Goal: Task Accomplishment & Management: Use online tool/utility

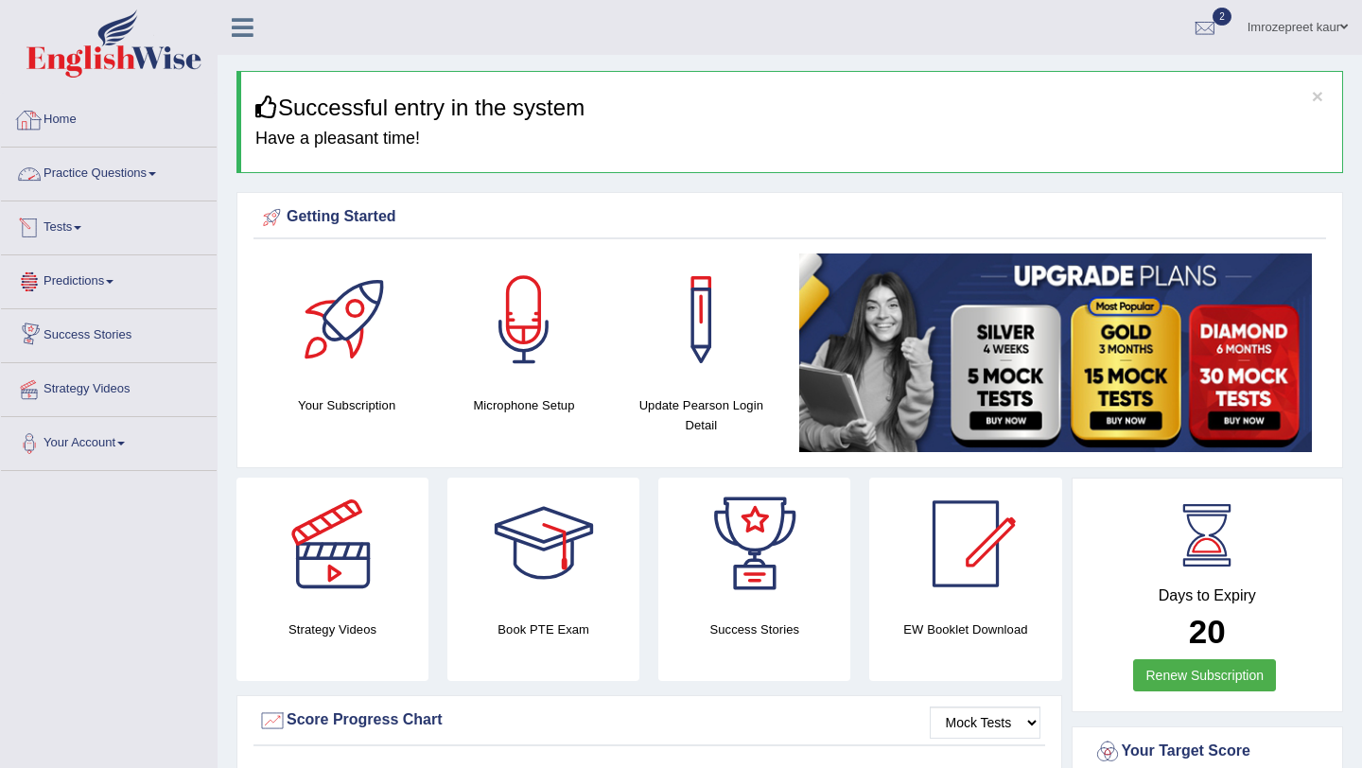
click at [65, 235] on link "Tests" at bounding box center [109, 224] width 216 height 47
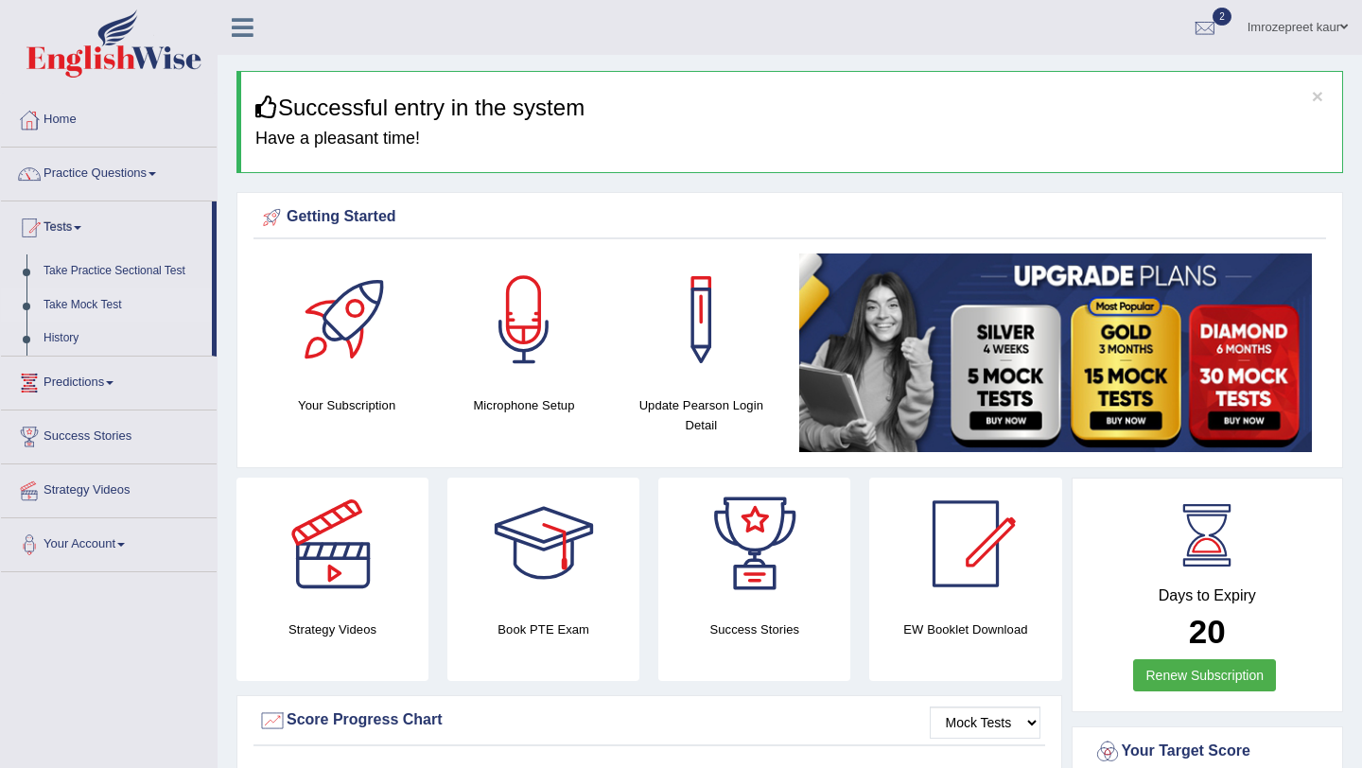
click at [113, 303] on link "Take Mock Test" at bounding box center [123, 305] width 177 height 34
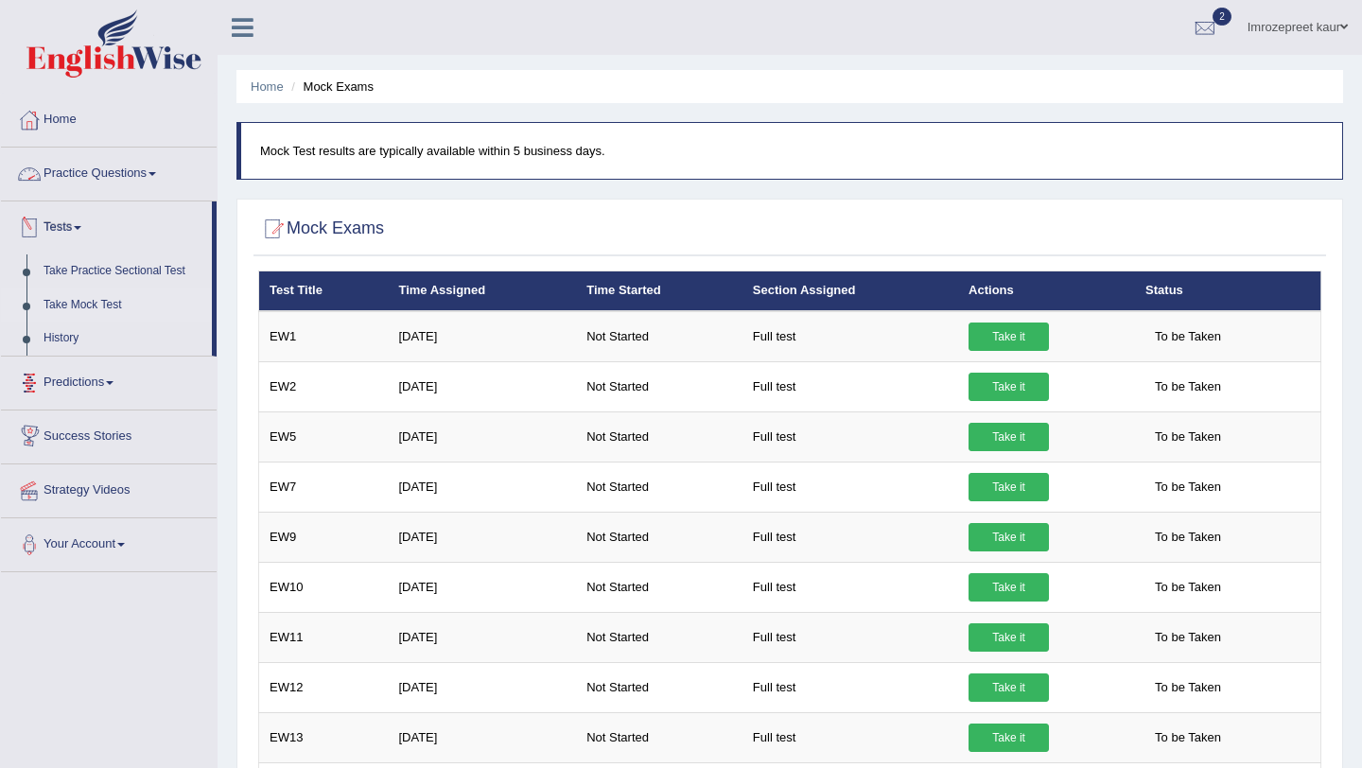
click at [114, 165] on link "Practice Questions" at bounding box center [109, 171] width 216 height 47
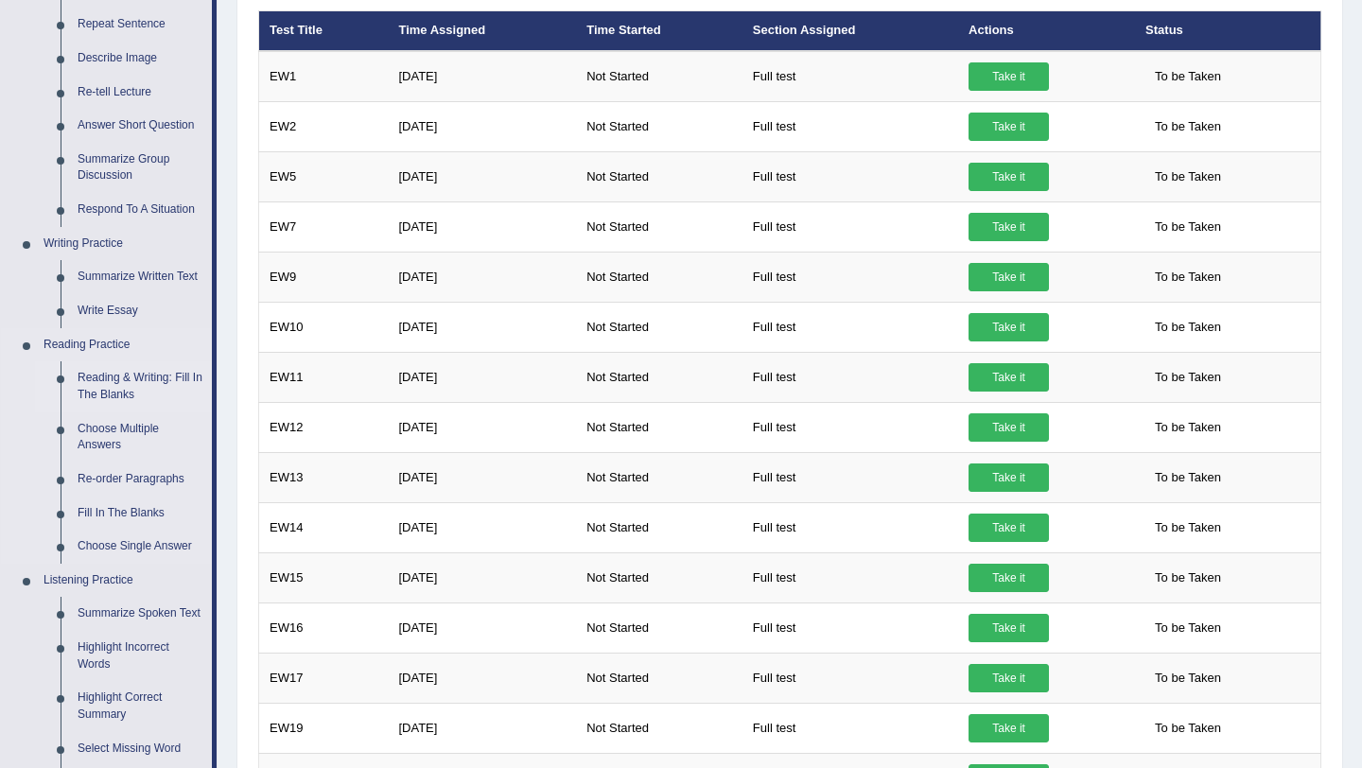
scroll to position [268, 0]
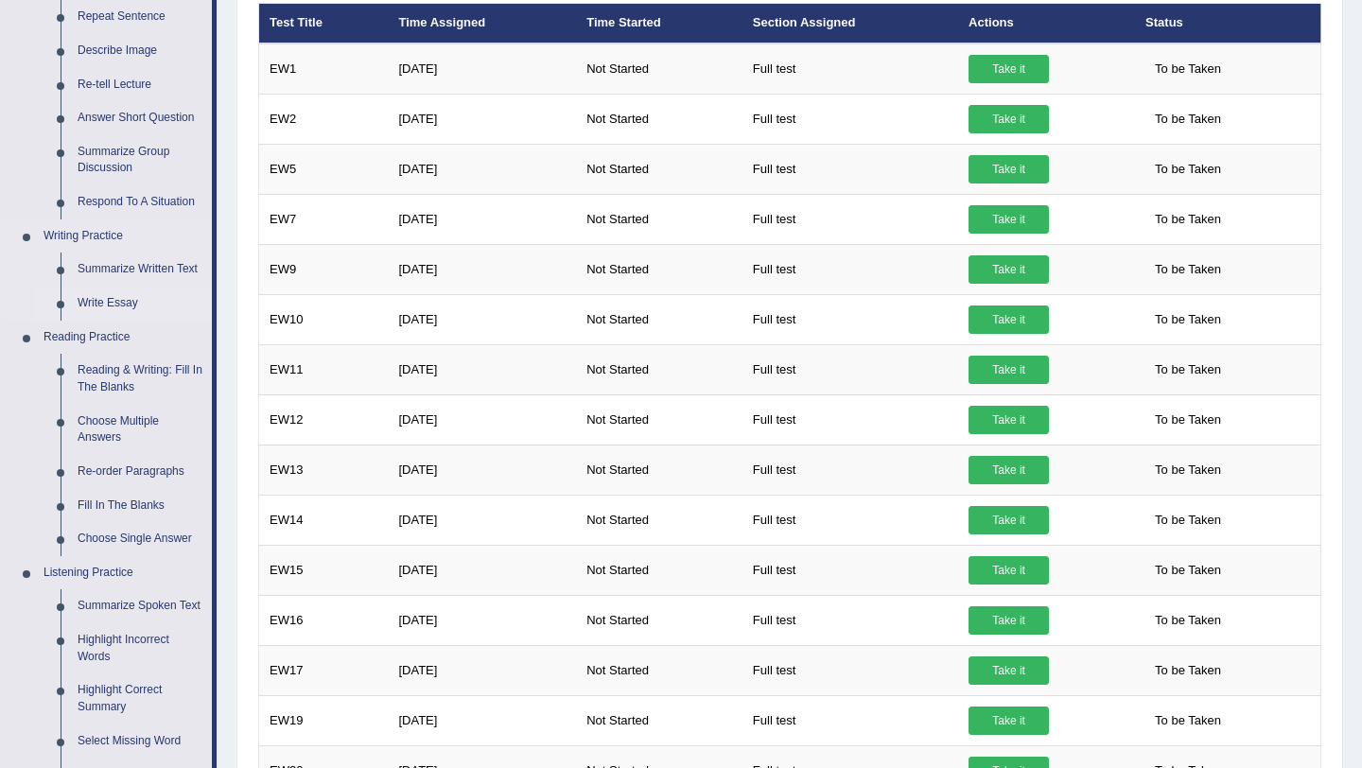
click at [142, 306] on link "Write Essay" at bounding box center [140, 304] width 143 height 34
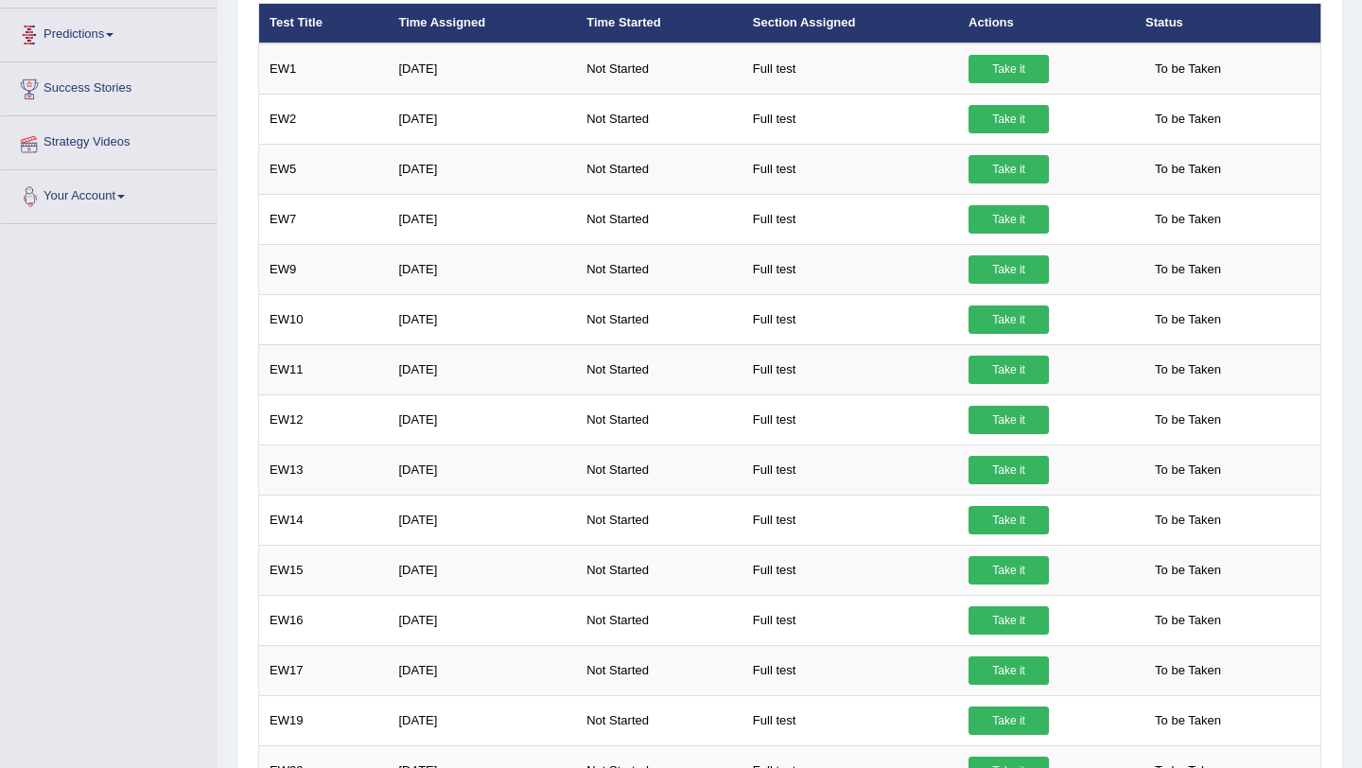
scroll to position [305, 0]
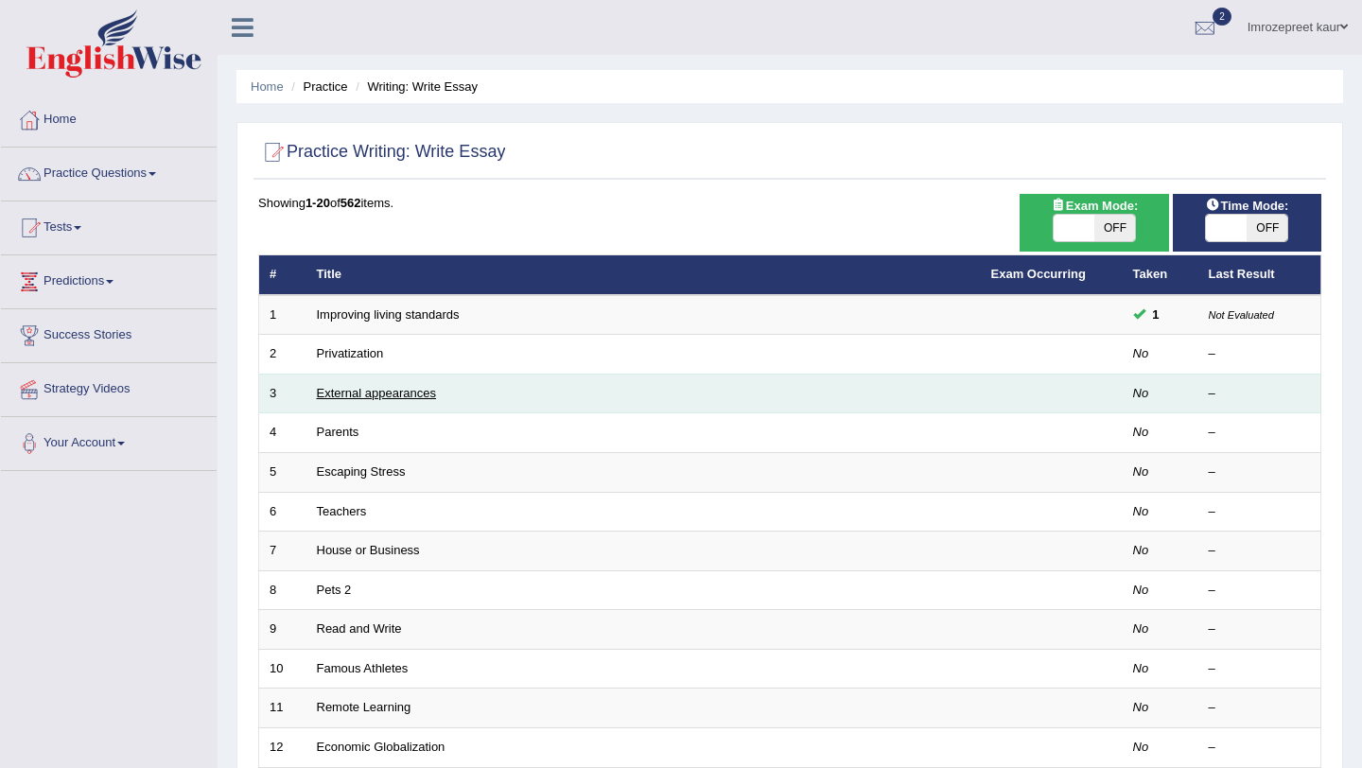
click at [370, 393] on link "External appearances" at bounding box center [376, 393] width 119 height 14
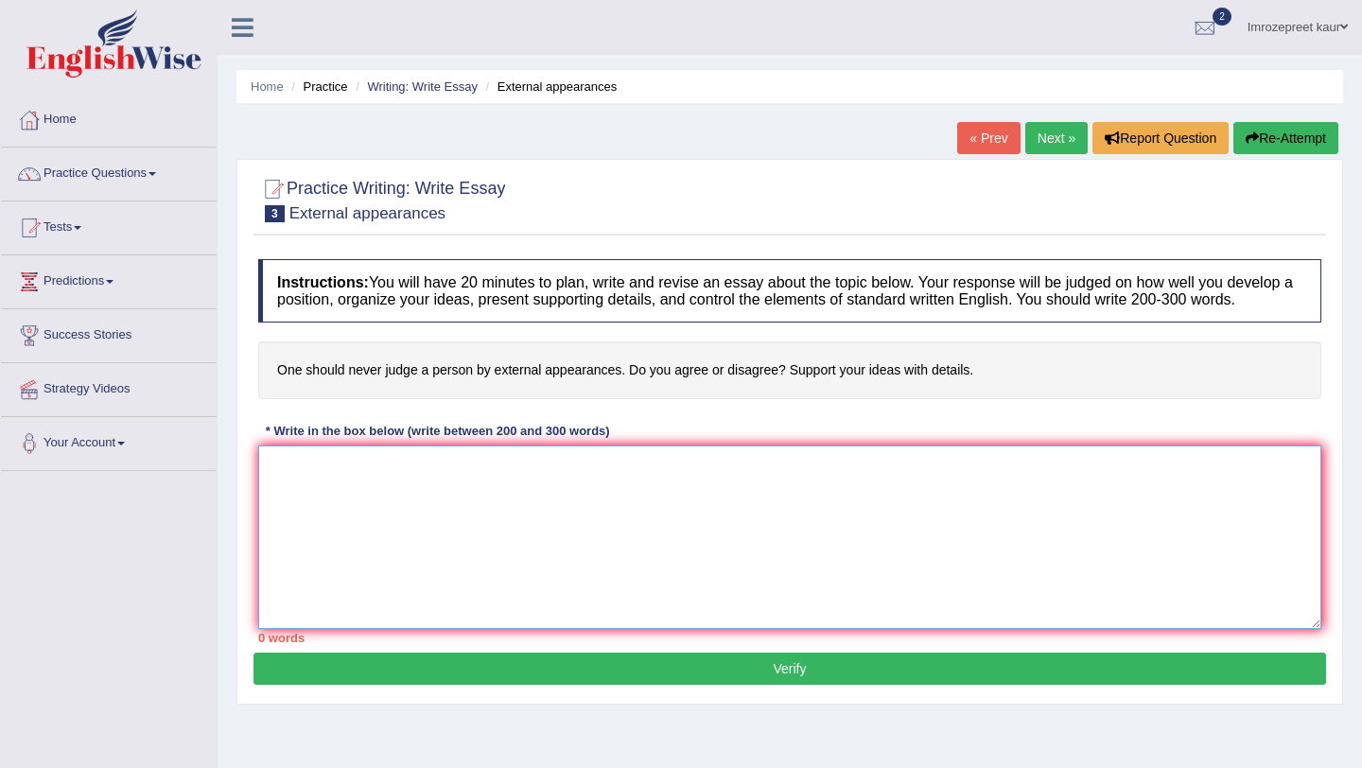
click at [318, 483] on textarea at bounding box center [789, 536] width 1063 height 183
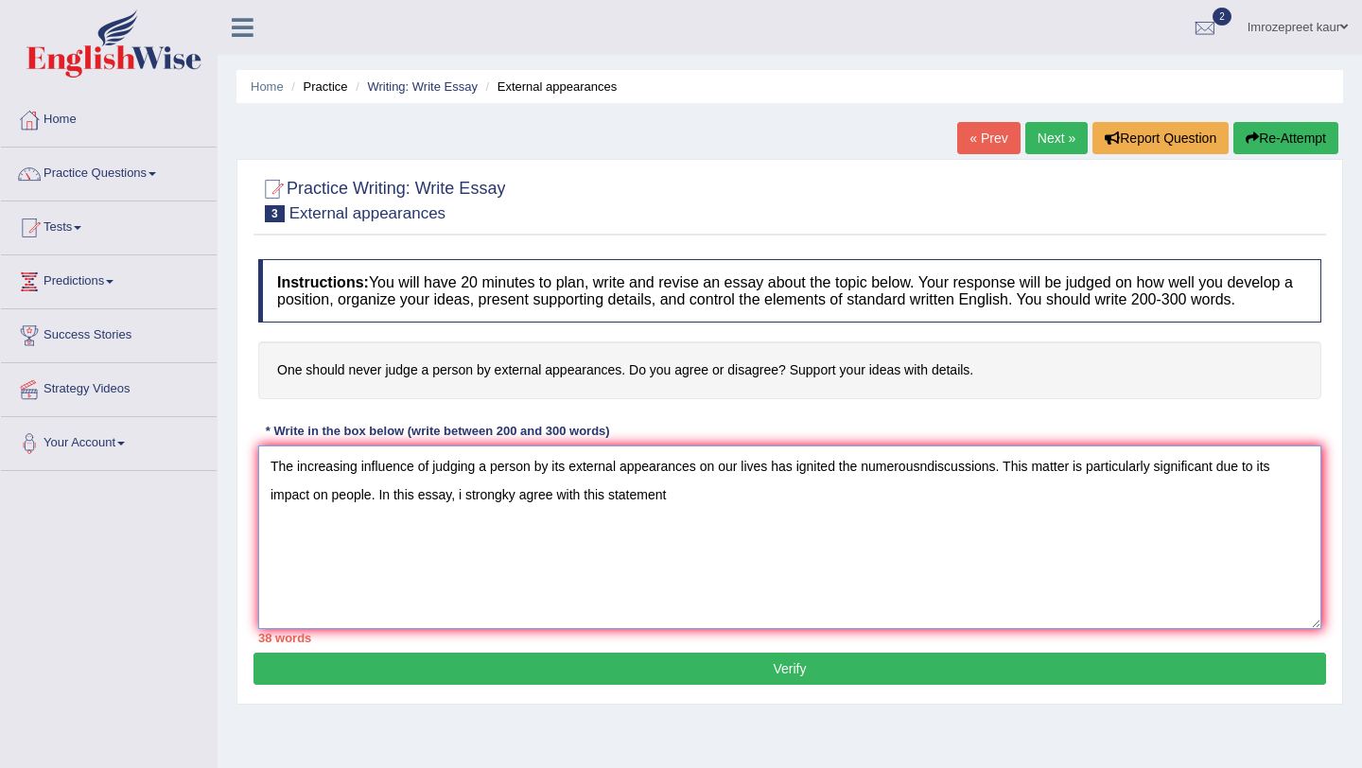
click at [510, 514] on textarea "The increasing influence of judging a person by its external appearances on our…" at bounding box center [789, 536] width 1063 height 183
click at [686, 516] on textarea "The increasing influence of judging a person by its external appearances on our…" at bounding box center [789, 536] width 1063 height 183
click at [932, 485] on textarea "The increasing influence of judging a person by its external appearances on our…" at bounding box center [789, 536] width 1063 height 183
click at [681, 515] on textarea "The increasing influence of judging a person by its external appearances on our…" at bounding box center [789, 536] width 1063 height 183
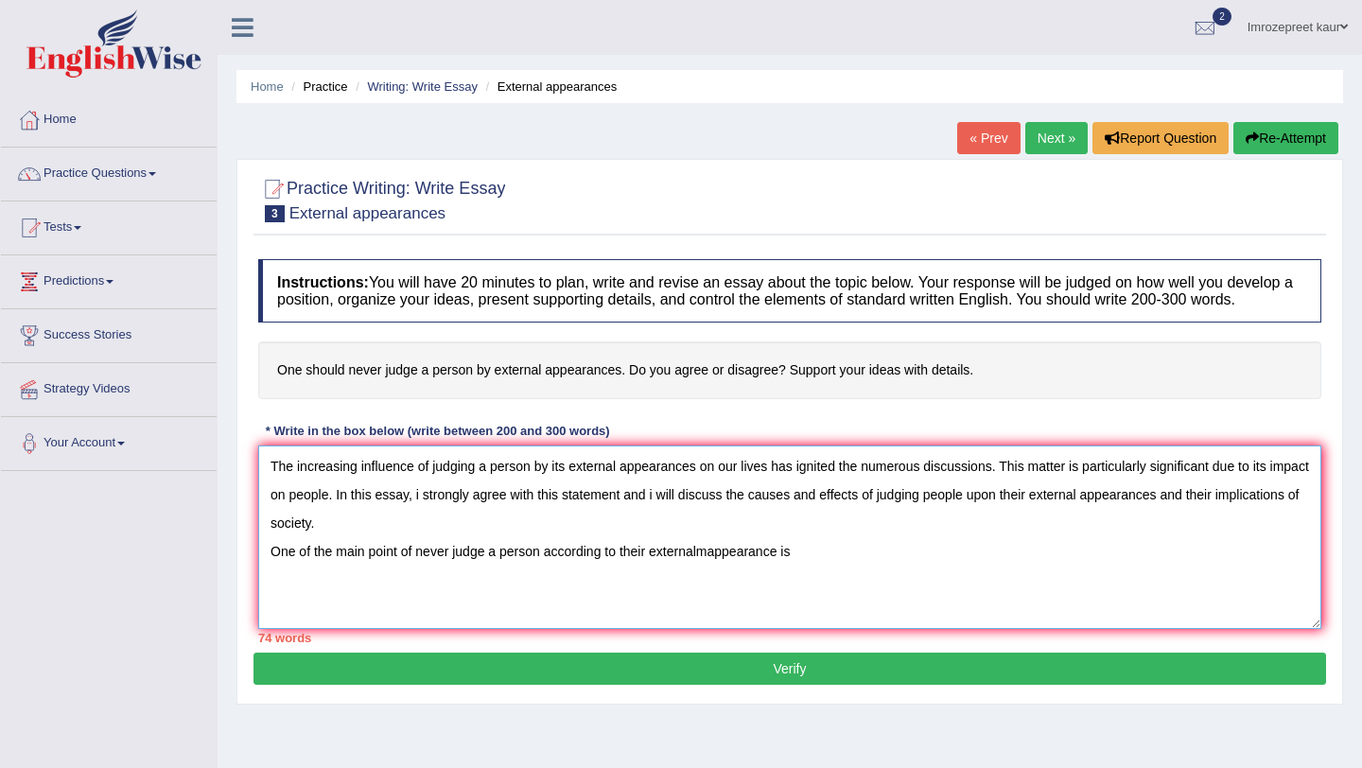
click at [712, 568] on textarea "The increasing influence of judging a person by its external appearances on our…" at bounding box center [789, 536] width 1063 height 183
click at [815, 563] on textarea "The increasing influence of judging a person by its external appearances on our…" at bounding box center [789, 536] width 1063 height 183
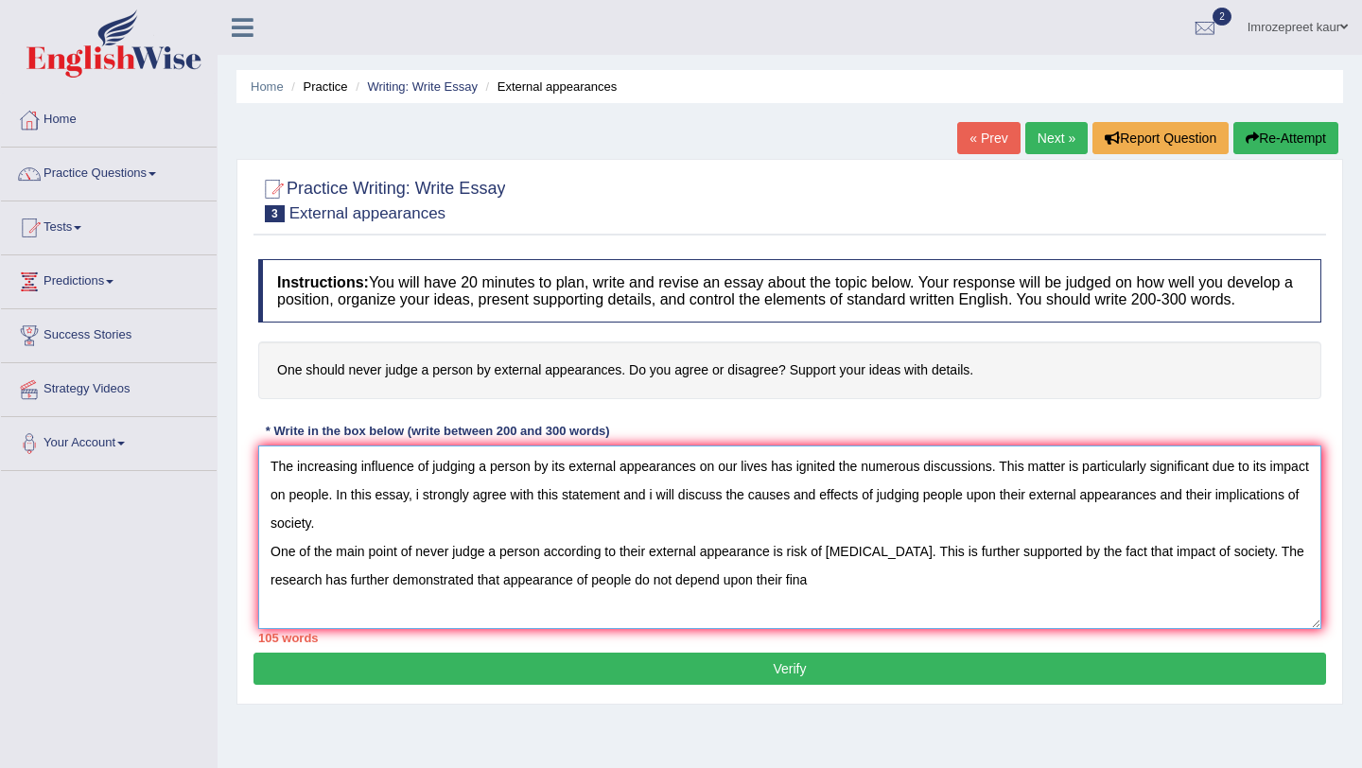
click at [682, 596] on textarea "The increasing influence of judging a person by its external appearances on our…" at bounding box center [789, 536] width 1063 height 183
drag, startPoint x: 682, startPoint y: 596, endPoint x: 701, endPoint y: 599, distance: 19.1
click at [701, 599] on textarea "The increasing influence of judging a person by its external appearances on our…" at bounding box center [789, 536] width 1063 height 183
click at [675, 604] on textarea "The increasing influence of judging a person by its external appearances on our…" at bounding box center [789, 536] width 1063 height 183
drag, startPoint x: 675, startPoint y: 603, endPoint x: 641, endPoint y: 603, distance: 34.0
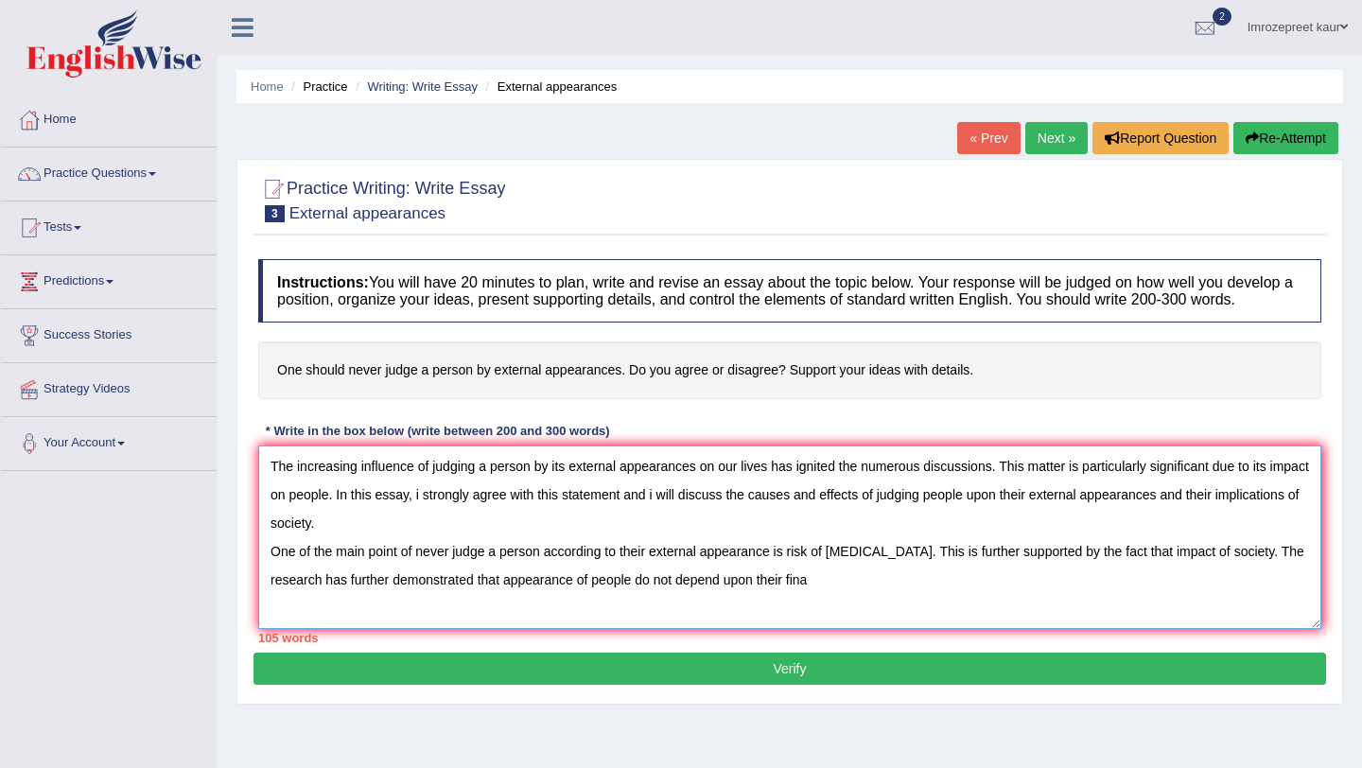
click at [641, 603] on textarea "The increasing influence of judging a person by its external appearances on our…" at bounding box center [789, 536] width 1063 height 183
click at [790, 593] on textarea "The increasing influence of judging a person by its external appearances on our…" at bounding box center [789, 536] width 1063 height 183
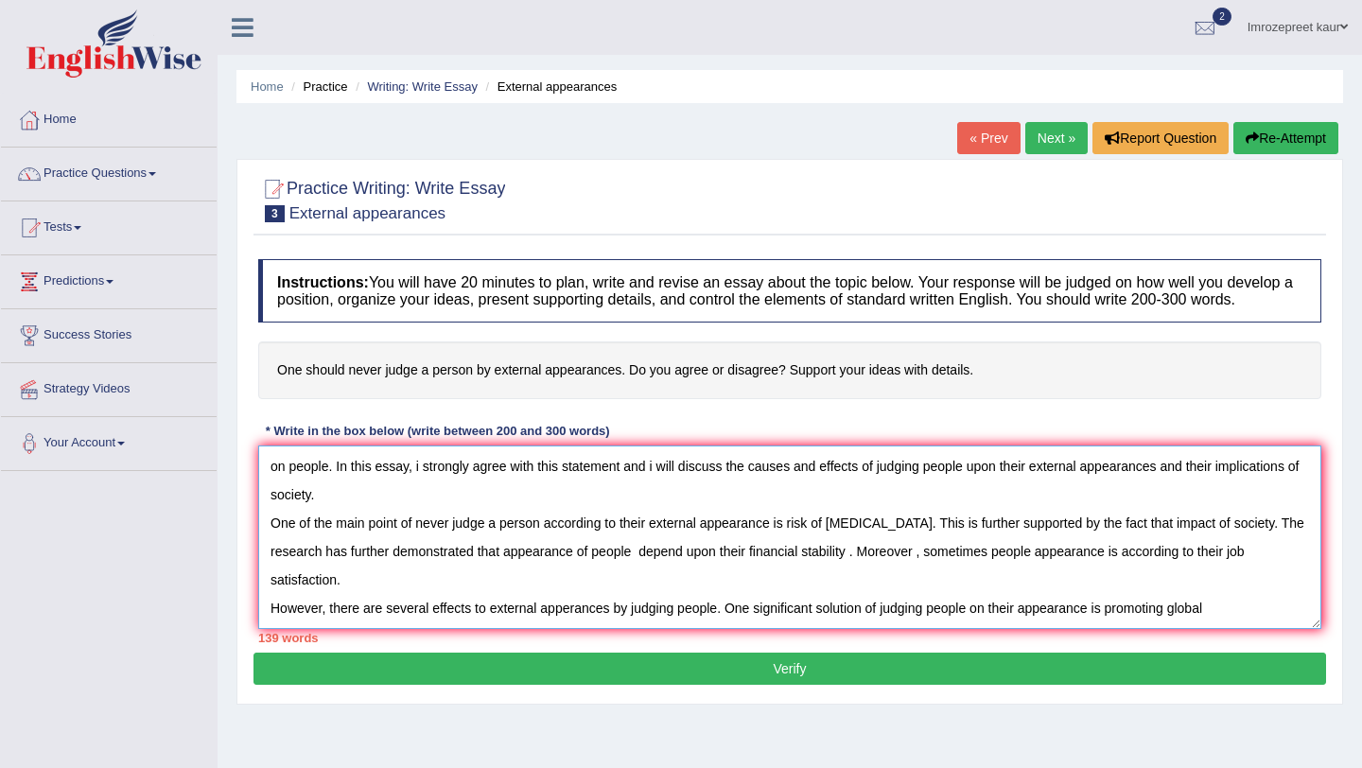
scroll to position [44, 0]
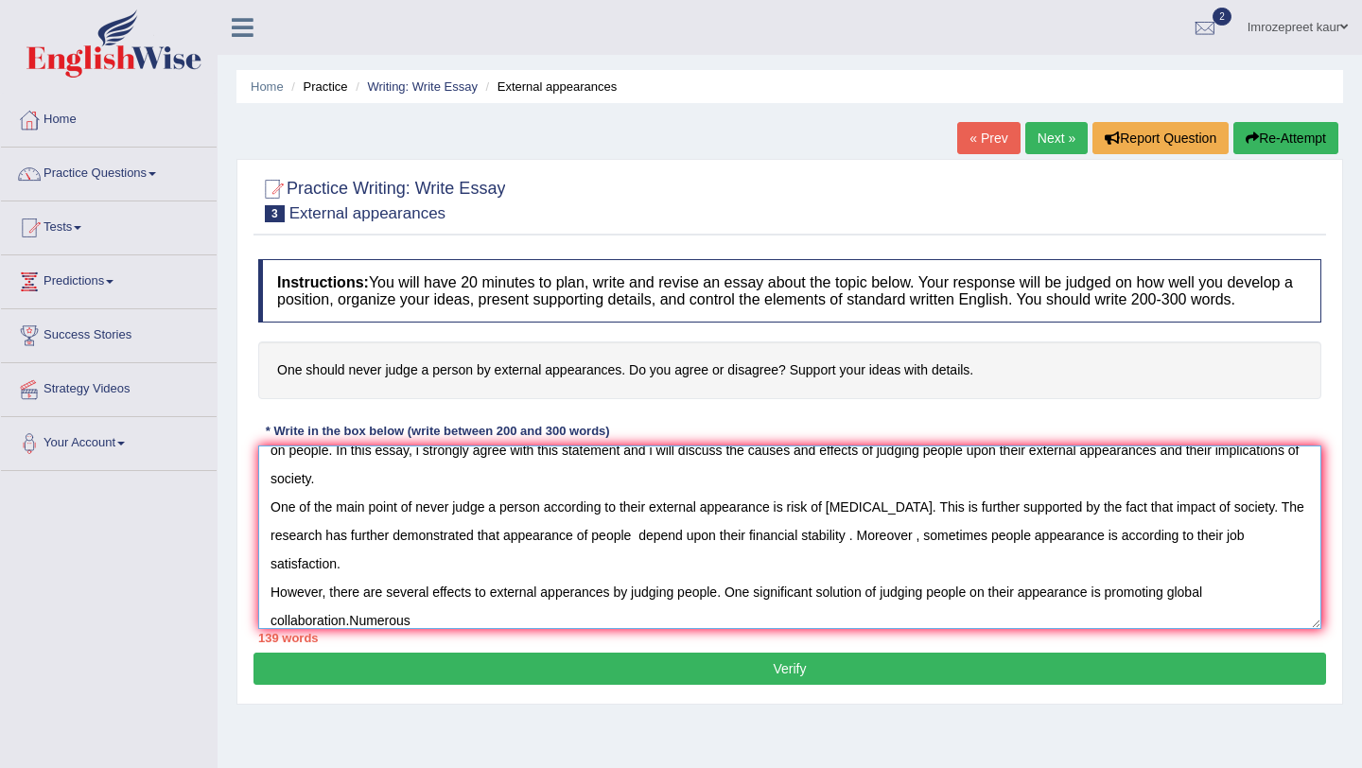
click at [347, 629] on textarea "The increasing influence of judging a person by its external appearances on our…" at bounding box center [789, 536] width 1063 height 183
click at [350, 629] on textarea "The increasing influence of judging a person by its external appearances on our…" at bounding box center [789, 536] width 1063 height 183
click at [352, 629] on textarea "The increasing influence of judging a person by its external appearances on our…" at bounding box center [789, 536] width 1063 height 183
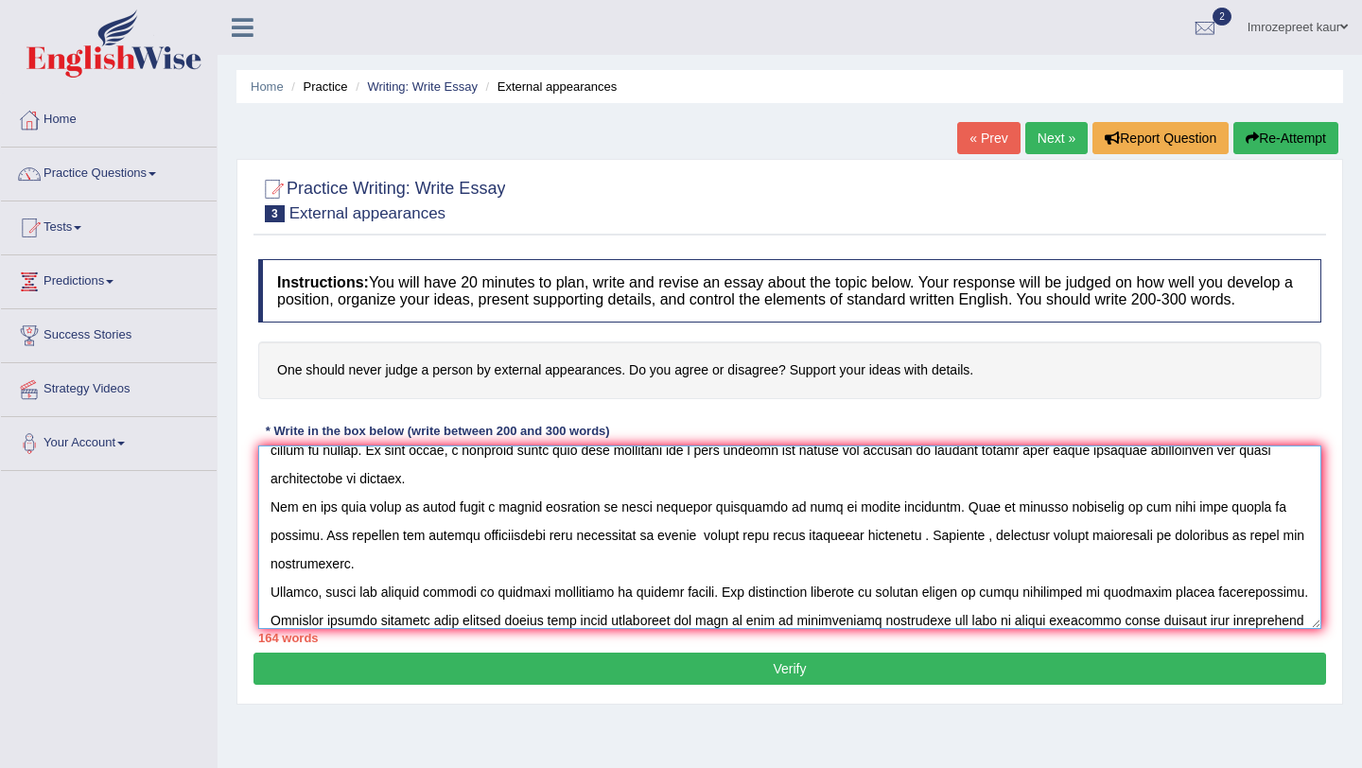
scroll to position [73, 0]
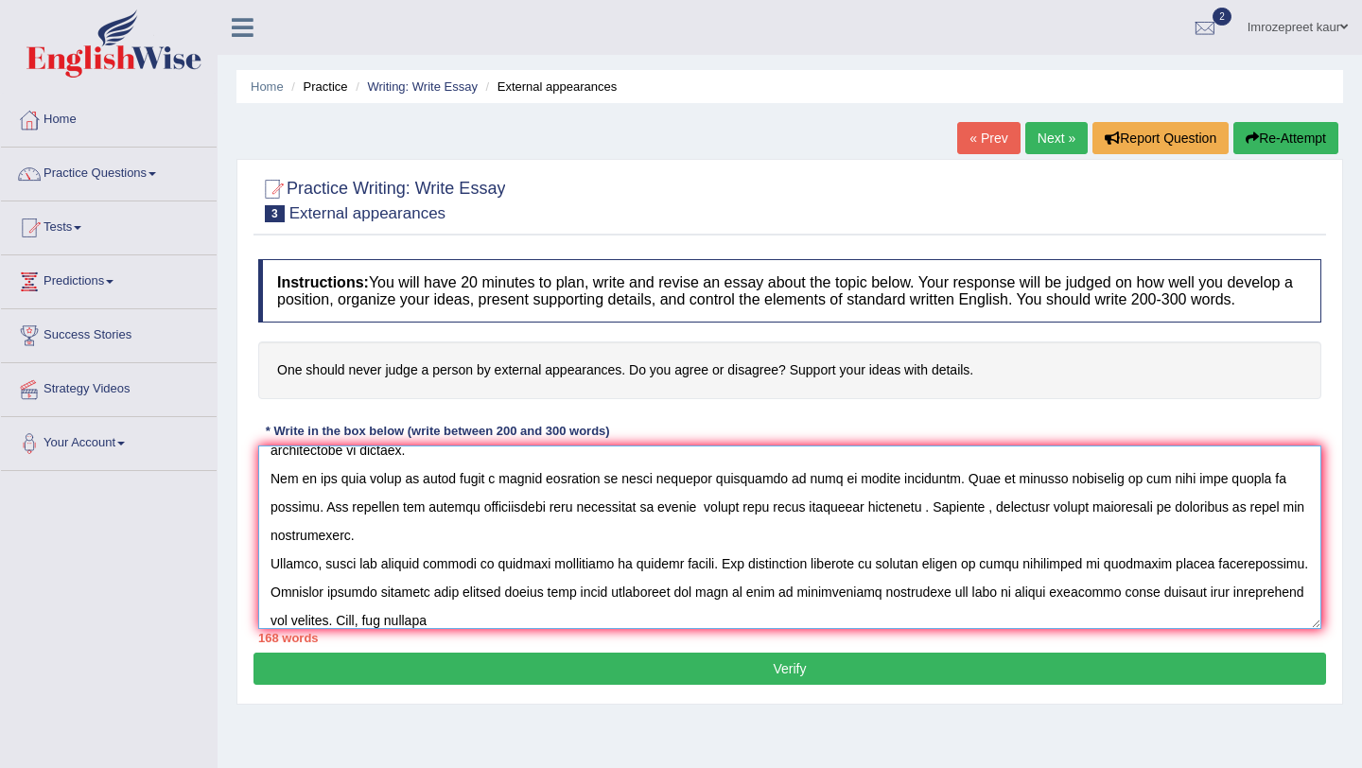
click at [382, 629] on textarea at bounding box center [789, 536] width 1063 height 183
click at [384, 629] on textarea at bounding box center [789, 536] width 1063 height 183
click at [513, 629] on textarea at bounding box center [789, 536] width 1063 height 183
click at [379, 629] on textarea at bounding box center [789, 536] width 1063 height 183
click at [426, 646] on div "170 words" at bounding box center [789, 638] width 1063 height 18
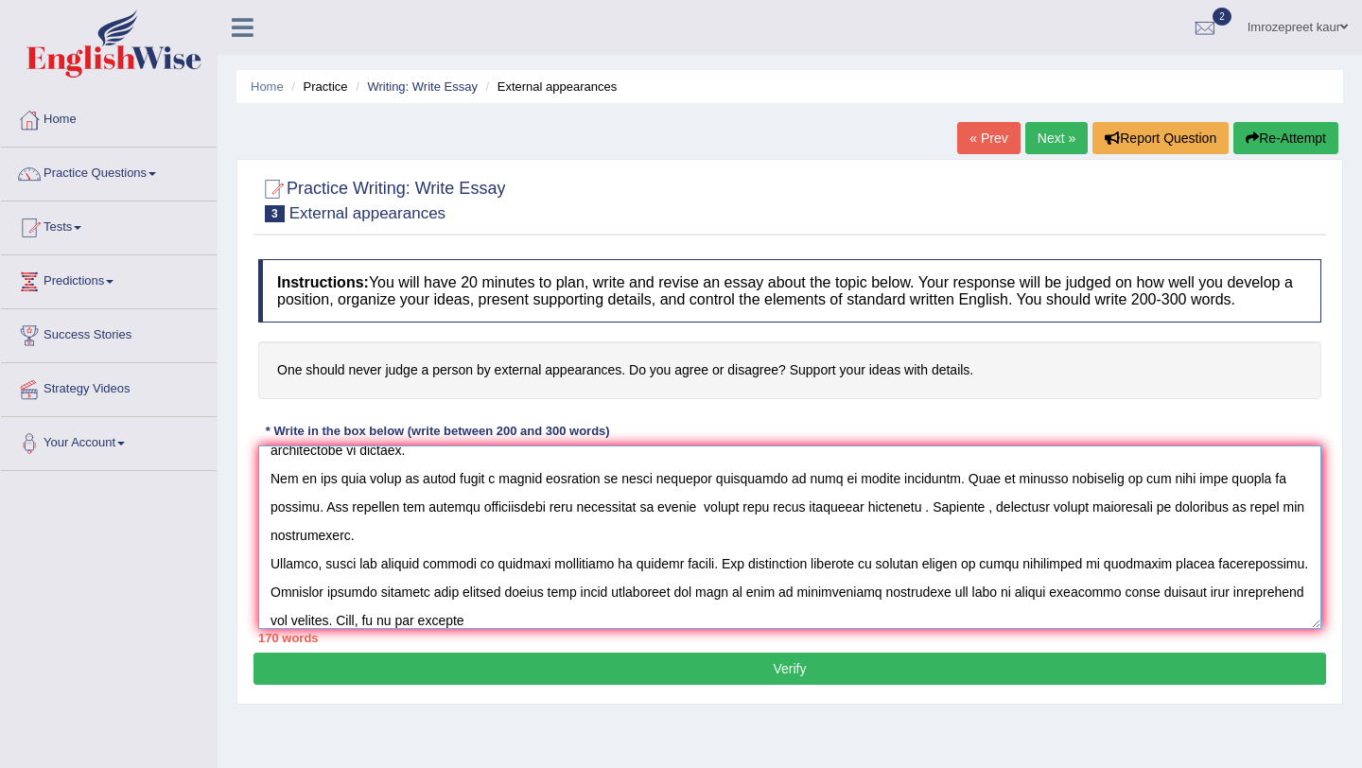
click at [514, 624] on textarea at bounding box center [789, 536] width 1063 height 183
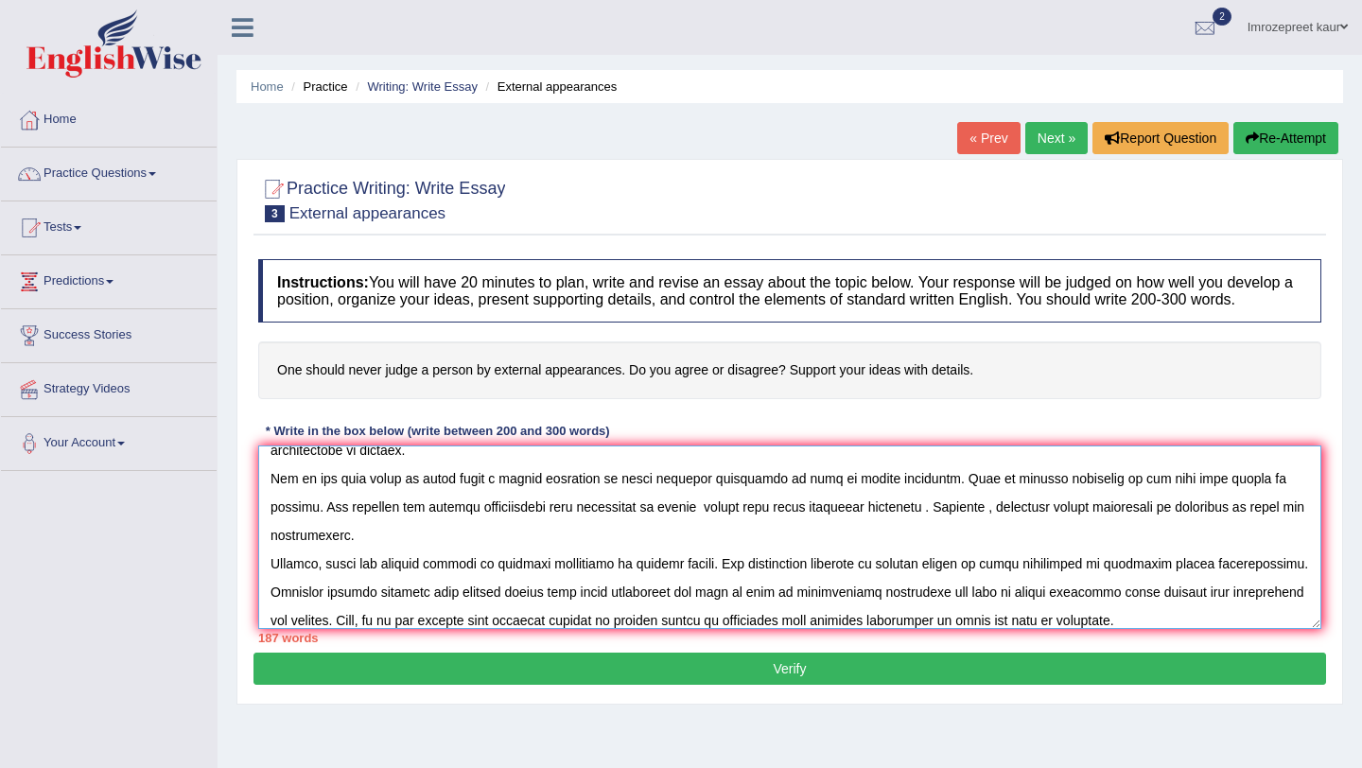
scroll to position [101, 0]
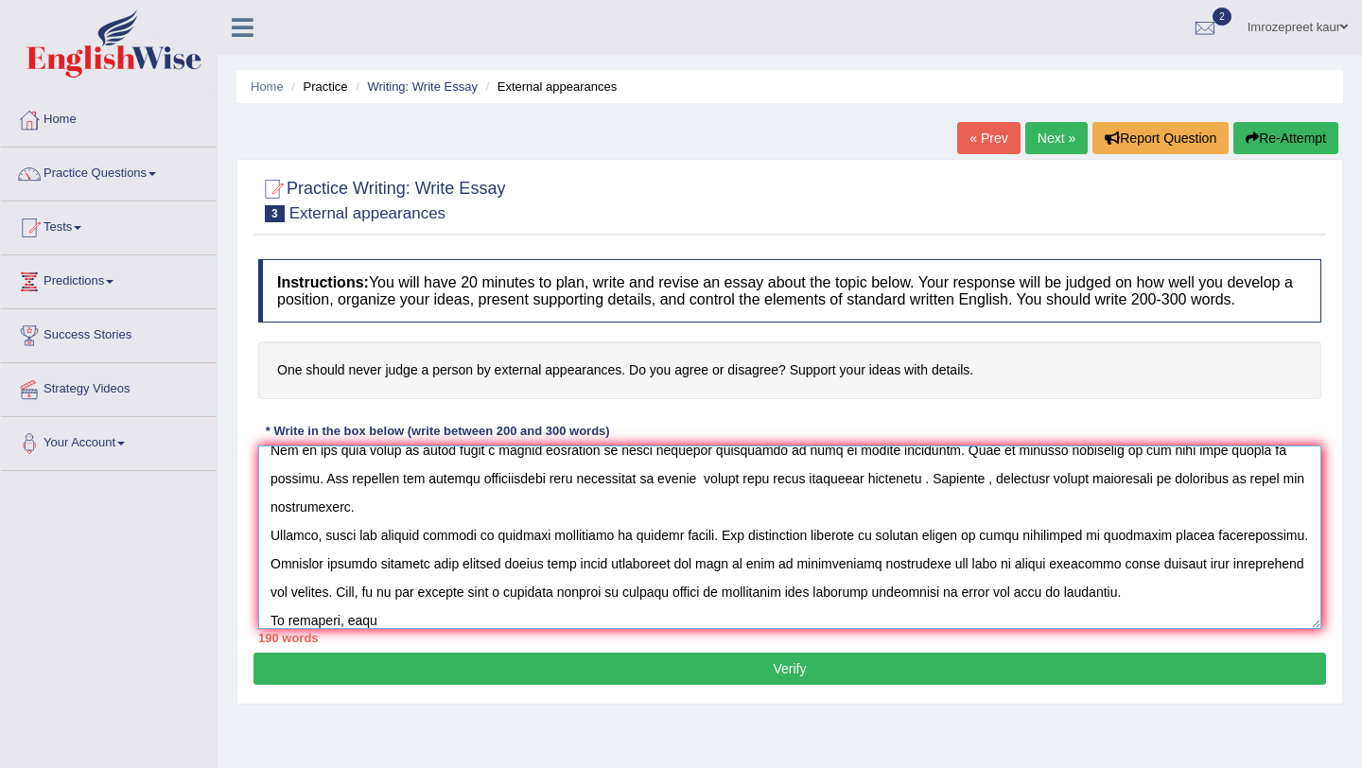
click at [495, 610] on textarea at bounding box center [789, 536] width 1063 height 183
click at [449, 629] on textarea at bounding box center [789, 536] width 1063 height 183
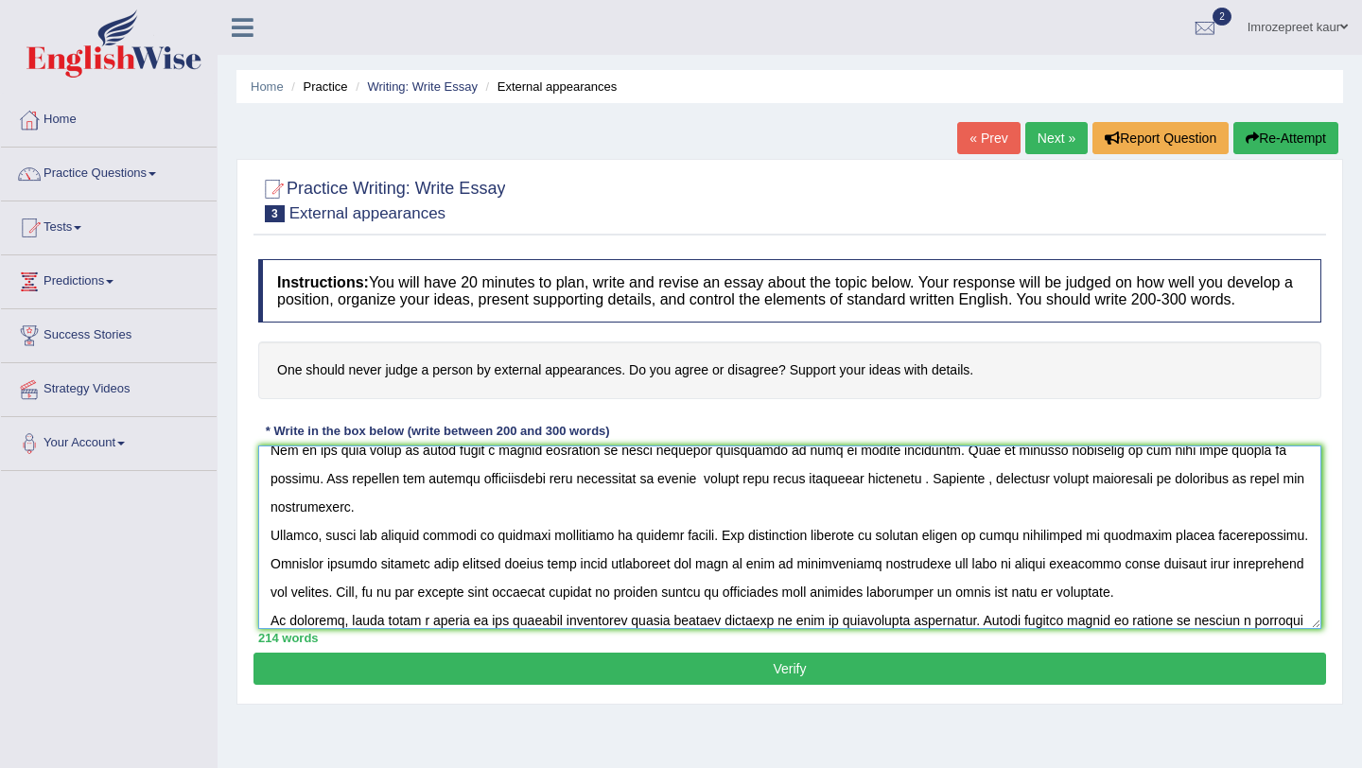
scroll to position [130, 0]
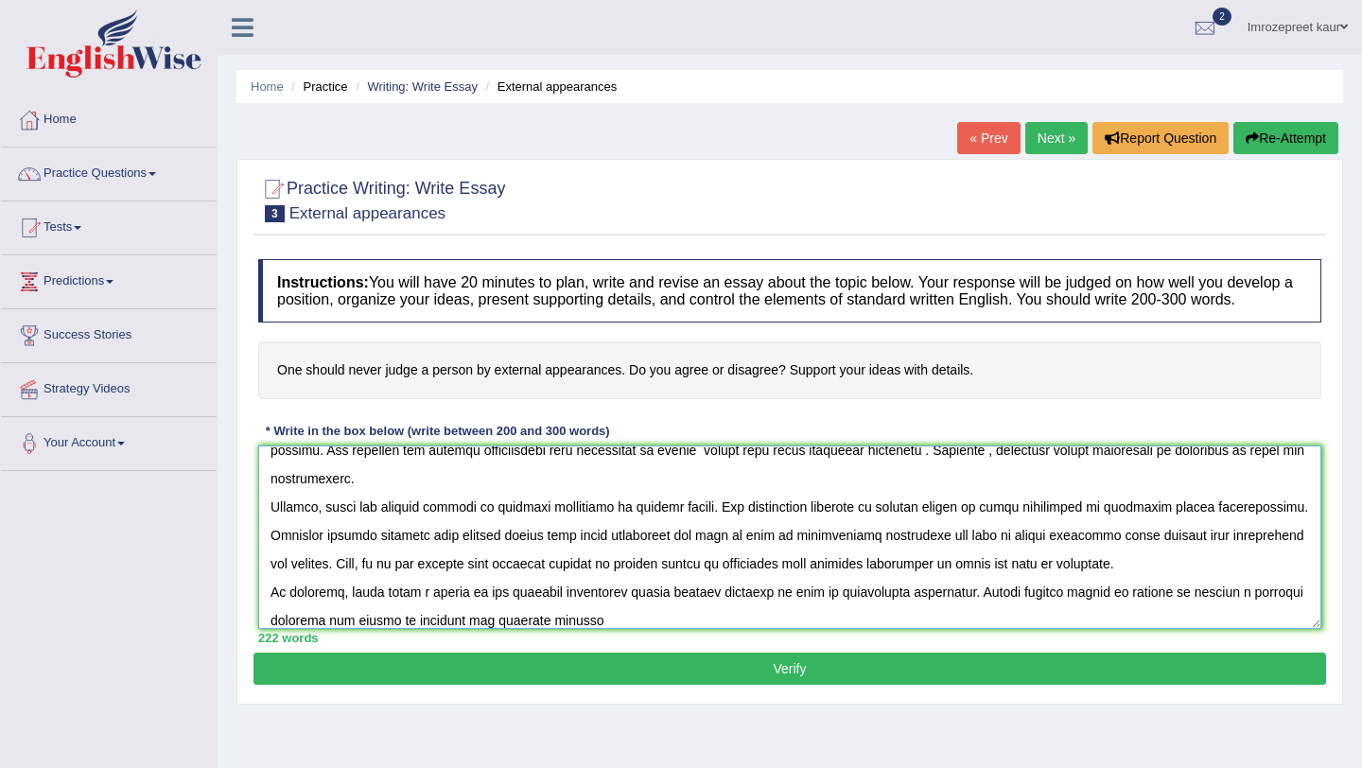
click at [444, 508] on textarea at bounding box center [789, 536] width 1063 height 183
click at [666, 629] on textarea at bounding box center [789, 536] width 1063 height 183
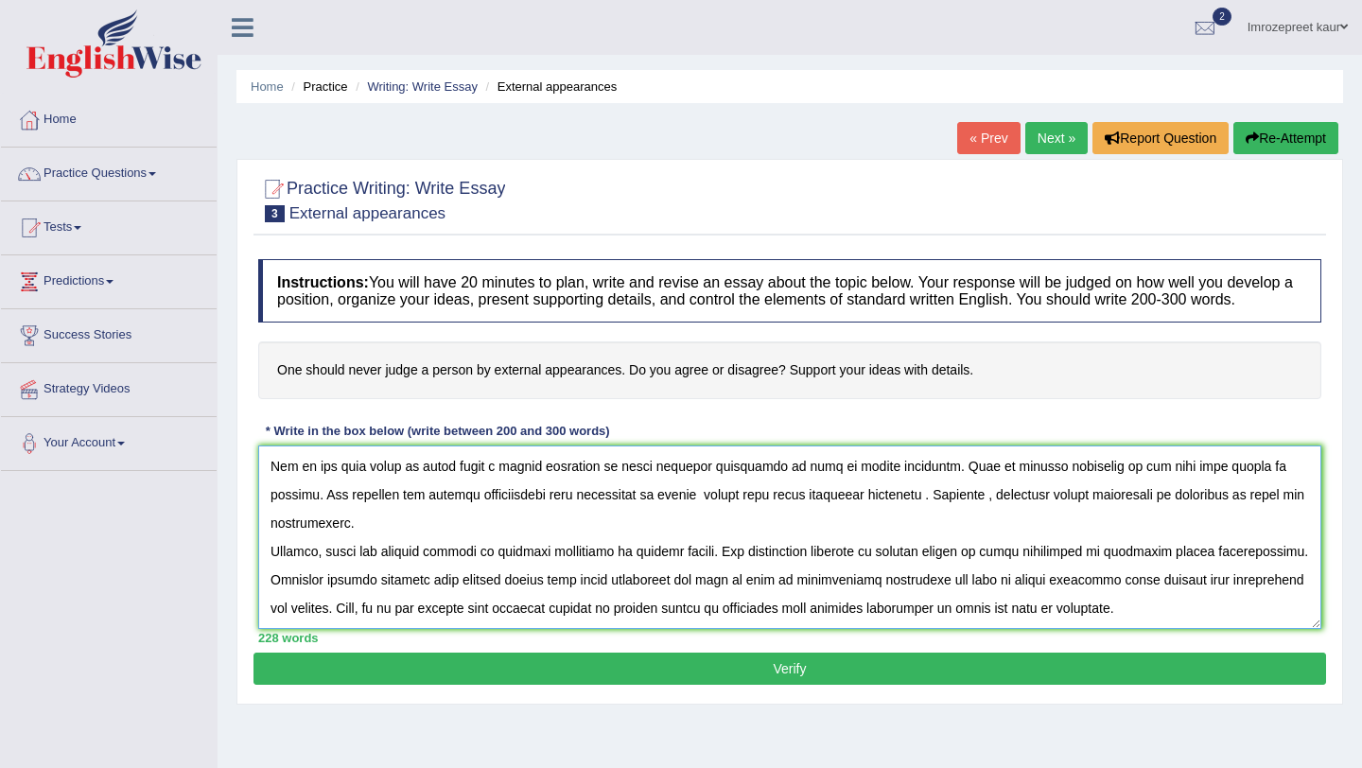
scroll to position [88, 0]
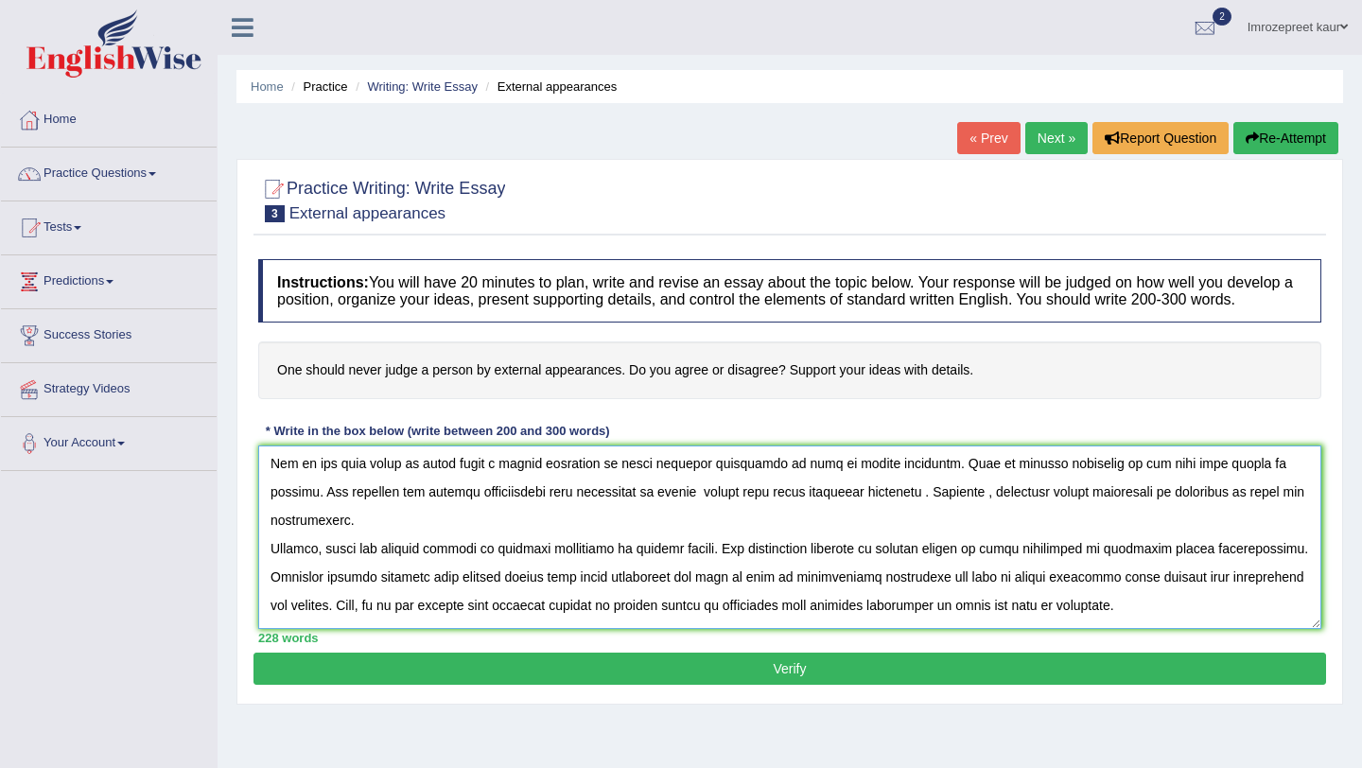
click at [415, 483] on textarea at bounding box center [789, 536] width 1063 height 183
click at [1224, 483] on textarea at bounding box center [789, 536] width 1063 height 183
click at [929, 507] on textarea at bounding box center [789, 536] width 1063 height 183
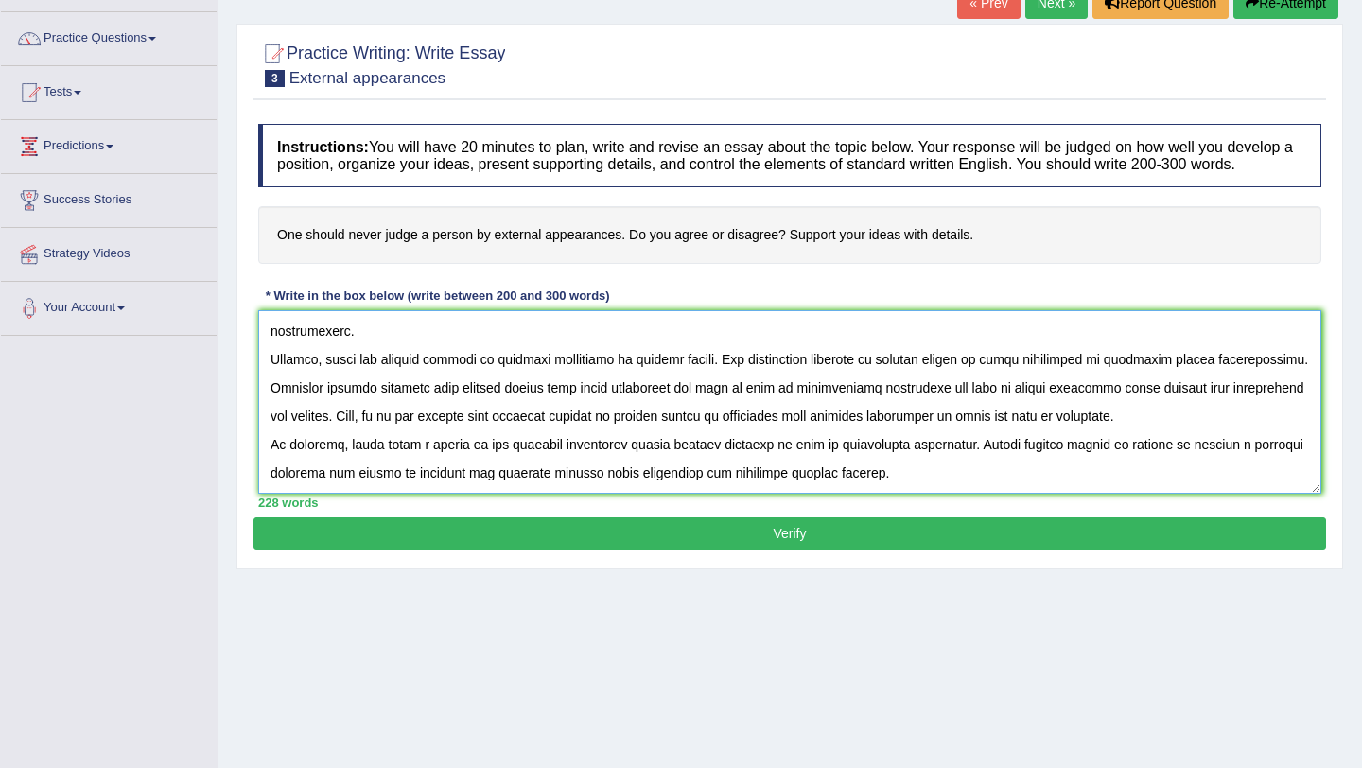
scroll to position [142, 0]
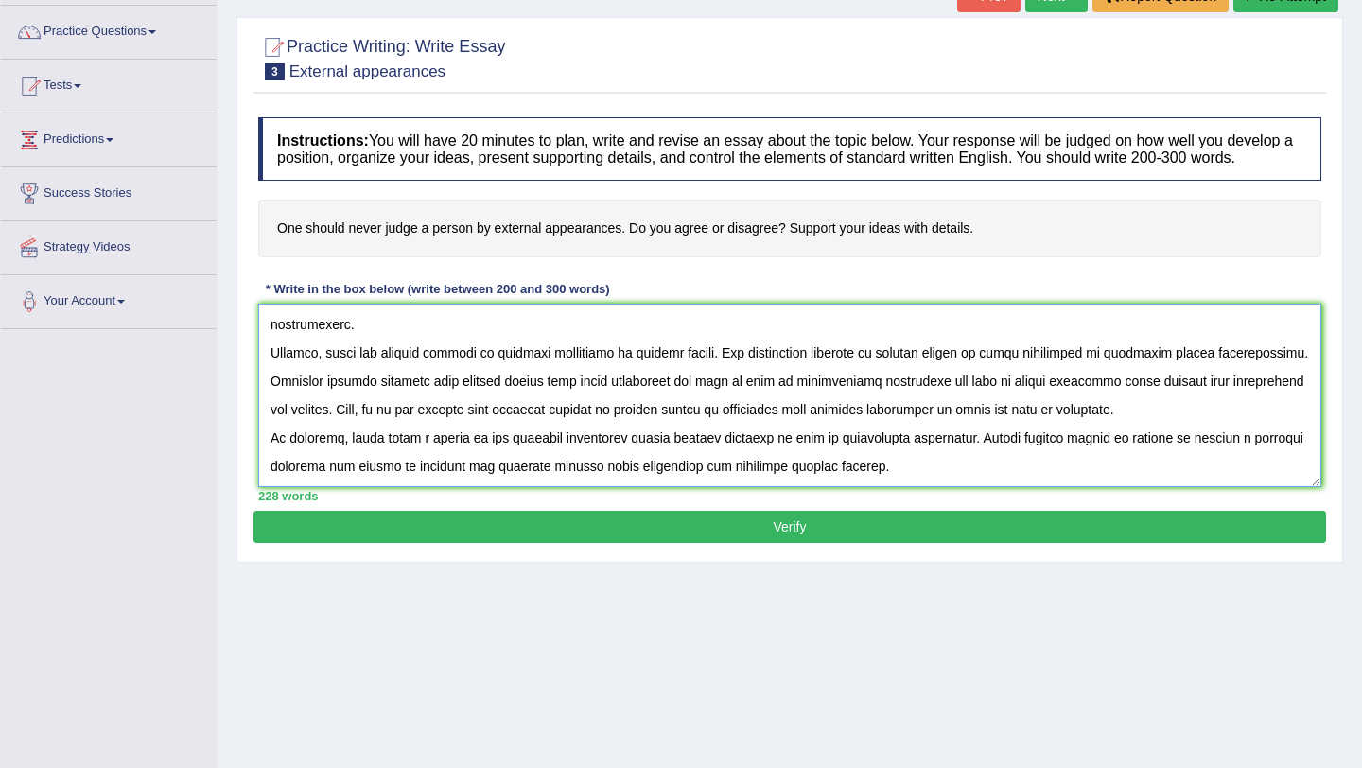
click at [495, 460] on textarea at bounding box center [789, 395] width 1063 height 183
click at [1303, 458] on textarea at bounding box center [789, 395] width 1063 height 183
type textarea "The increasing influence of judging a person by its external appearances on our…"
click at [633, 535] on button "Verify" at bounding box center [789, 527] width 1072 height 32
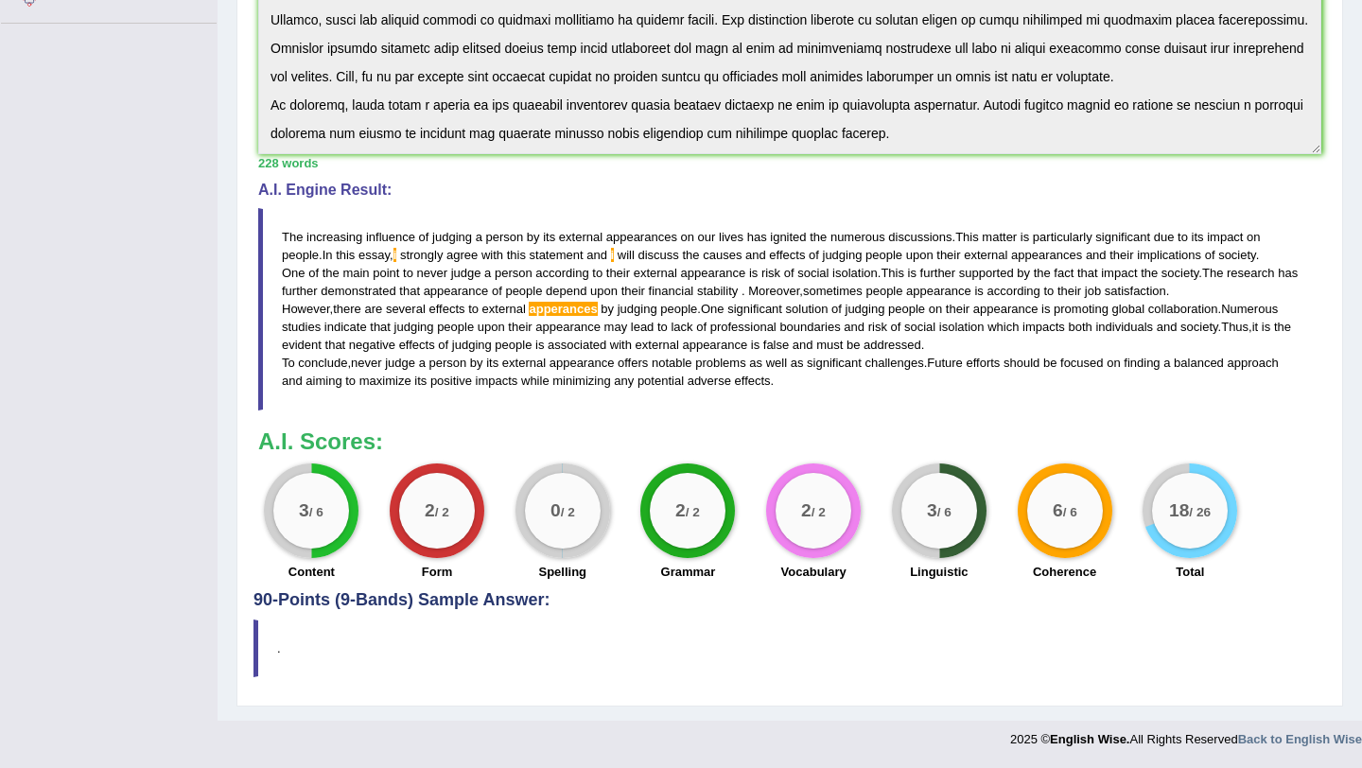
scroll to position [0, 0]
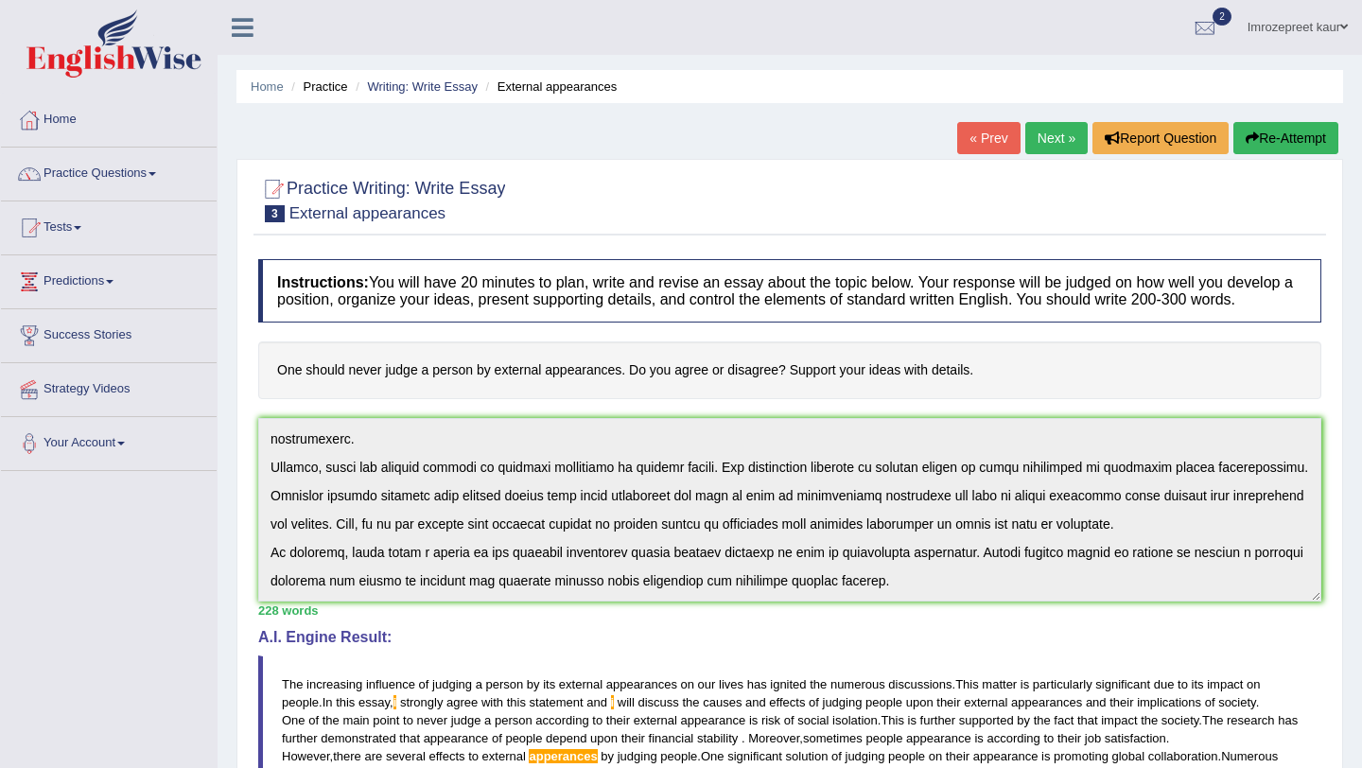
click at [1044, 148] on link "Next »" at bounding box center [1056, 138] width 62 height 32
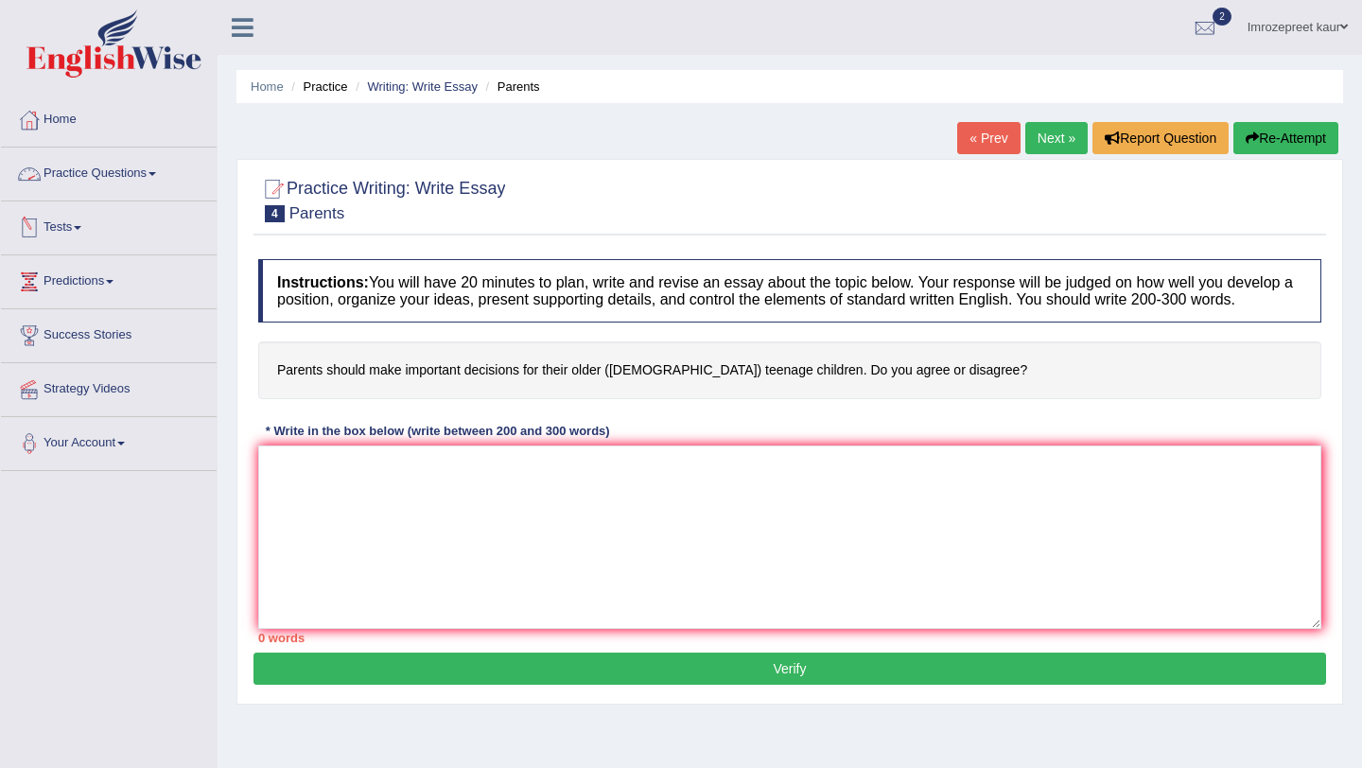
click at [136, 175] on link "Practice Questions" at bounding box center [109, 171] width 216 height 47
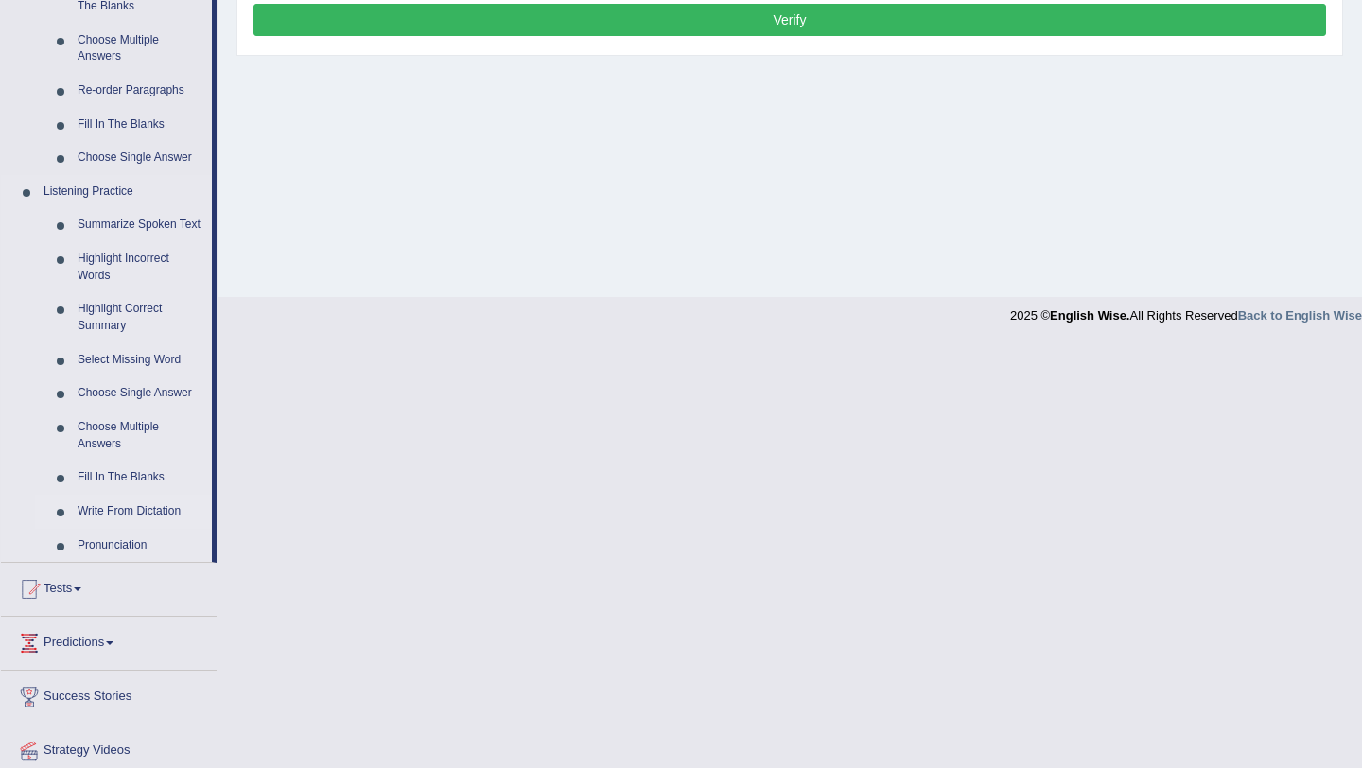
scroll to position [666, 0]
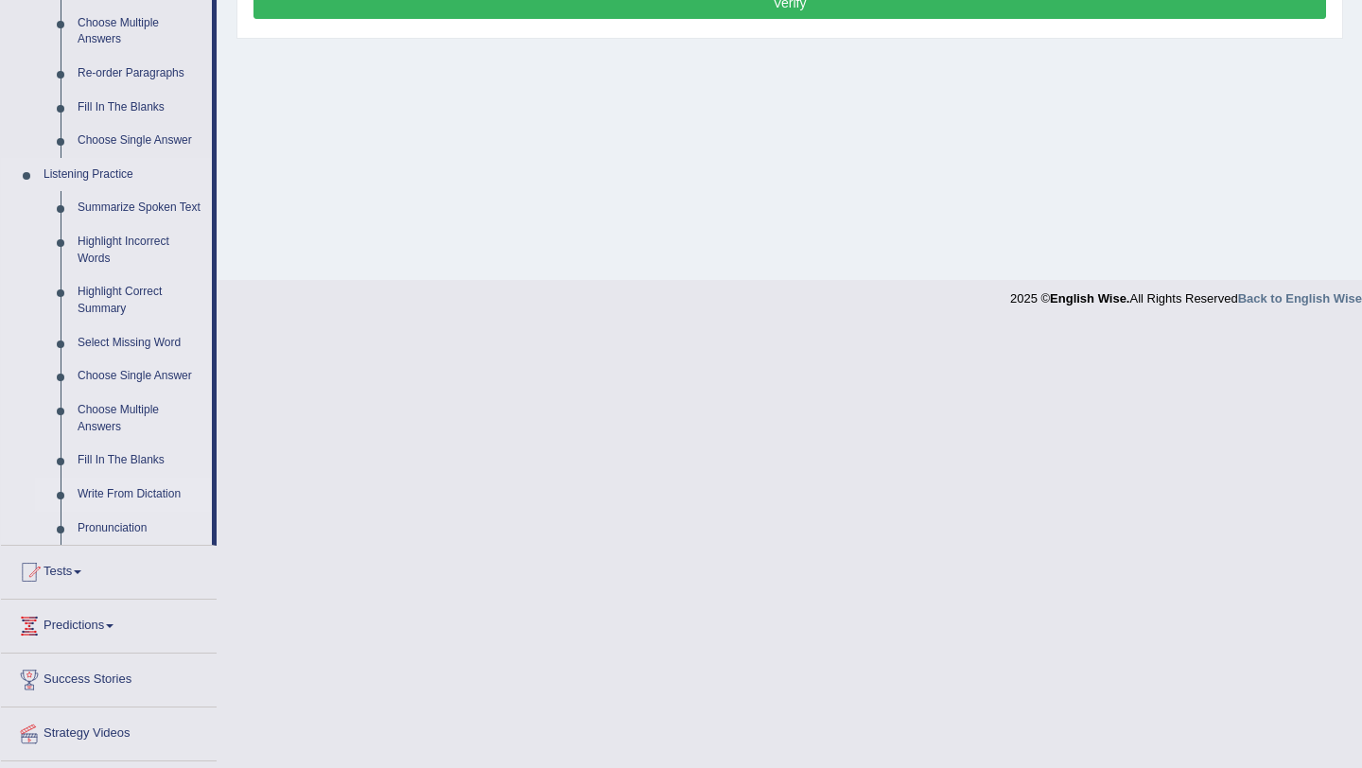
click at [143, 512] on link "Write From Dictation" at bounding box center [140, 495] width 143 height 34
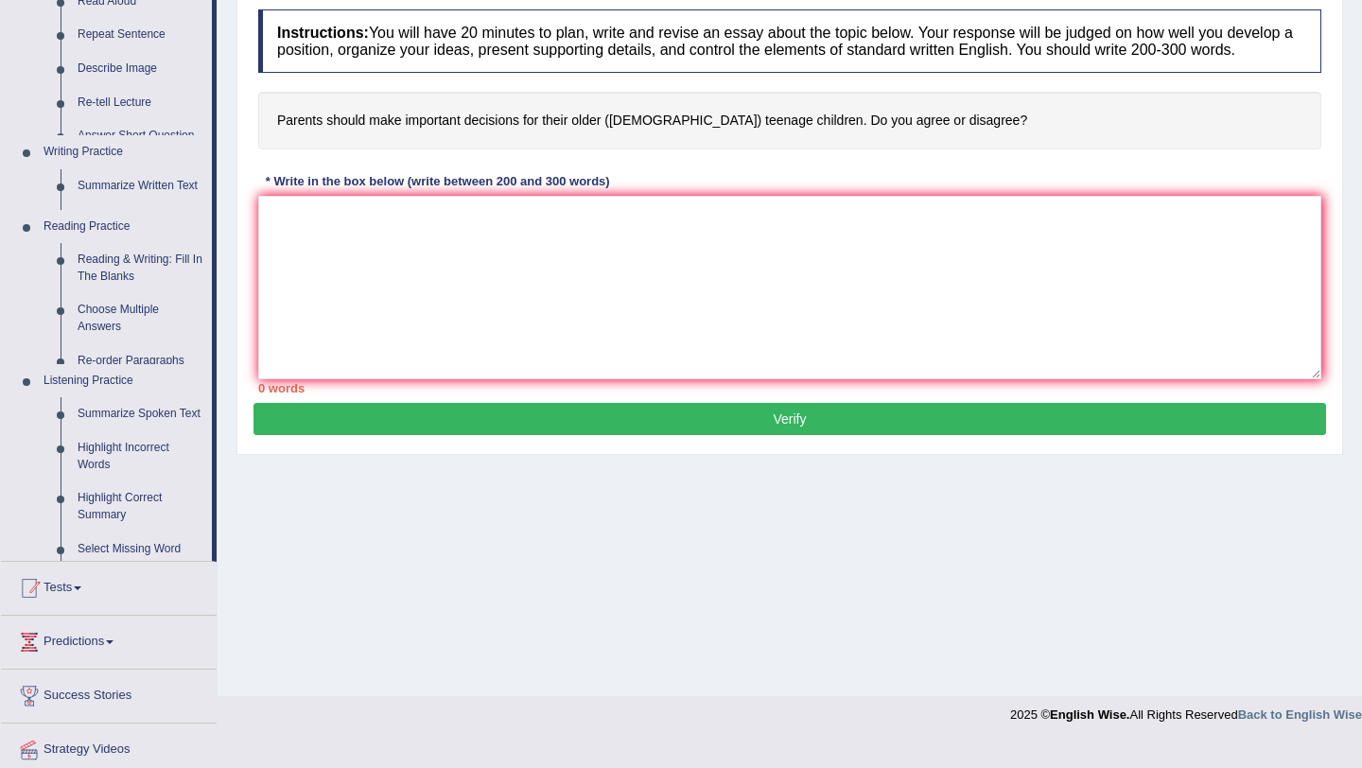
scroll to position [225, 0]
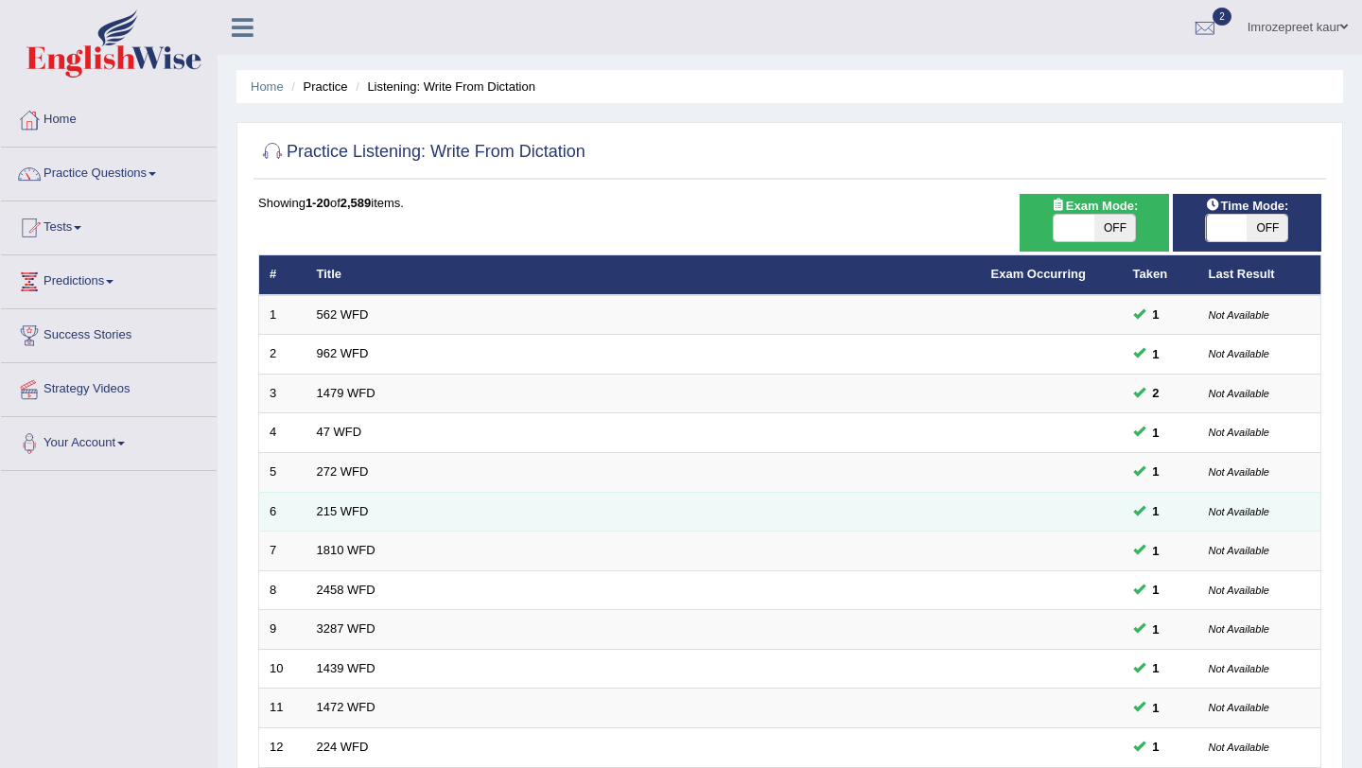
scroll to position [484, 0]
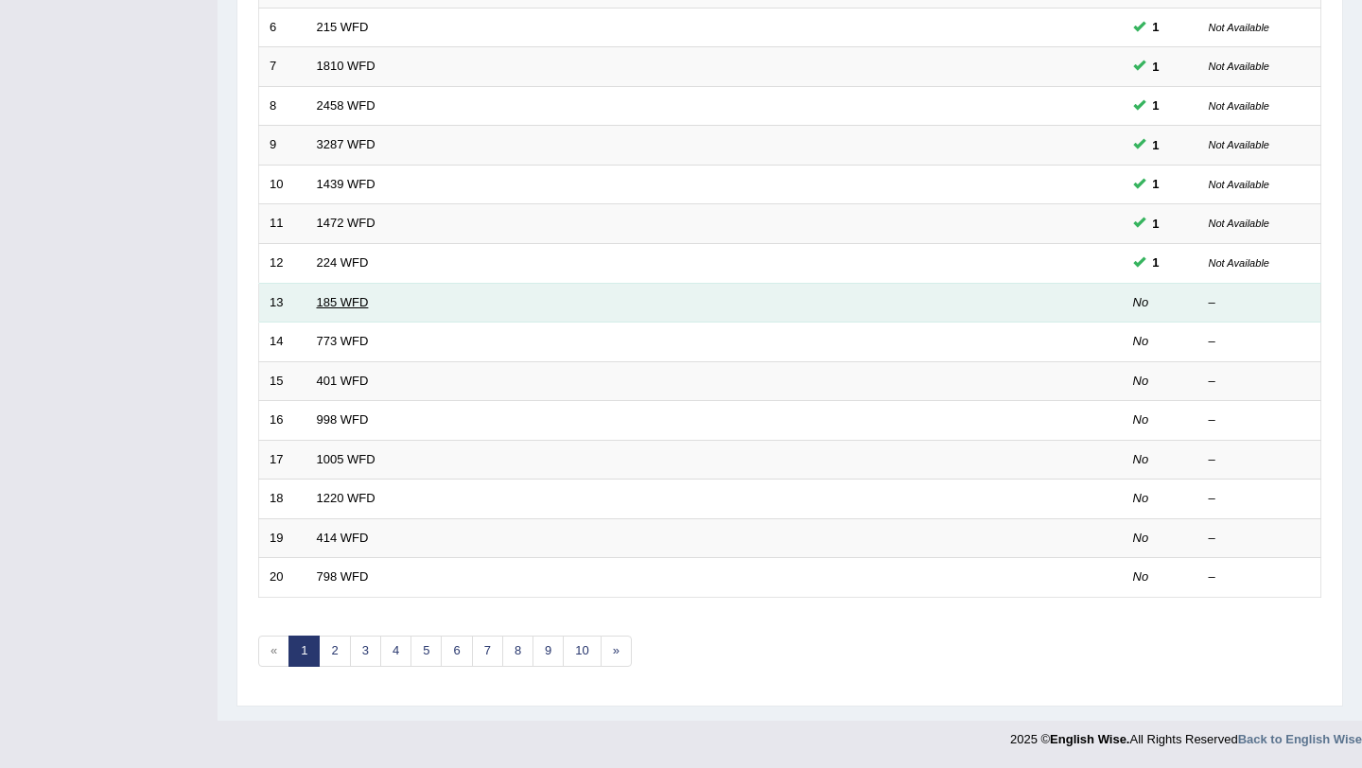
click at [336, 308] on link "185 WFD" at bounding box center [343, 302] width 52 height 14
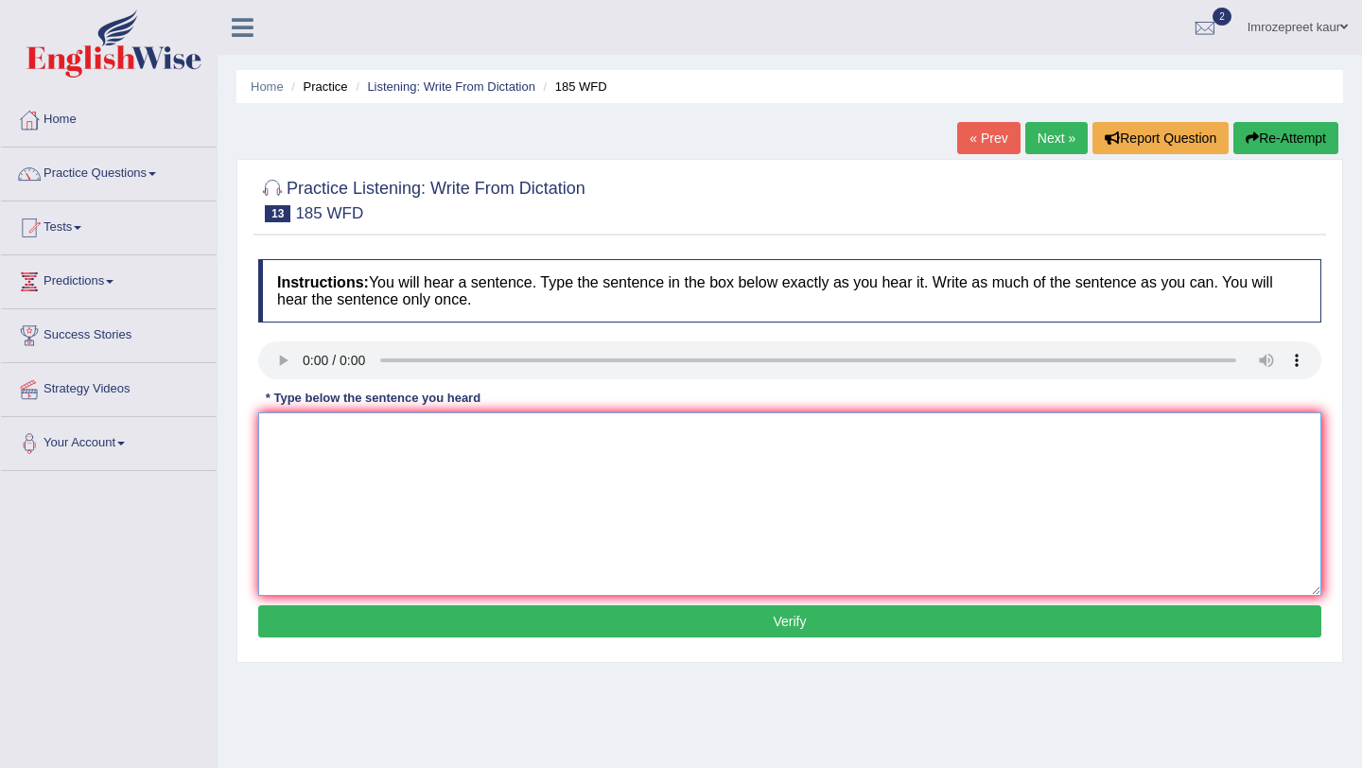
click at [289, 443] on textarea at bounding box center [789, 503] width 1063 height 183
type textarea "r"
click at [291, 381] on div at bounding box center [789, 362] width 1063 height 43
click at [303, 474] on textarea at bounding box center [789, 503] width 1063 height 183
type textarea "E"
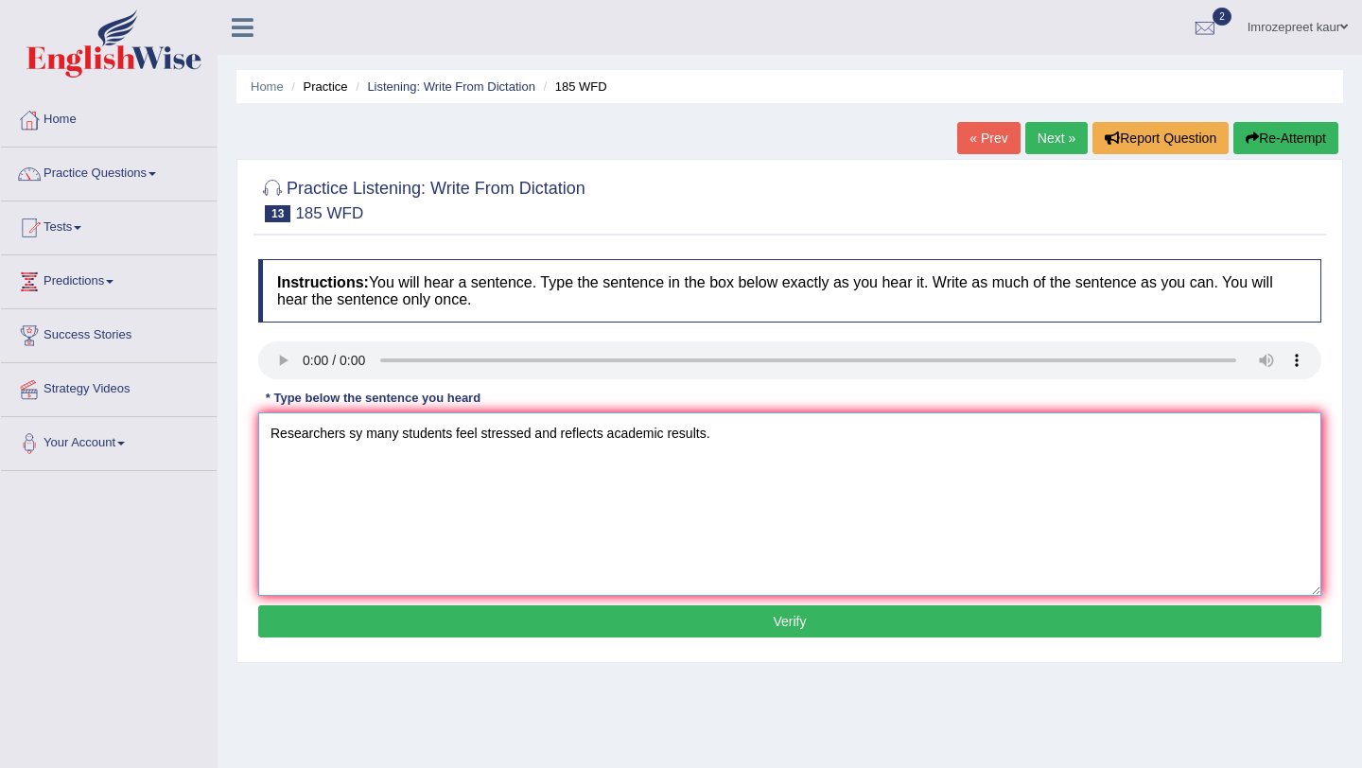
click at [357, 435] on textarea "Researchers sy many students feel stressed and reflects academic results." at bounding box center [789, 503] width 1063 height 183
type textarea "Researchers says many students feel stressed and reflects academic results."
click at [522, 621] on button "Verify" at bounding box center [789, 621] width 1063 height 32
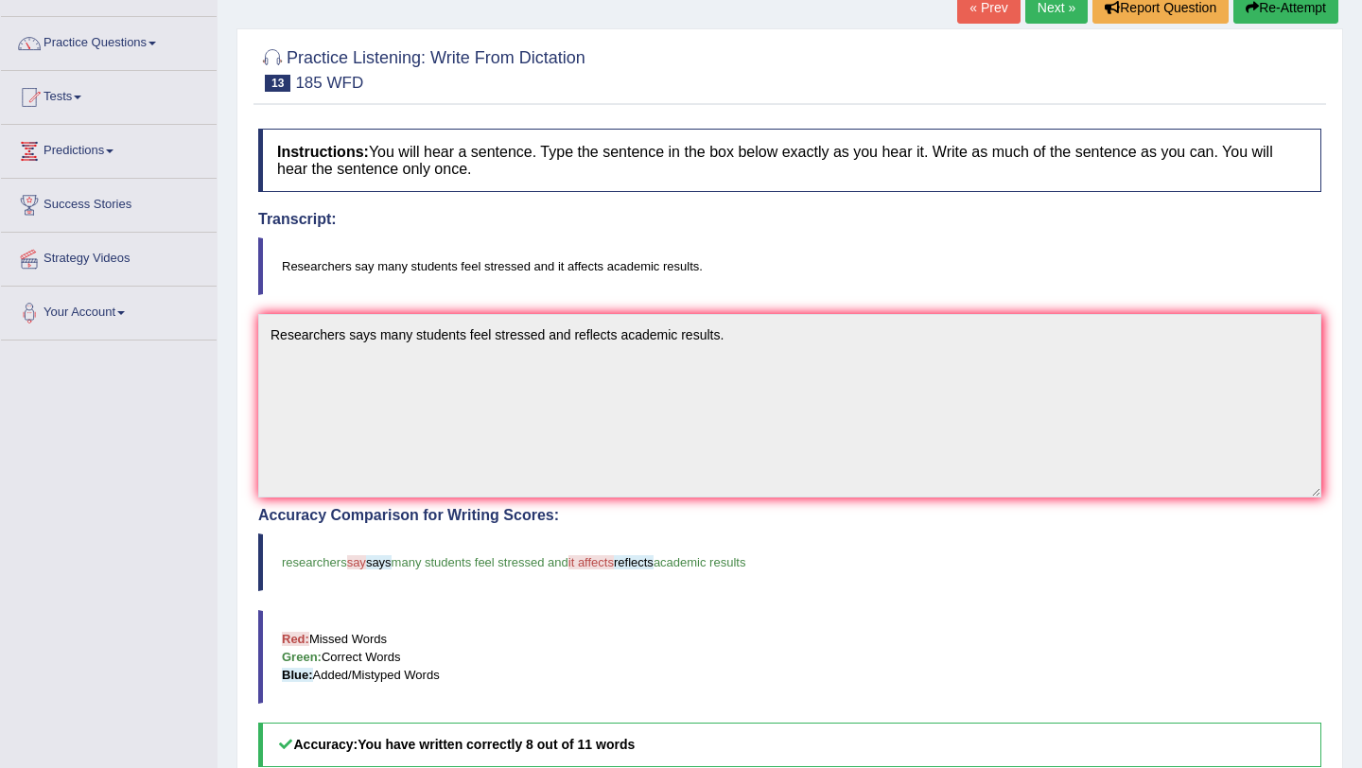
scroll to position [42, 0]
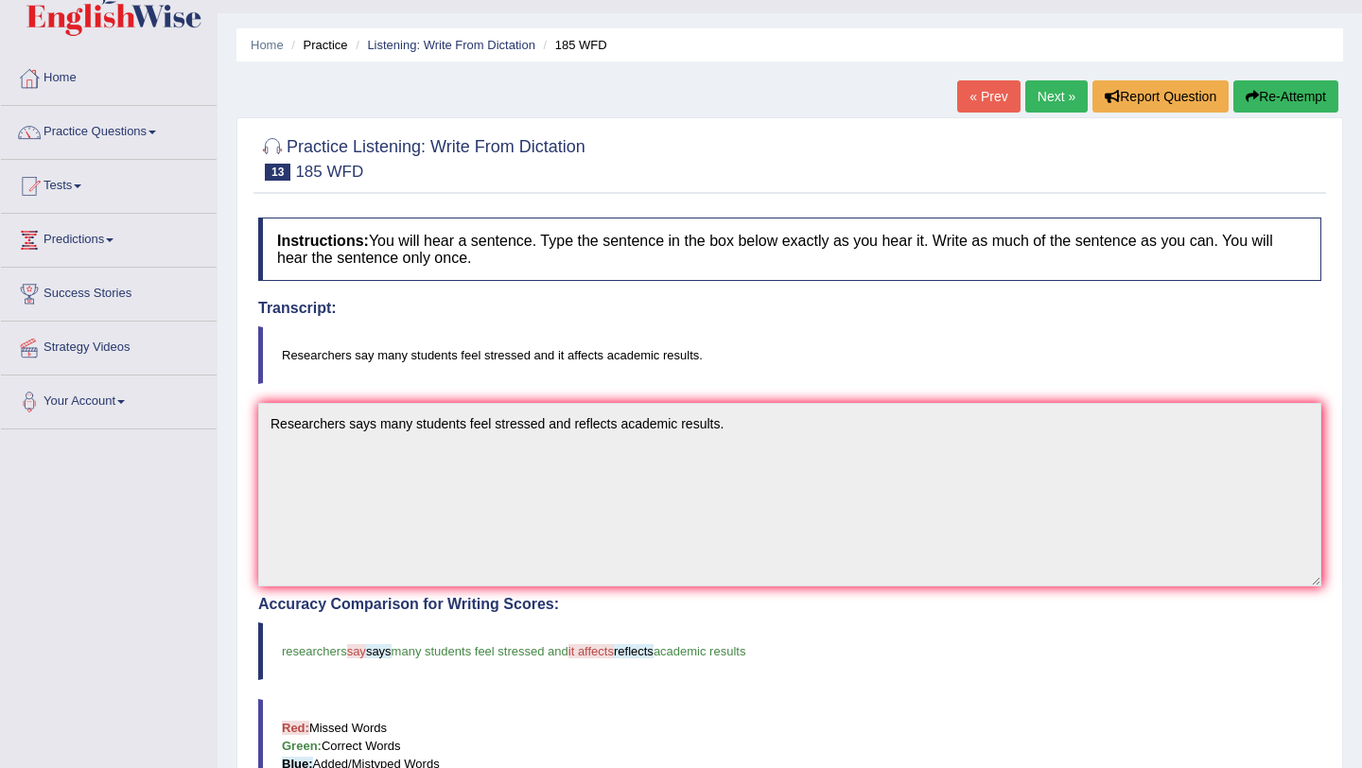
click at [1042, 96] on link "Next »" at bounding box center [1056, 96] width 62 height 32
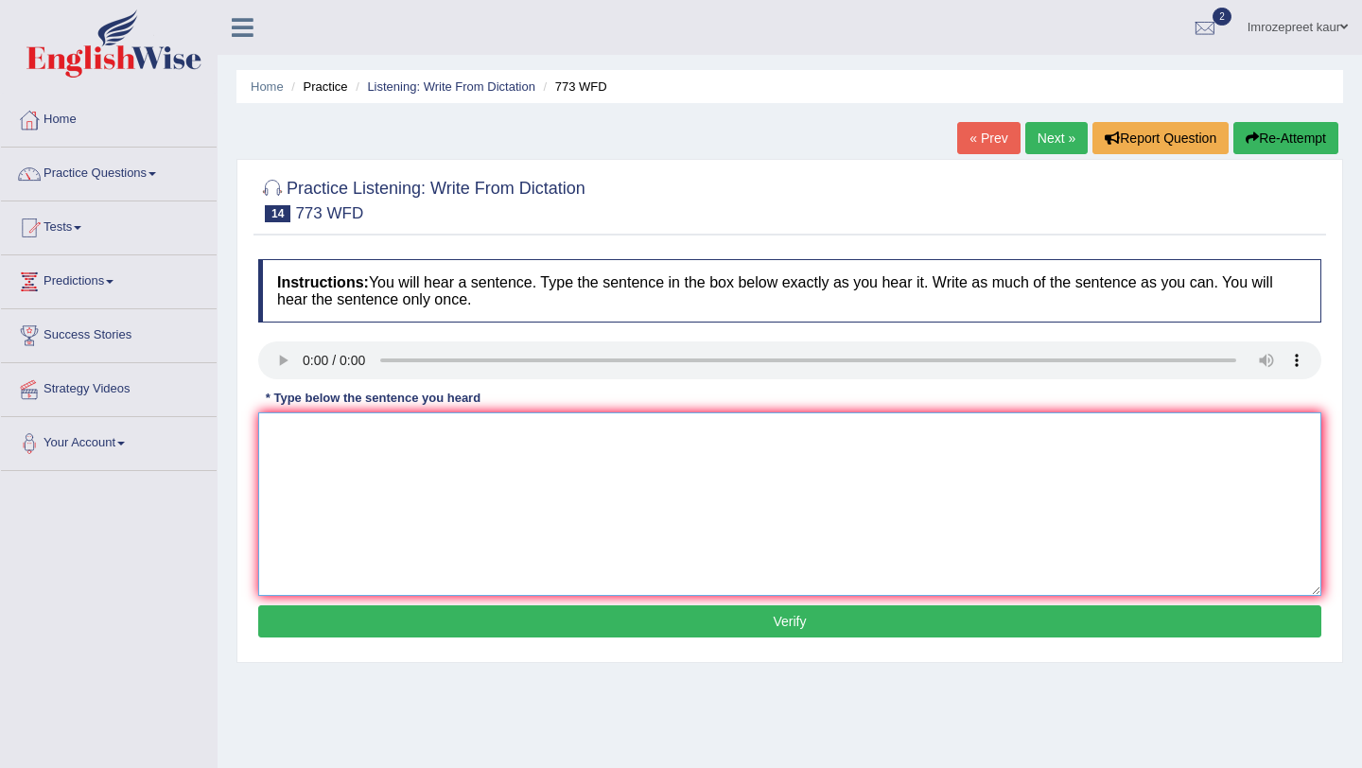
click at [318, 435] on textarea at bounding box center [789, 503] width 1063 height 183
click at [277, 426] on textarea at bounding box center [789, 503] width 1063 height 183
type textarea "F"
click at [465, 441] on textarea "Gravity is extraordinarily weak" at bounding box center [789, 503] width 1063 height 183
click at [518, 438] on textarea "Gravity is extraordinarily weak and it is no" at bounding box center [789, 503] width 1063 height 183
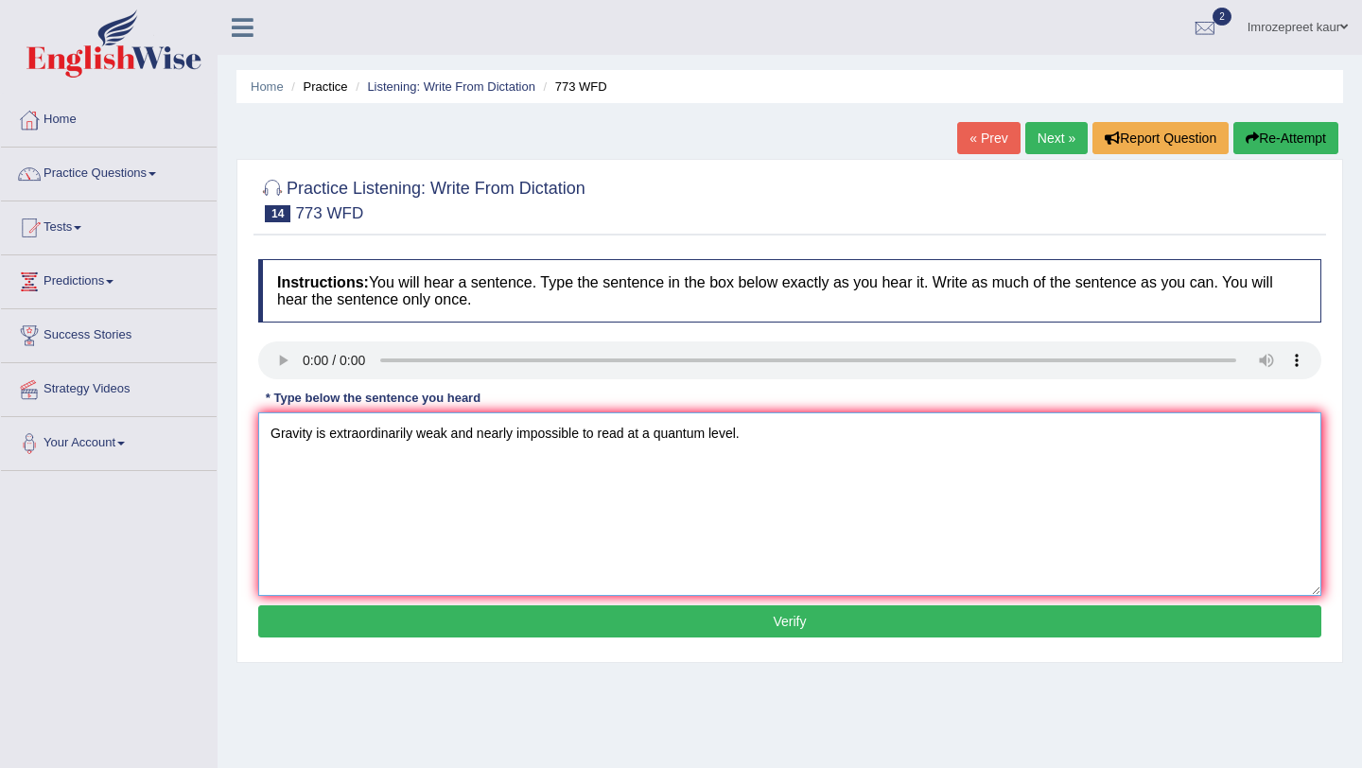
type textarea "Gravity is extraordinarily weak and nearly impossible to read at a quantum leve…"
click at [580, 621] on button "Verify" at bounding box center [789, 621] width 1063 height 32
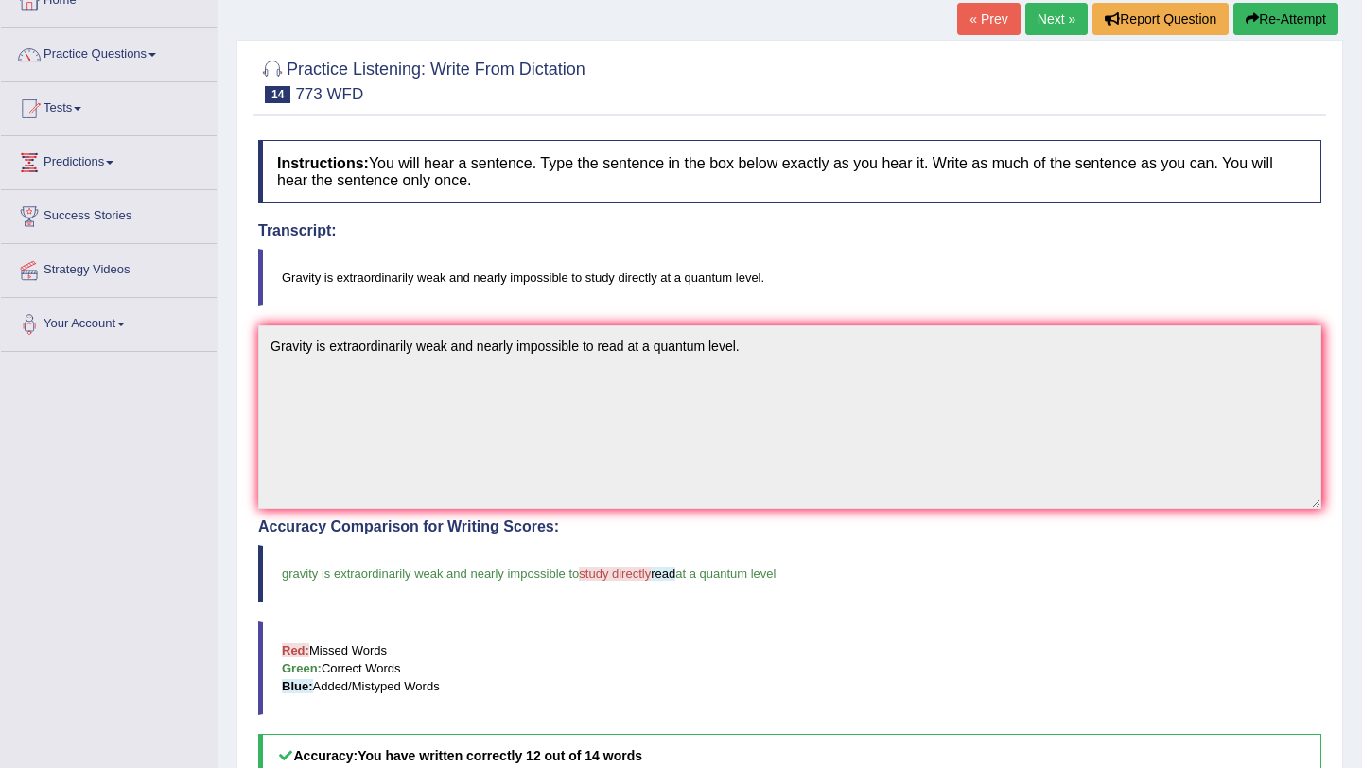
scroll to position [114, 0]
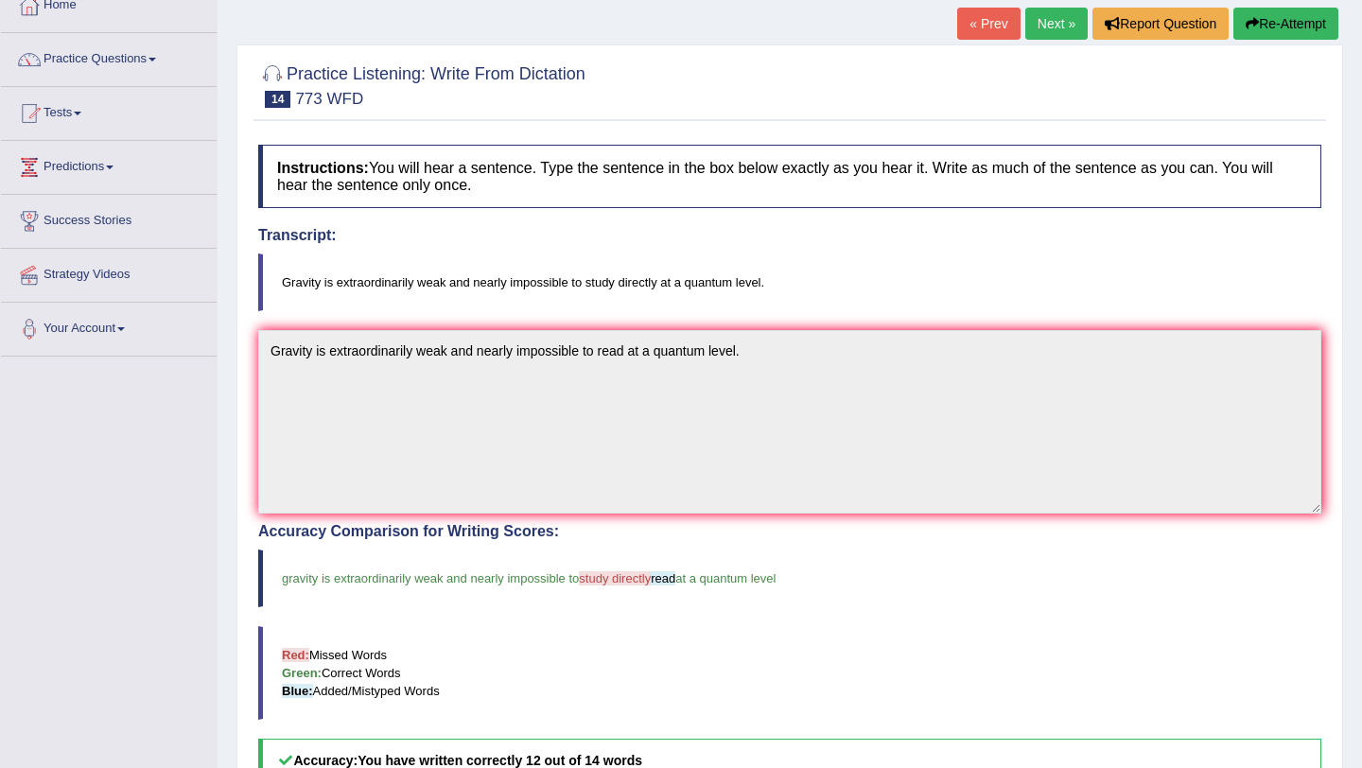
click at [1072, 22] on link "Next »" at bounding box center [1056, 24] width 62 height 32
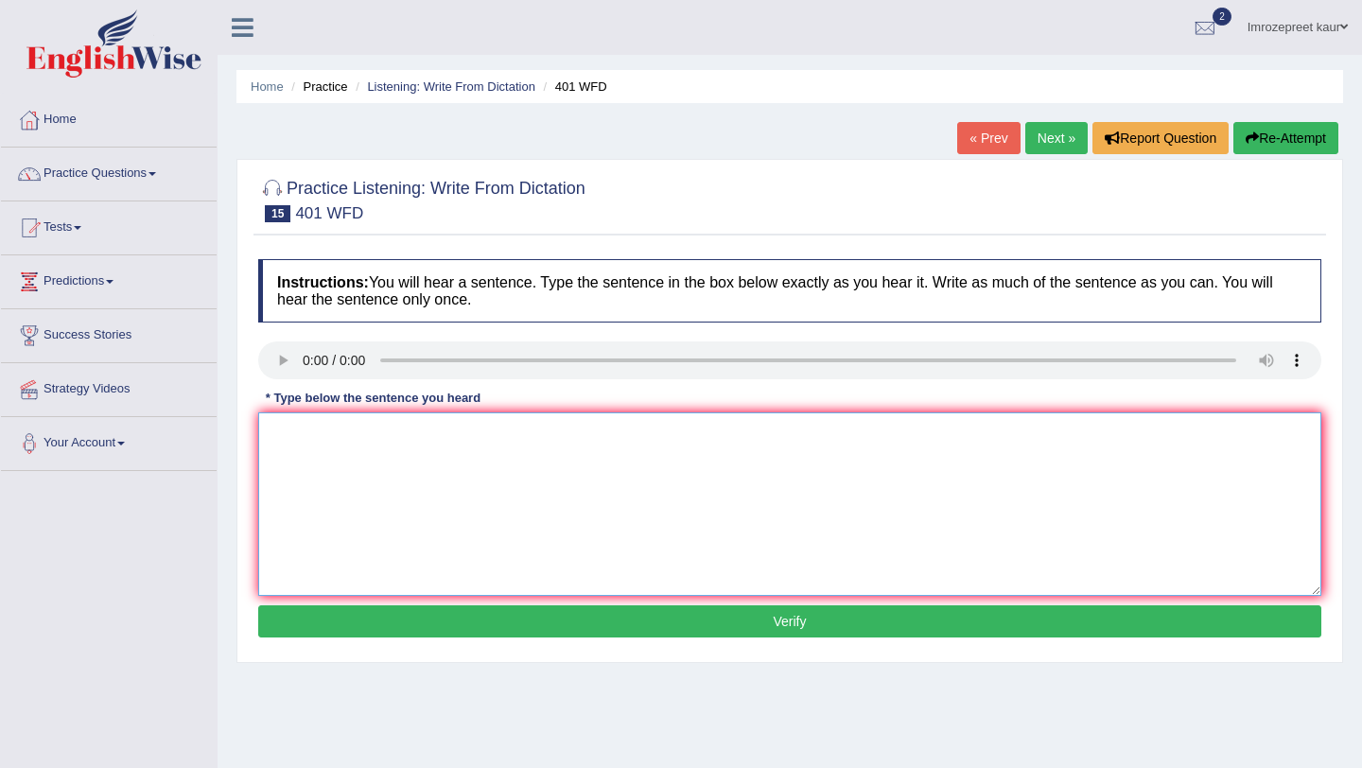
click at [309, 453] on textarea at bounding box center [789, 503] width 1063 height 183
click at [410, 437] on textarea "Students live in hotel resdence" at bounding box center [789, 503] width 1063 height 183
click at [415, 436] on textarea "Students live in hotel resdence" at bounding box center [789, 503] width 1063 height 183
click at [487, 438] on textarea "Students live in hotel residence" at bounding box center [789, 503] width 1063 height 183
type textarea "Students live in hotel residence during the holiday time."
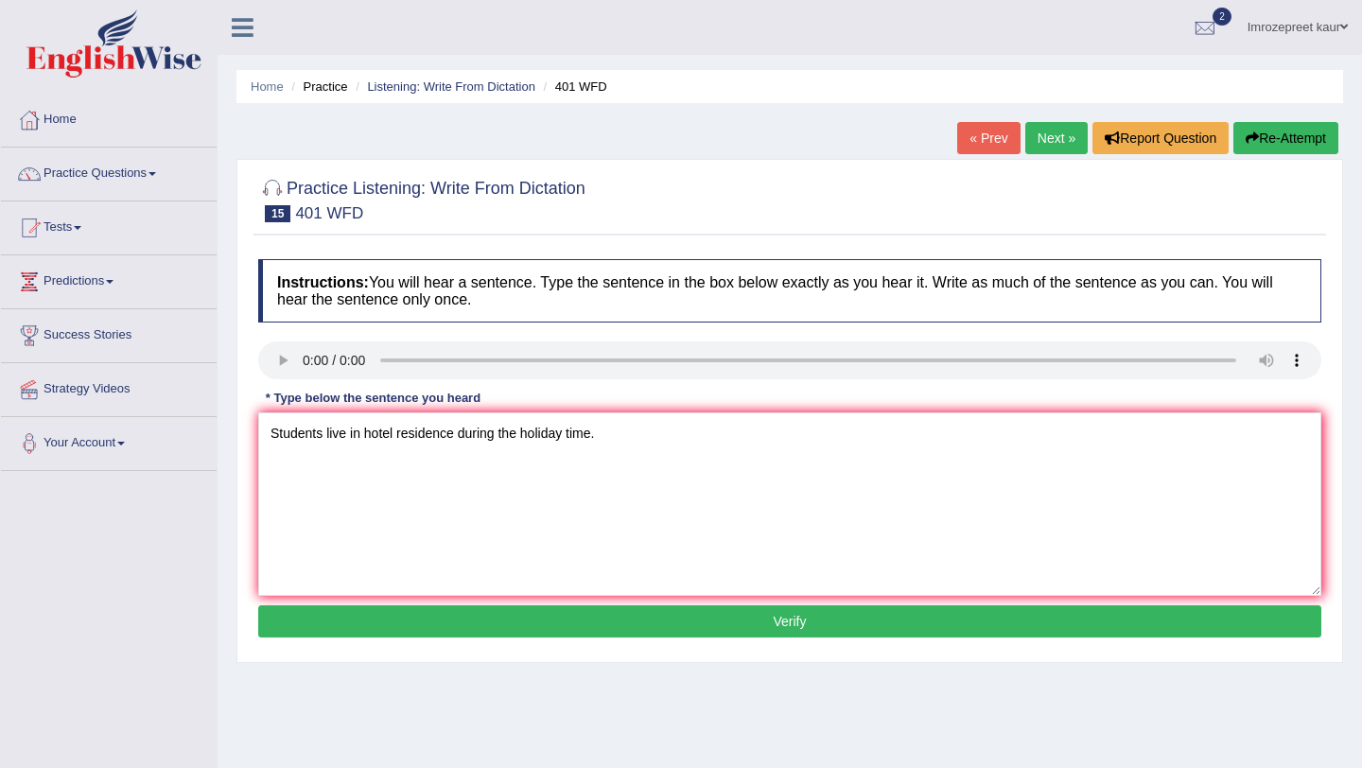
click at [498, 626] on button "Verify" at bounding box center [789, 621] width 1063 height 32
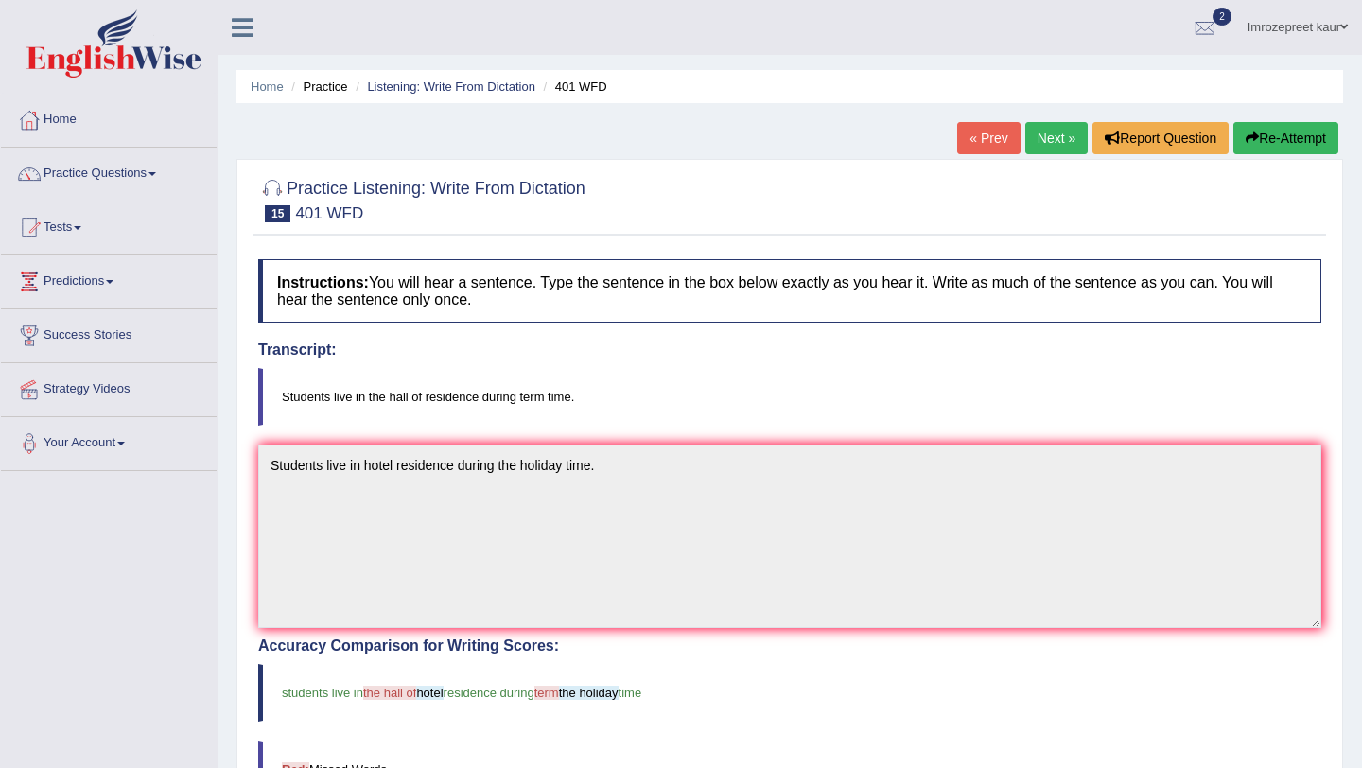
click at [1043, 143] on link "Next »" at bounding box center [1056, 138] width 62 height 32
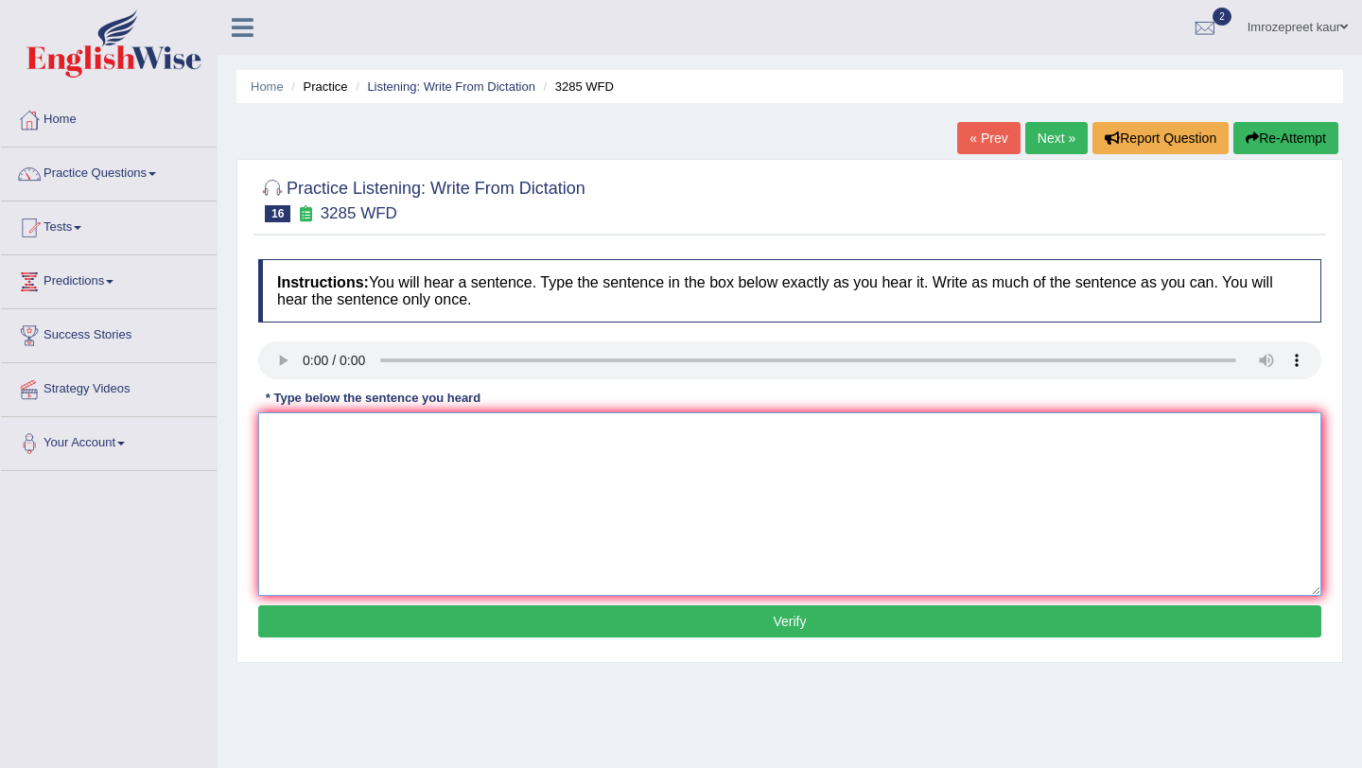
click at [289, 464] on textarea at bounding box center [789, 503] width 1063 height 183
type textarea "O"
type textarea "Population has short rised in recent twenty years."
click at [600, 618] on button "Verify" at bounding box center [789, 621] width 1063 height 32
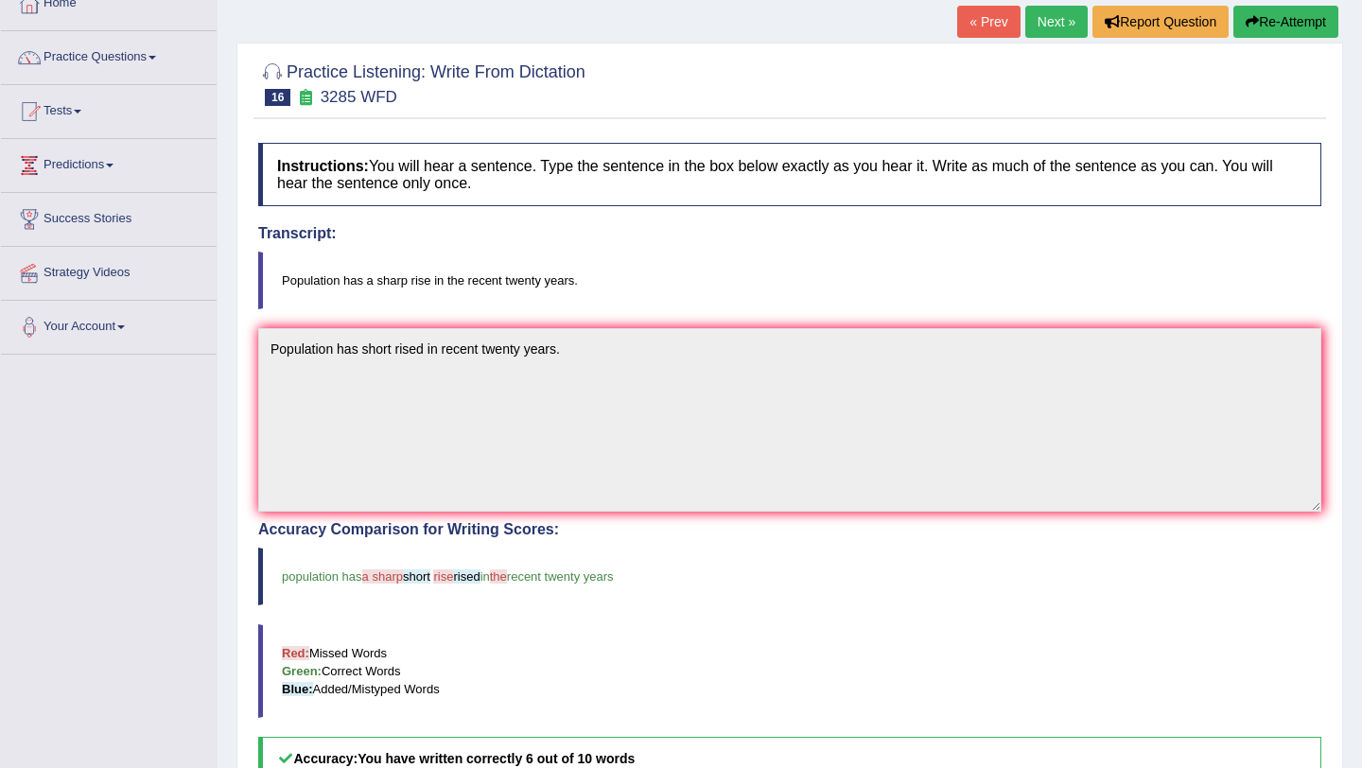
scroll to position [104, 0]
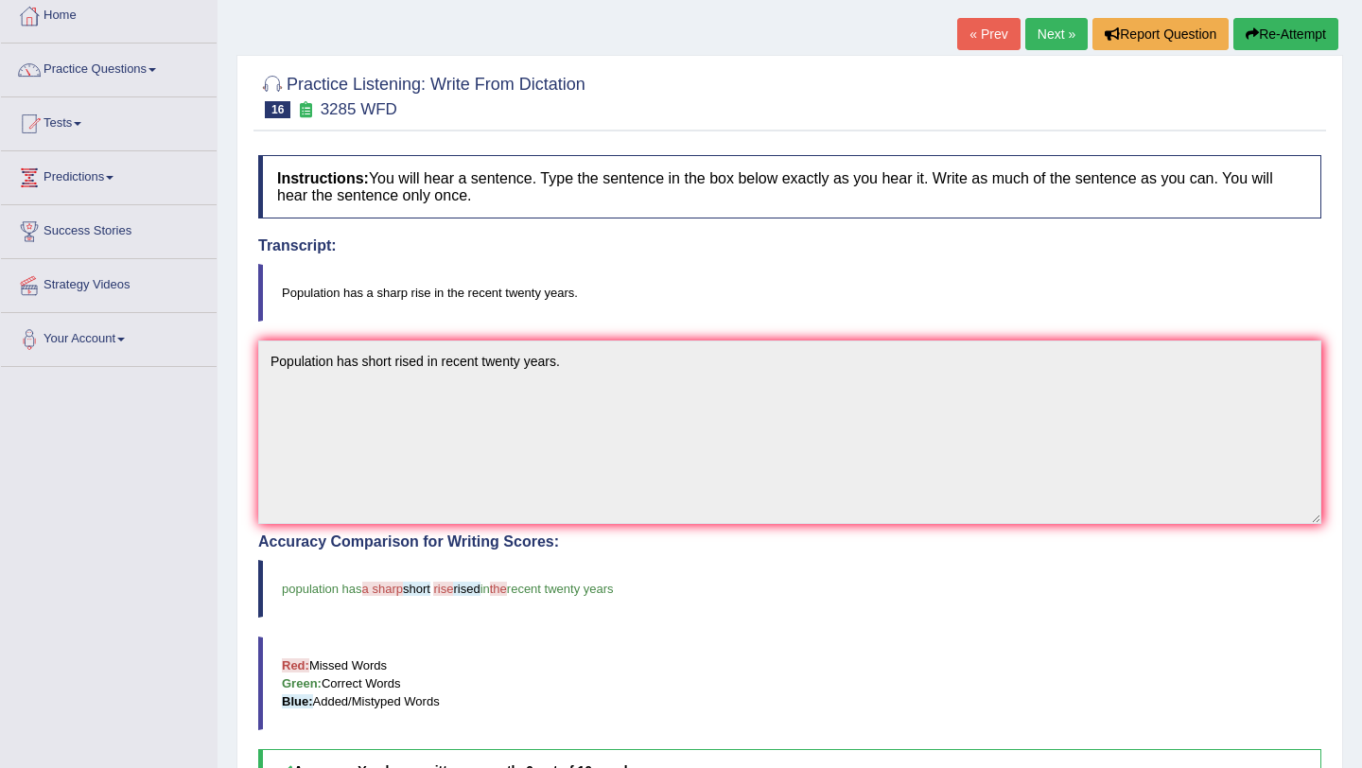
click at [1035, 38] on link "Next »" at bounding box center [1056, 34] width 62 height 32
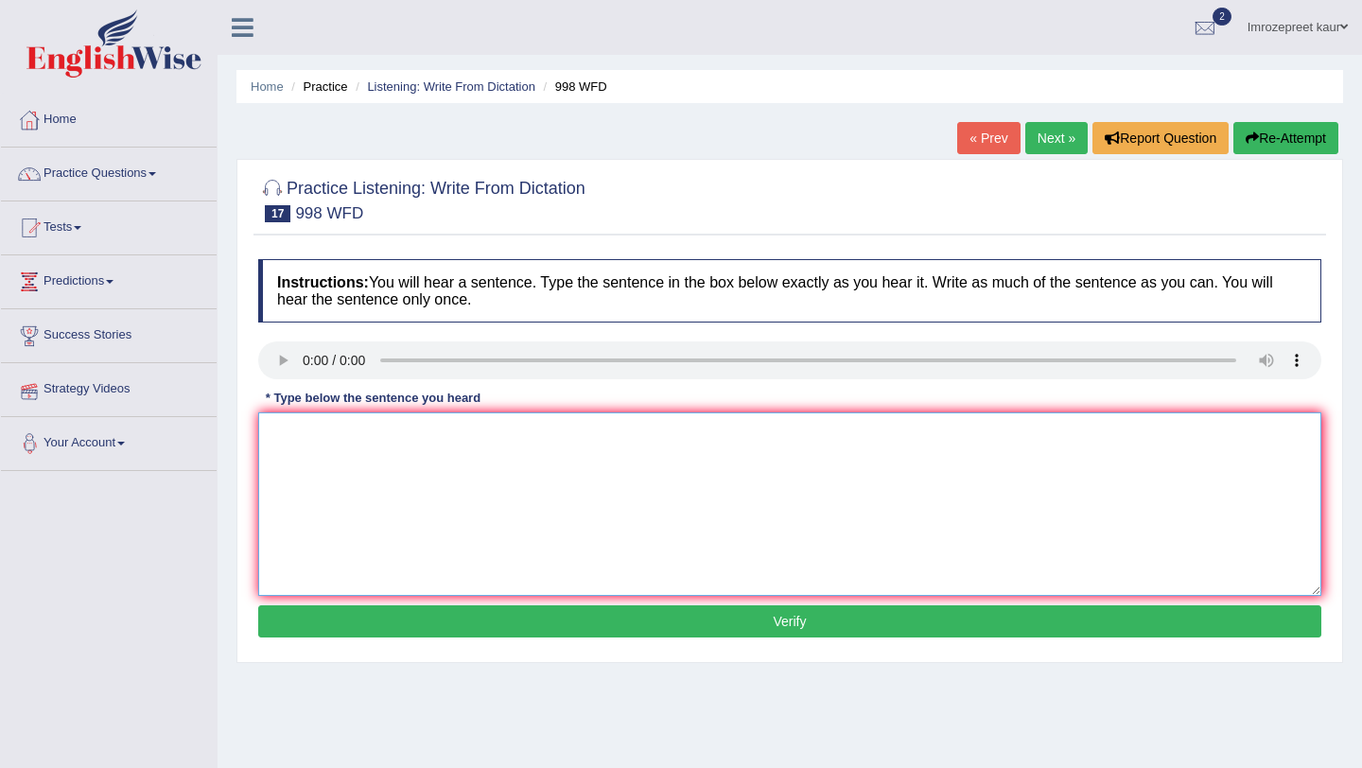
click at [283, 446] on textarea at bounding box center [789, 503] width 1063 height 183
type textarea "w"
type textarea "We will hold celeberation for graduate students."
click at [337, 615] on button "Verify" at bounding box center [789, 621] width 1063 height 32
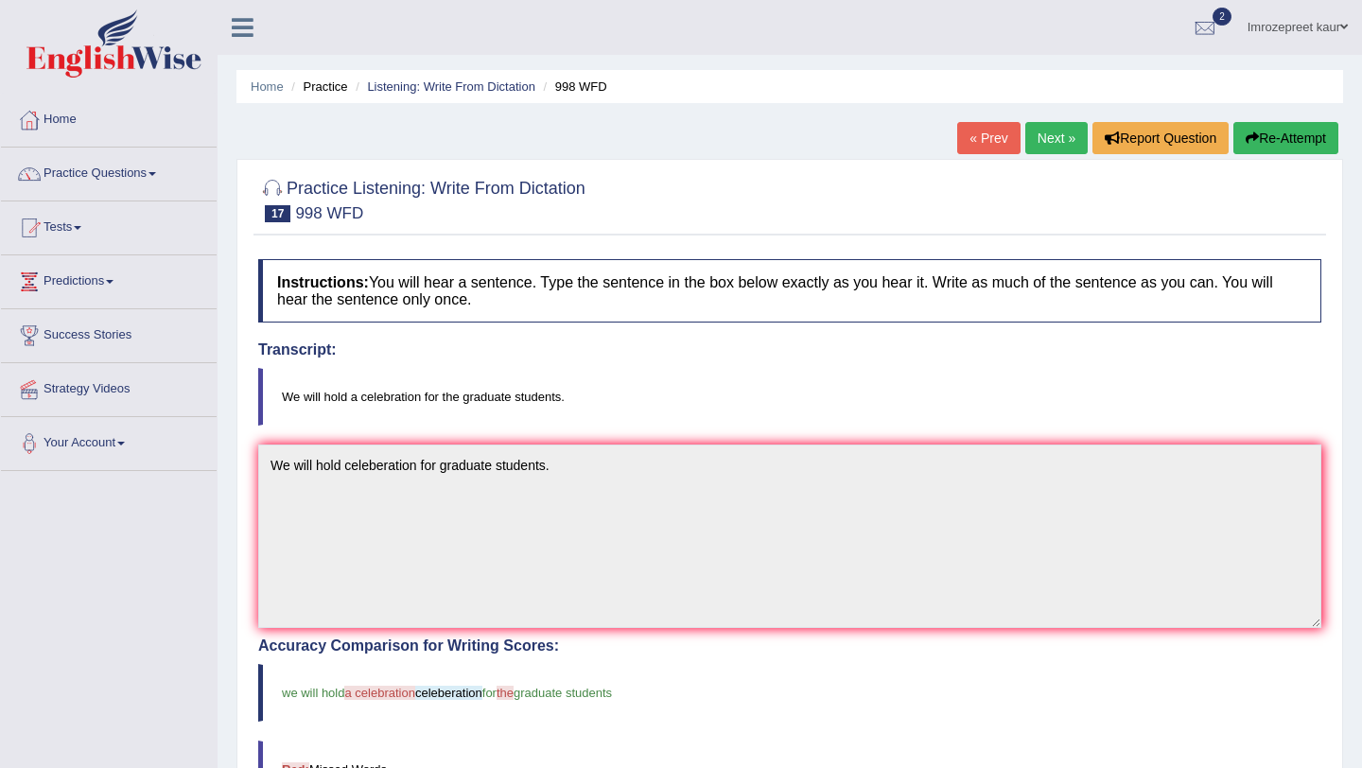
click at [1061, 138] on link "Next »" at bounding box center [1056, 138] width 62 height 32
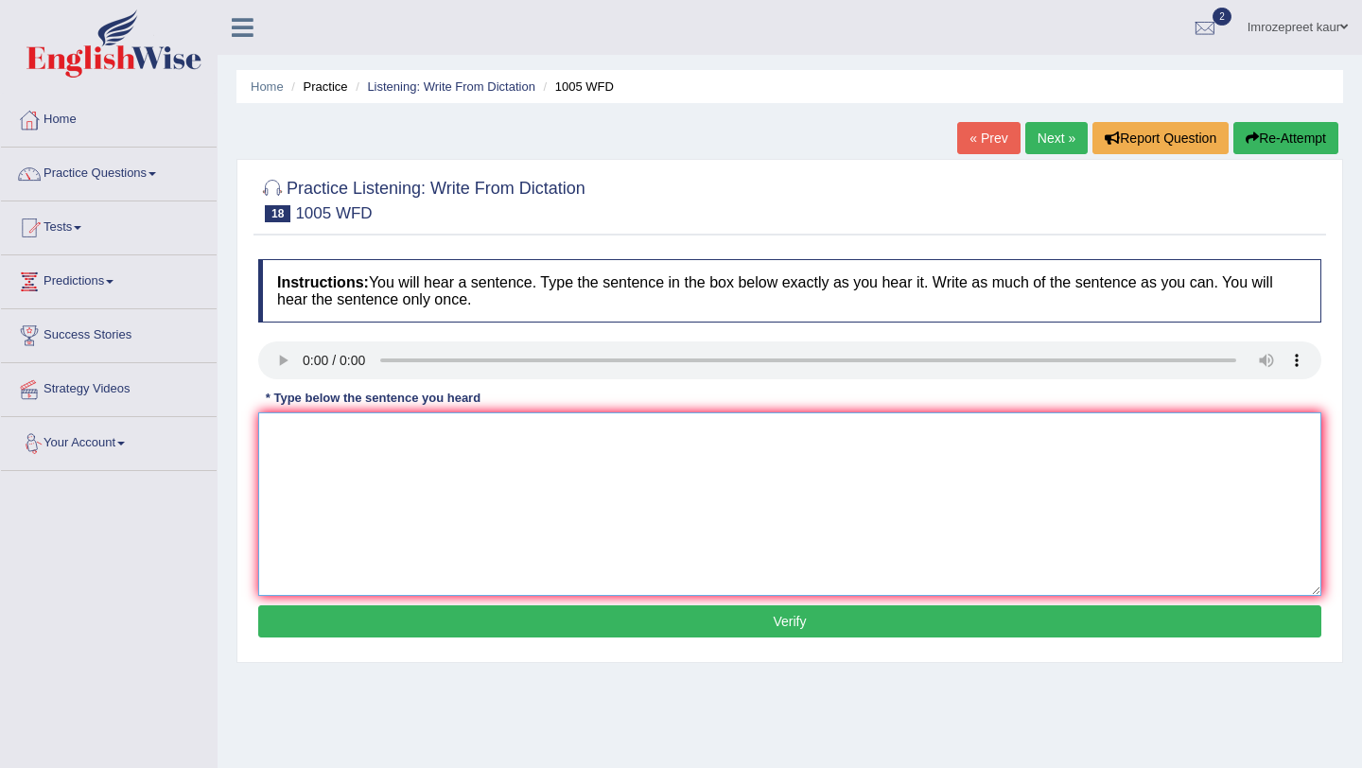
click at [286, 449] on textarea at bounding box center [789, 503] width 1063 height 183
click at [356, 438] on textarea "The colabs to" at bounding box center [789, 503] width 1063 height 183
click at [343, 426] on textarea "The colabsof hoses department has triggered the recesion throught the world" at bounding box center [789, 503] width 1063 height 183
click at [330, 437] on textarea "The colabsof hoses department has triggered the recesion throught the world" at bounding box center [789, 503] width 1063 height 183
click at [337, 440] on textarea "The colabsof hoses department has triggered the recesion throught the world" at bounding box center [789, 503] width 1063 height 183
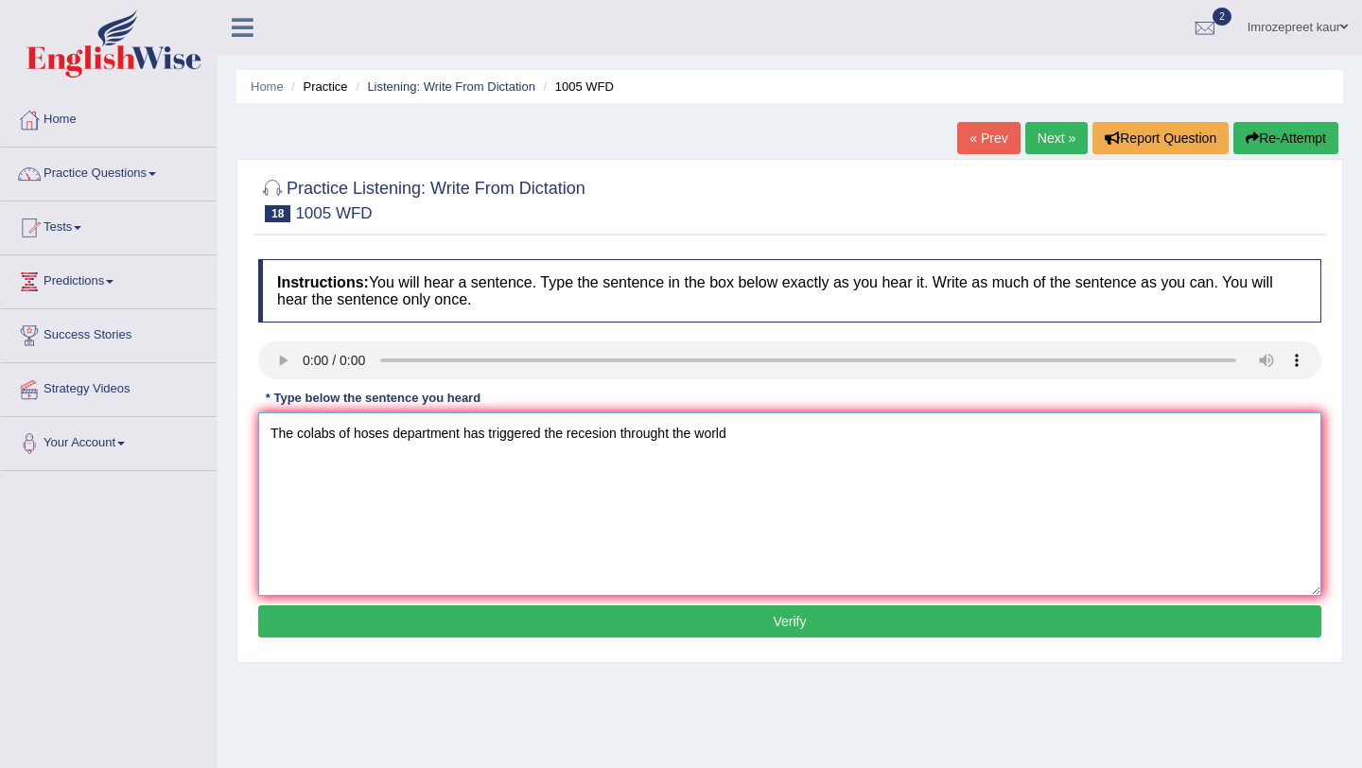
click at [371, 437] on textarea "The colabs of hoses department has triggered the recesion throught the world" at bounding box center [789, 503] width 1063 height 183
click at [757, 436] on textarea "The colabs of houses department has triggered the recesion throught the world" at bounding box center [789, 503] width 1063 height 183
type textarea "The colabs of houses department has triggered the recesion throught the world."
click at [747, 618] on button "Verify" at bounding box center [789, 621] width 1063 height 32
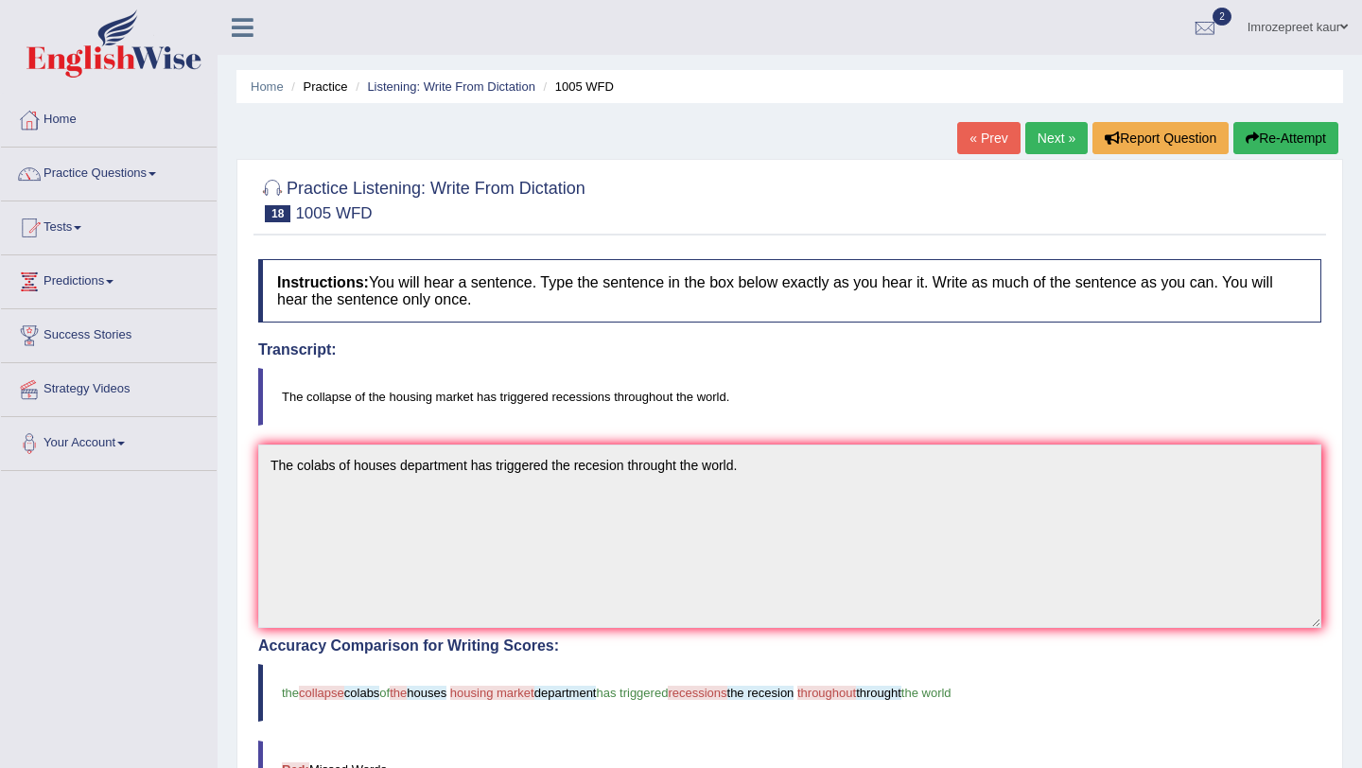
click at [1050, 144] on link "Next »" at bounding box center [1056, 138] width 62 height 32
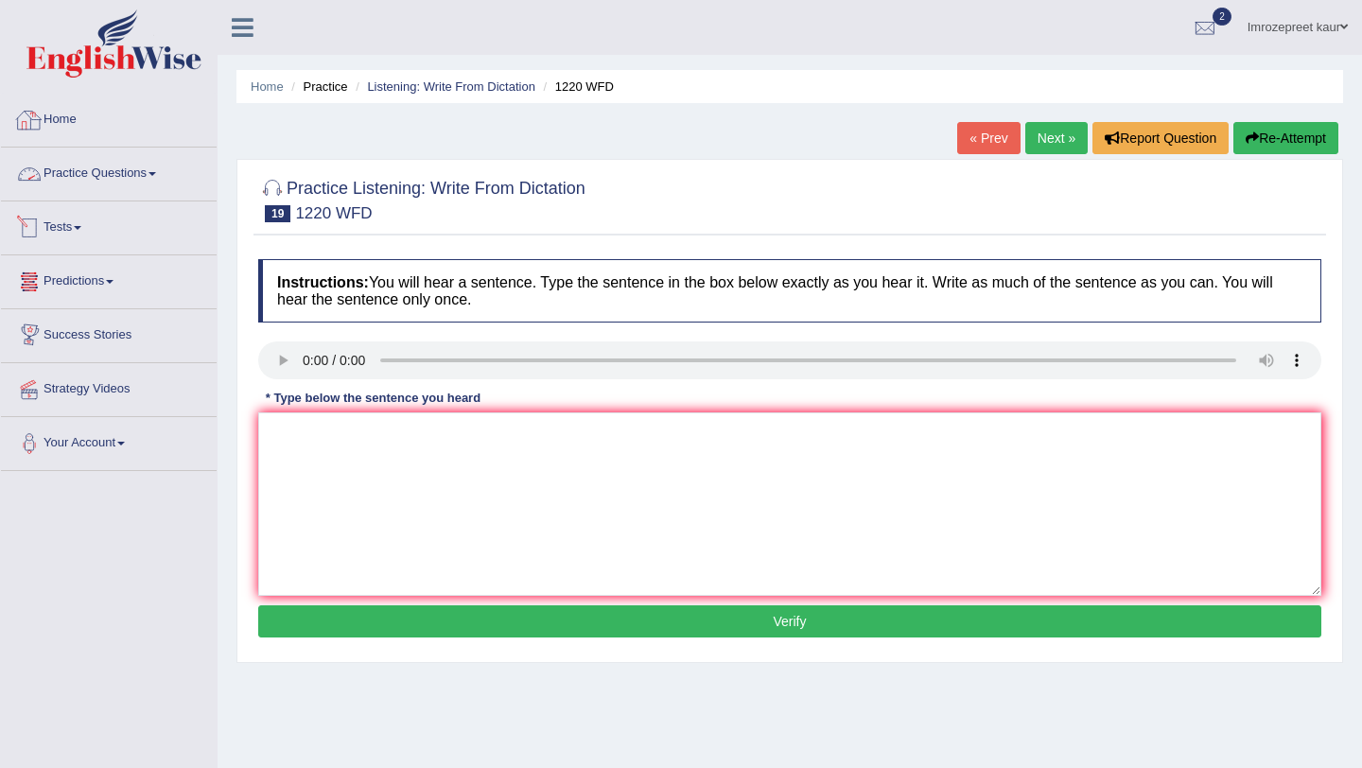
click at [81, 136] on link "Home" at bounding box center [109, 117] width 216 height 47
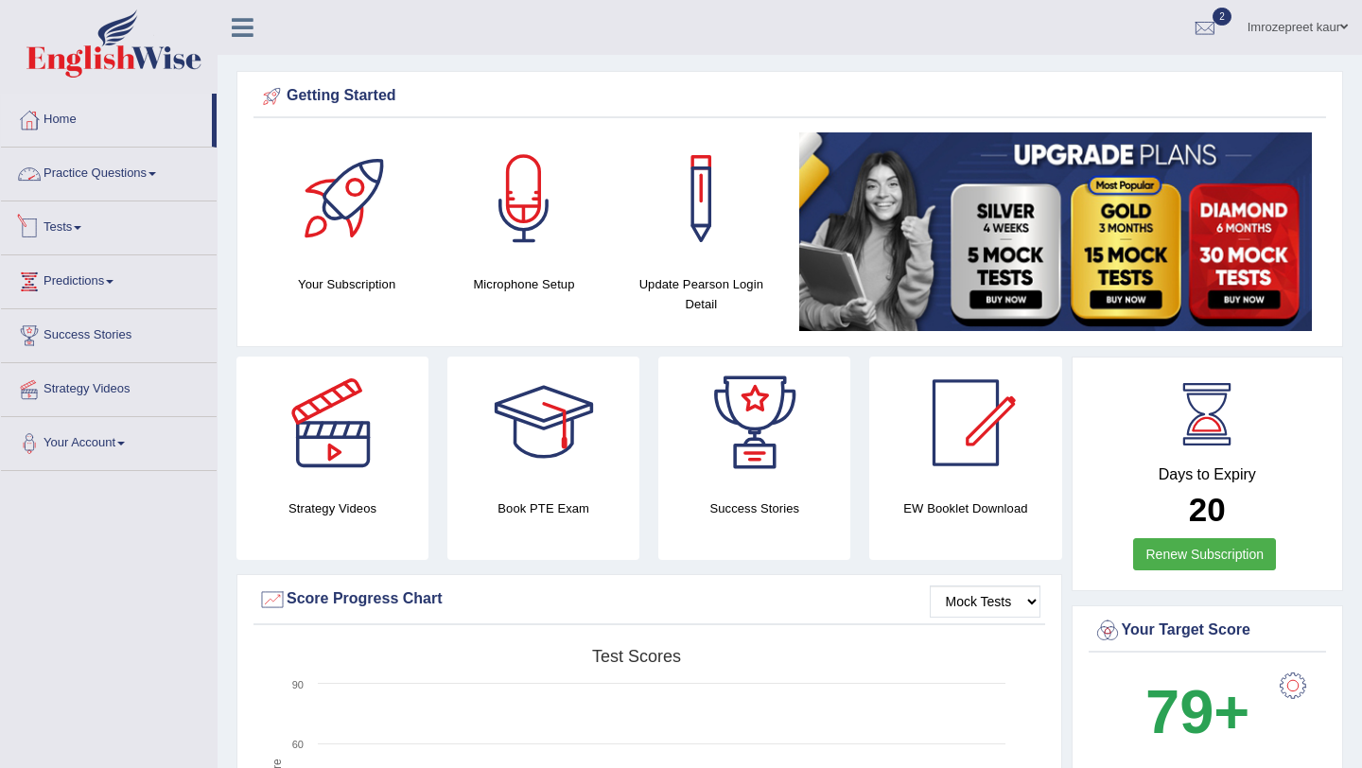
click at [94, 166] on link "Practice Questions" at bounding box center [109, 171] width 216 height 47
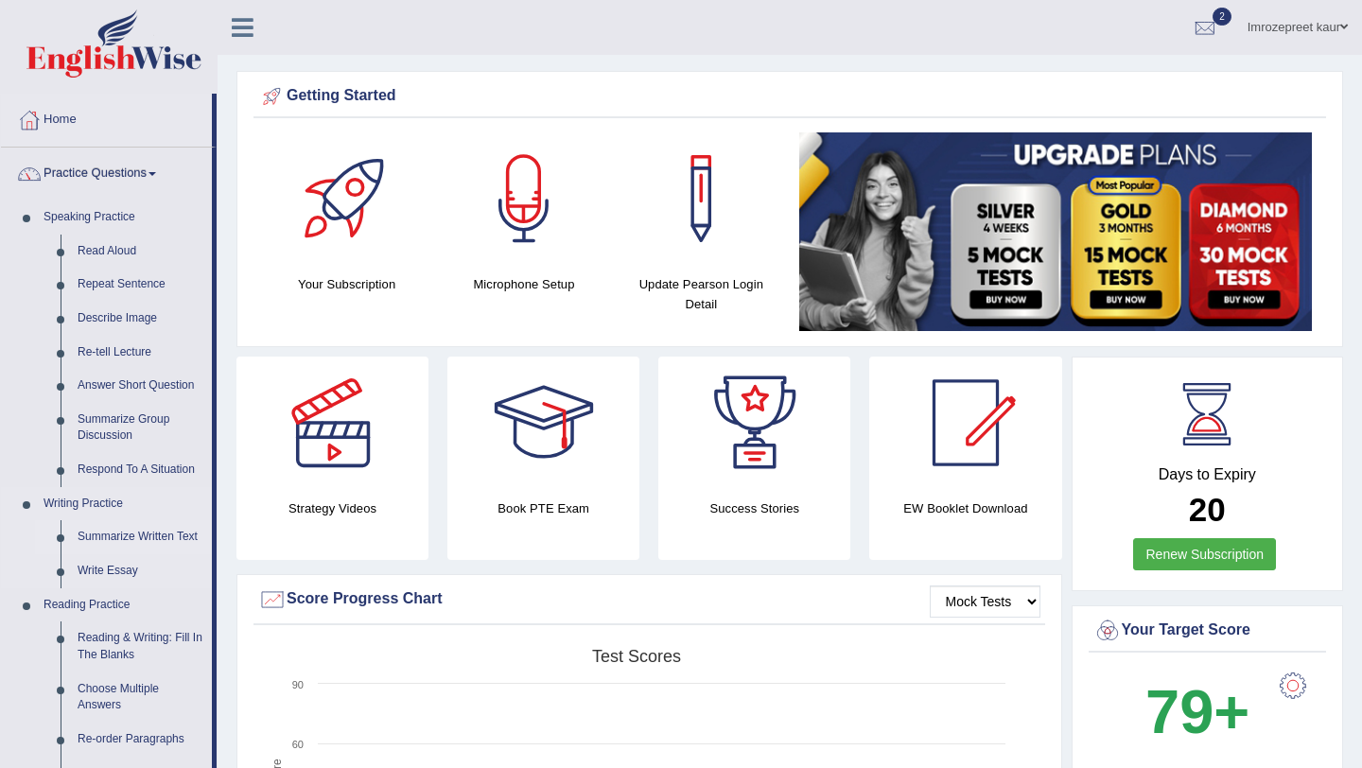
click at [116, 542] on link "Summarize Written Text" at bounding box center [140, 537] width 143 height 34
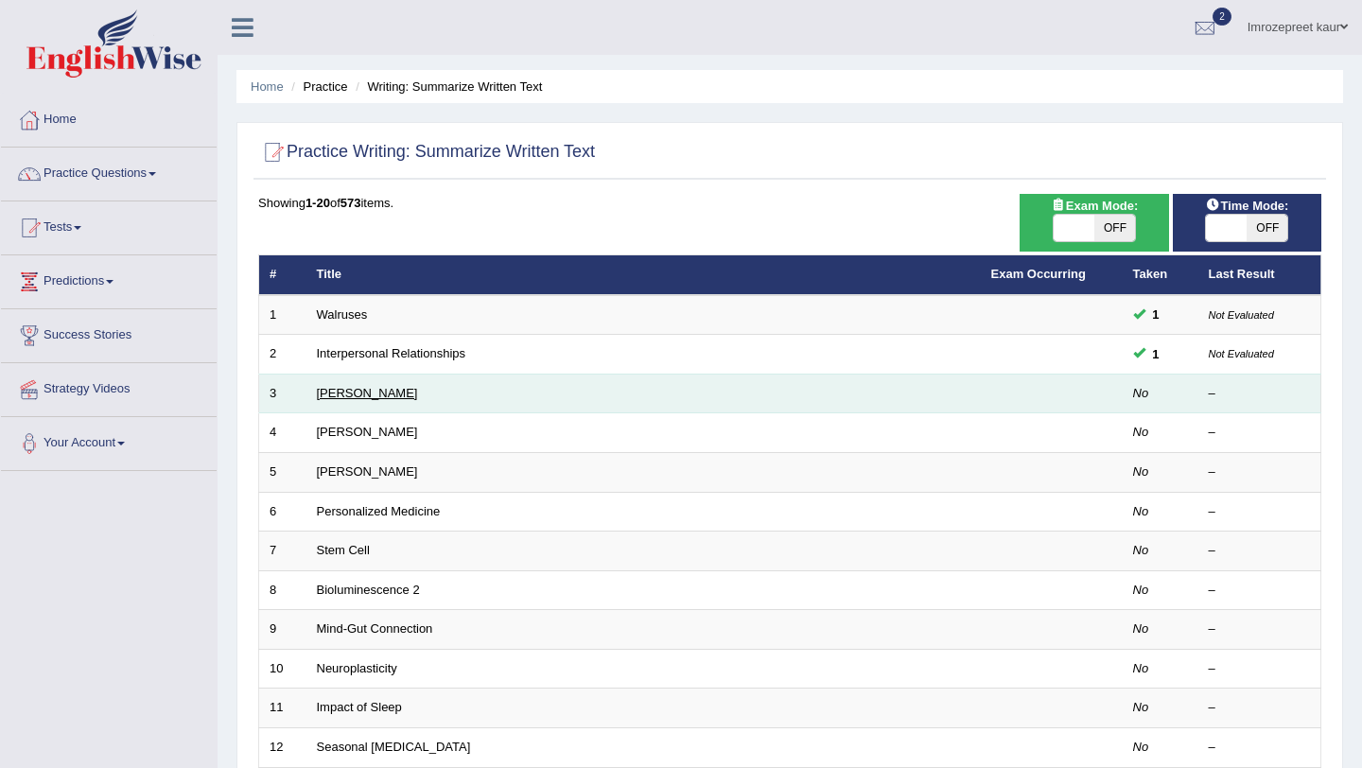
click at [340, 400] on link "[PERSON_NAME]" at bounding box center [367, 393] width 101 height 14
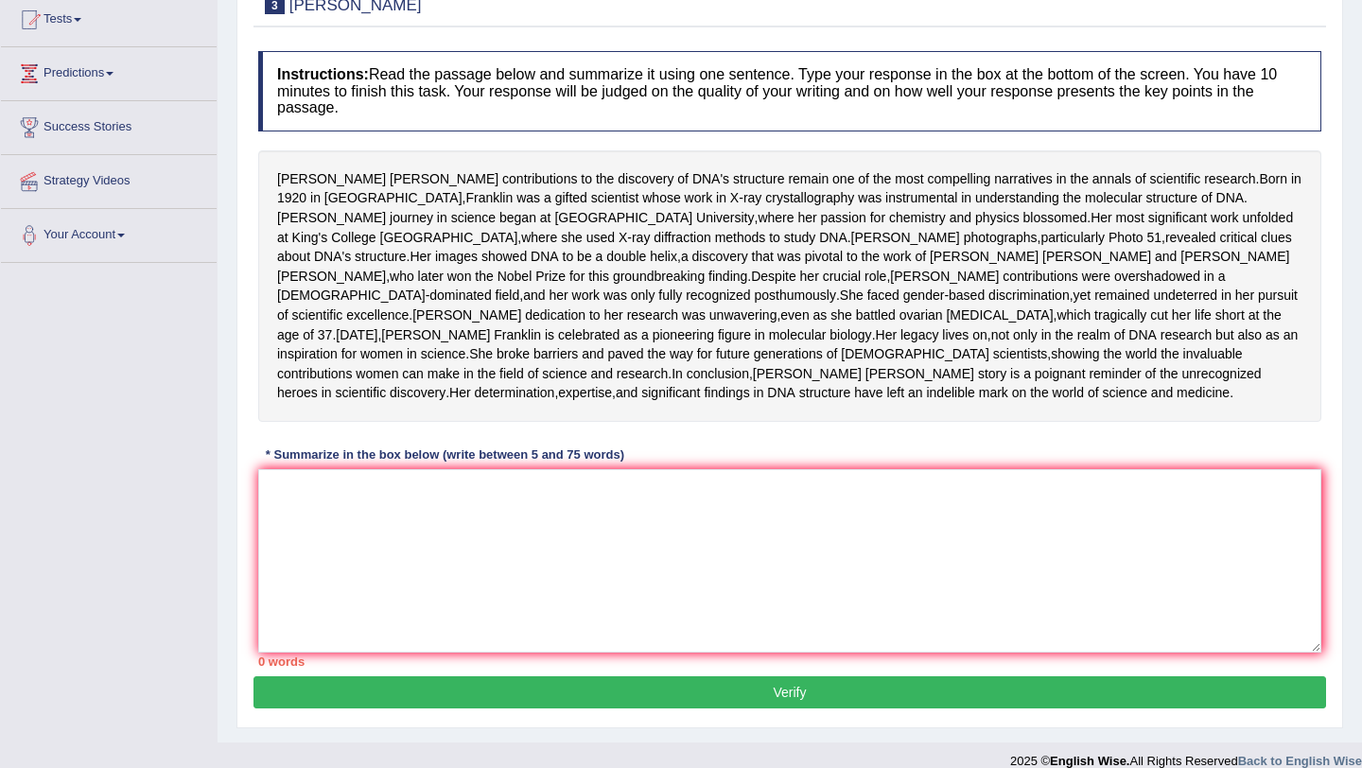
scroll to position [215, 0]
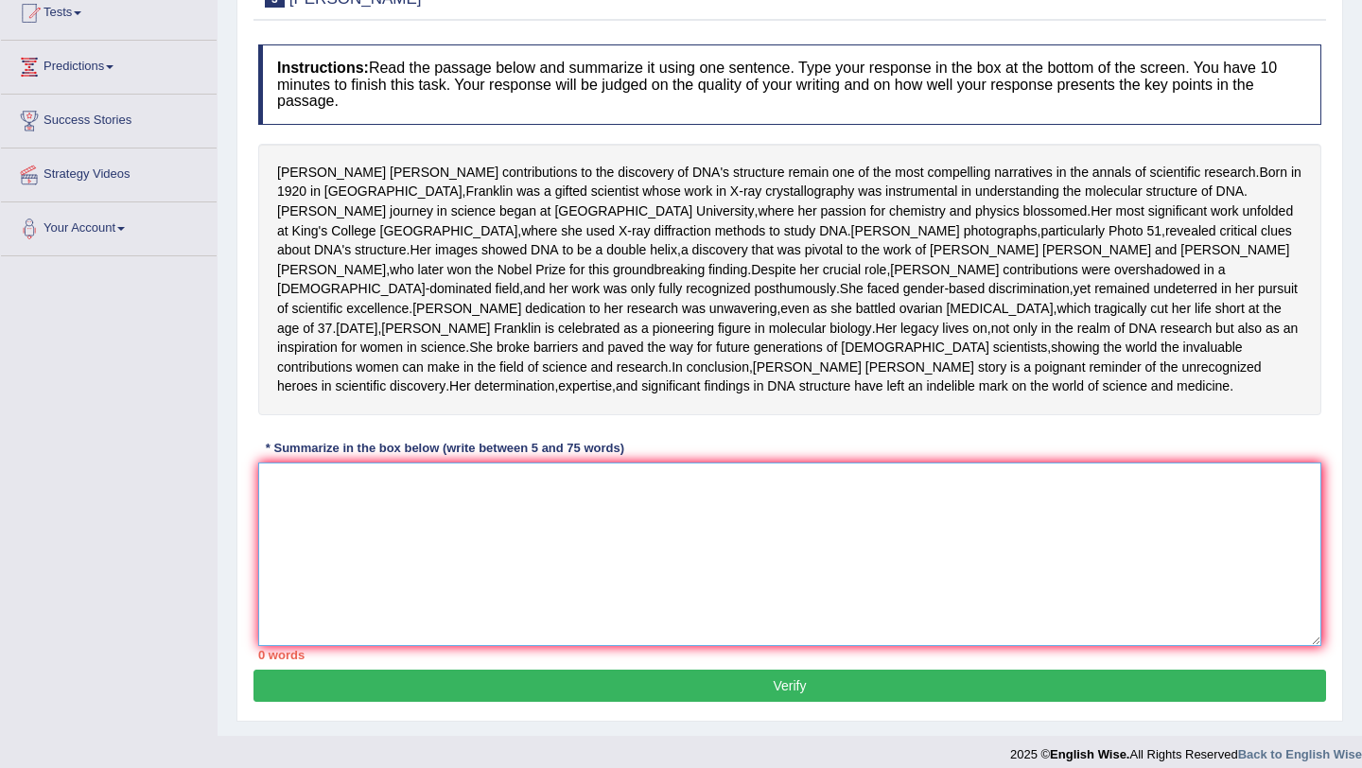
click at [341, 646] on textarea at bounding box center [789, 553] width 1063 height 183
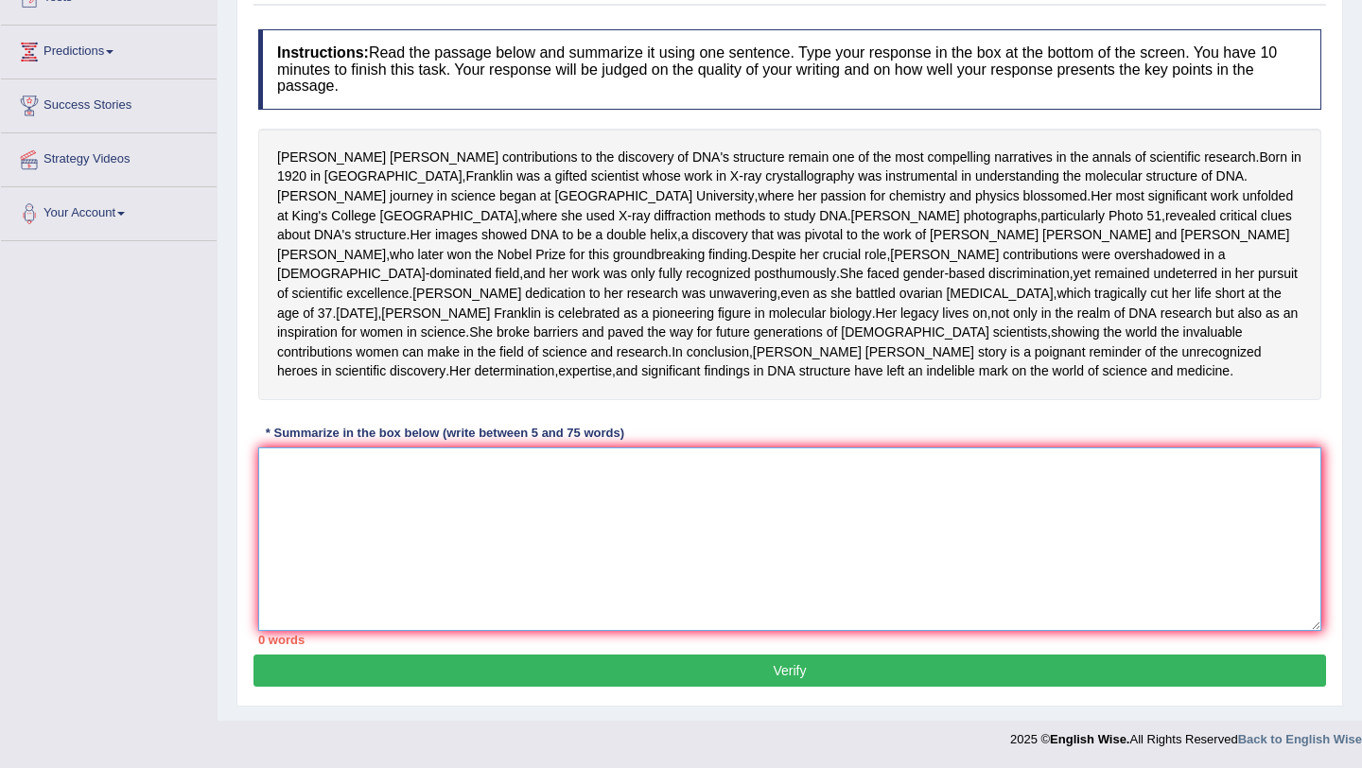
scroll to position [315, 0]
click at [378, 527] on textarea at bounding box center [789, 538] width 1063 height 183
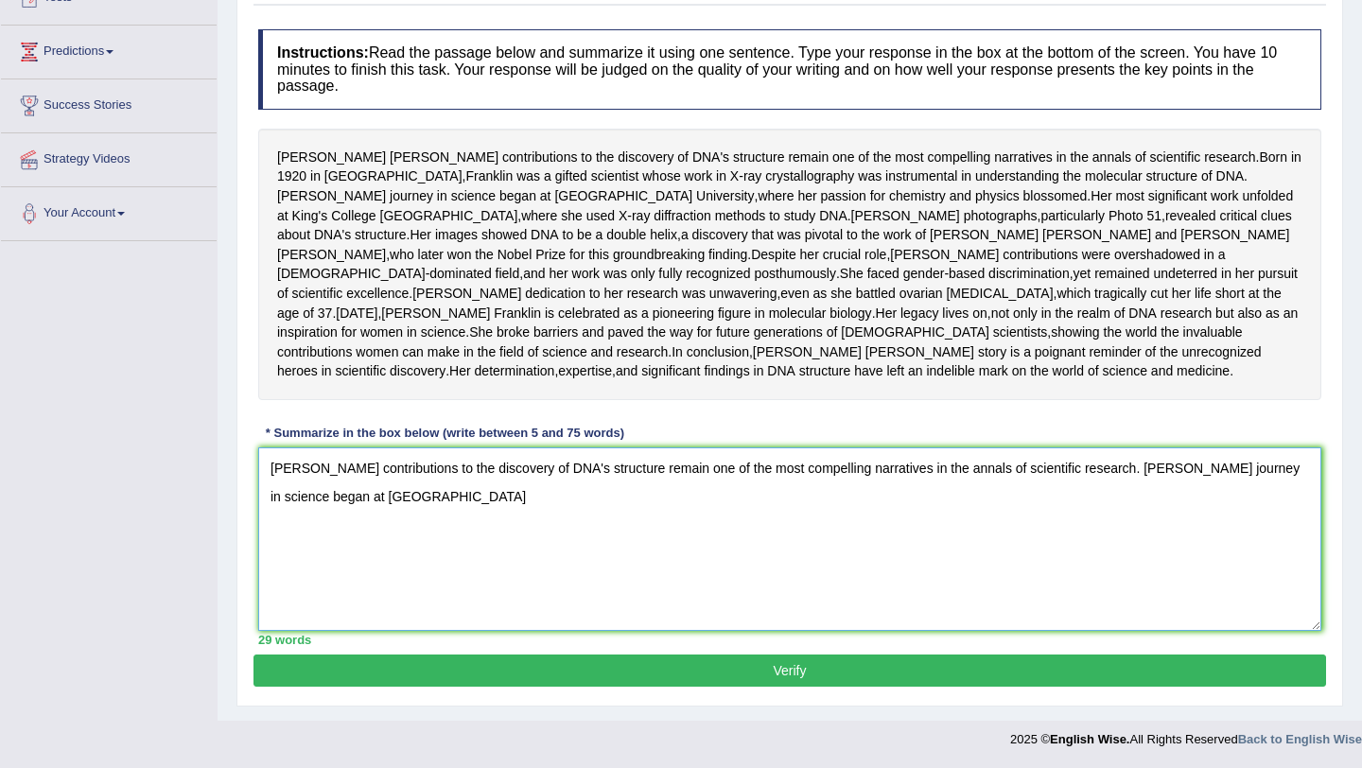
click at [392, 537] on textarea "[PERSON_NAME] contributions to the discovery of DNA's structure remain one of t…" at bounding box center [789, 538] width 1063 height 183
click at [374, 539] on textarea "[PERSON_NAME] contributions to the discovery of DNA's structure remain one of t…" at bounding box center [789, 538] width 1063 height 183
click at [481, 531] on textarea "[PERSON_NAME] contributions to the discovery of DNA's structure remain one of t…" at bounding box center [789, 538] width 1063 height 183
click at [1155, 509] on textarea "Rosalind Franklin's contributions to the discovery of DNA's structure remain on…" at bounding box center [789, 538] width 1063 height 183
click at [513, 525] on textarea "Rosalind Franklin's contributions to the discovery of DNA's structure remain on…" at bounding box center [789, 538] width 1063 height 183
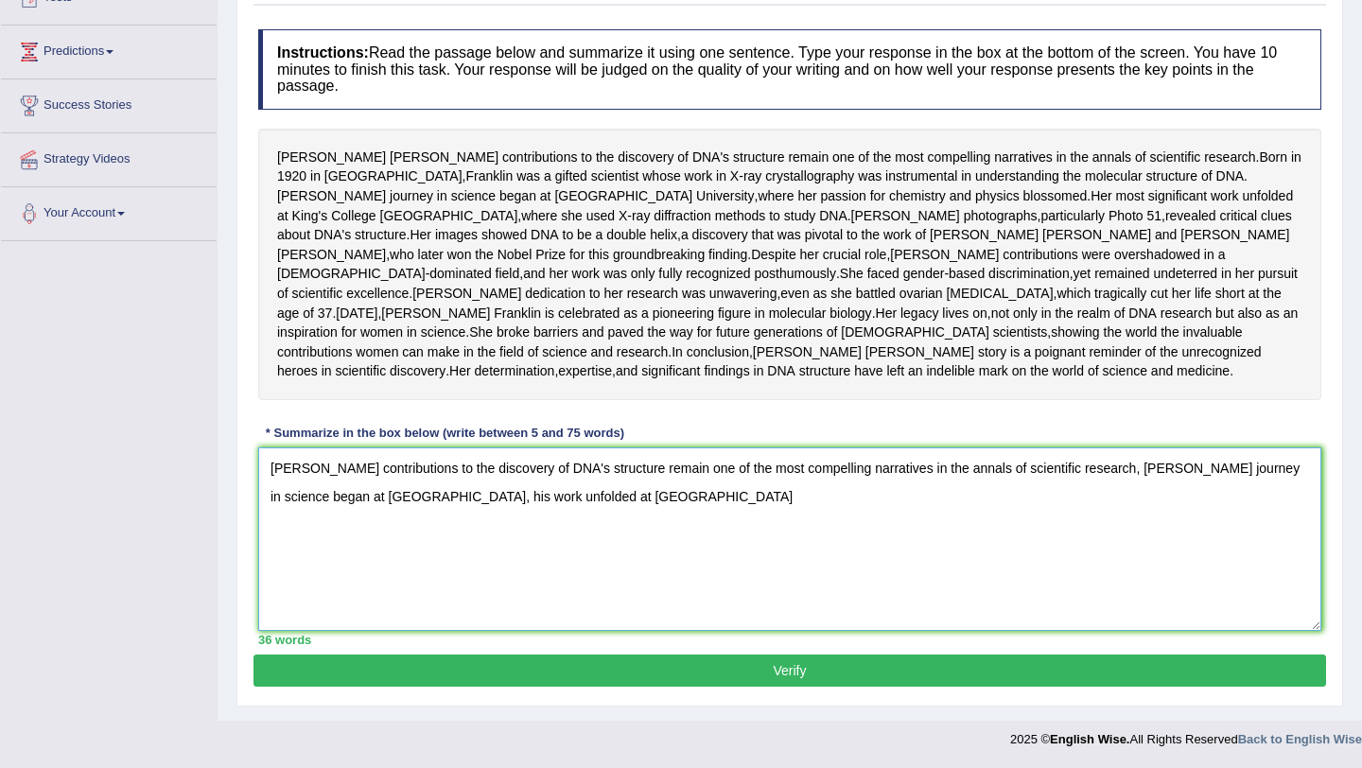
click at [677, 527] on textarea "Rosalind Franklin's contributions to the discovery of DNA's structure remain on…" at bounding box center [789, 538] width 1063 height 183
click at [758, 523] on textarea "Rosalind Franklin's contributions to the discovery of DNA's structure remain on…" at bounding box center [789, 538] width 1063 height 183
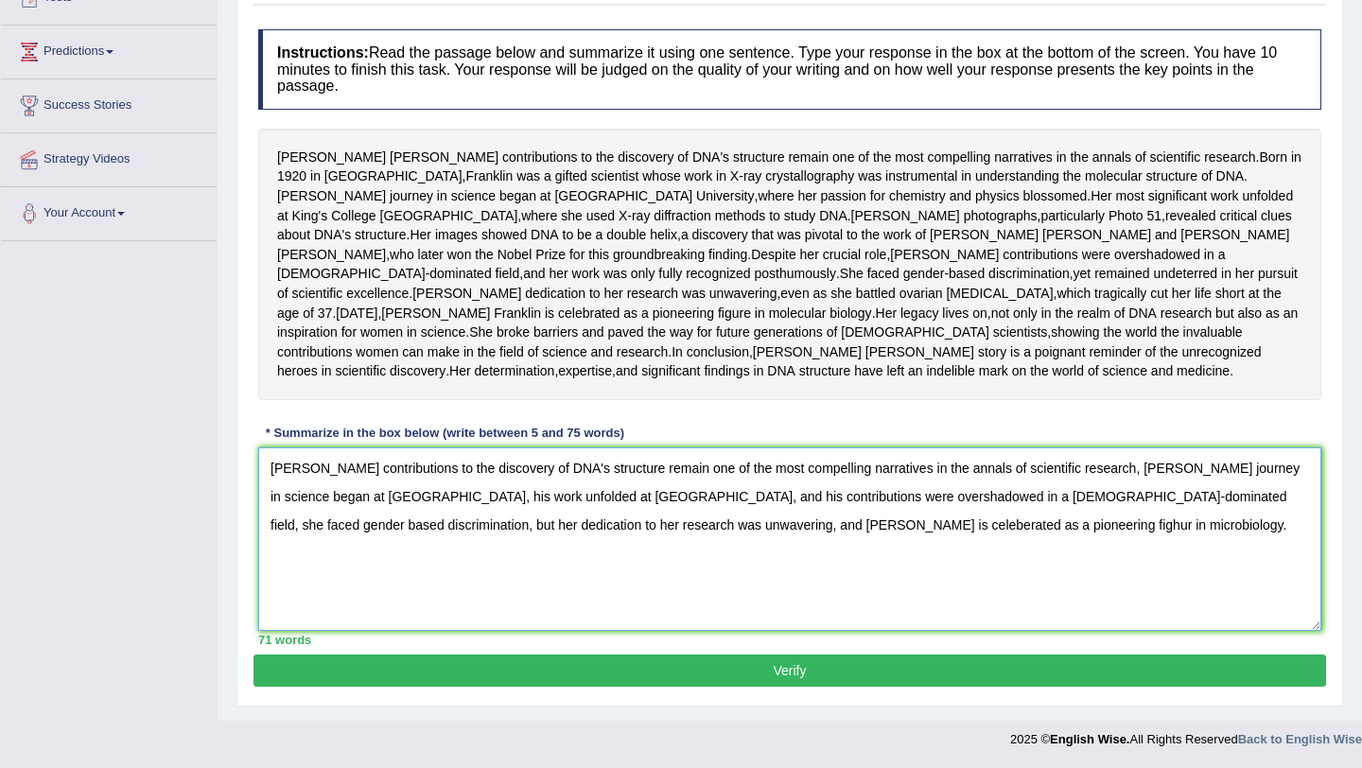
type textarea "Rosalind Franklin's contributions to the discovery of DNA's structure remain on…"
click at [1042, 687] on button "Verify" at bounding box center [789, 670] width 1072 height 32
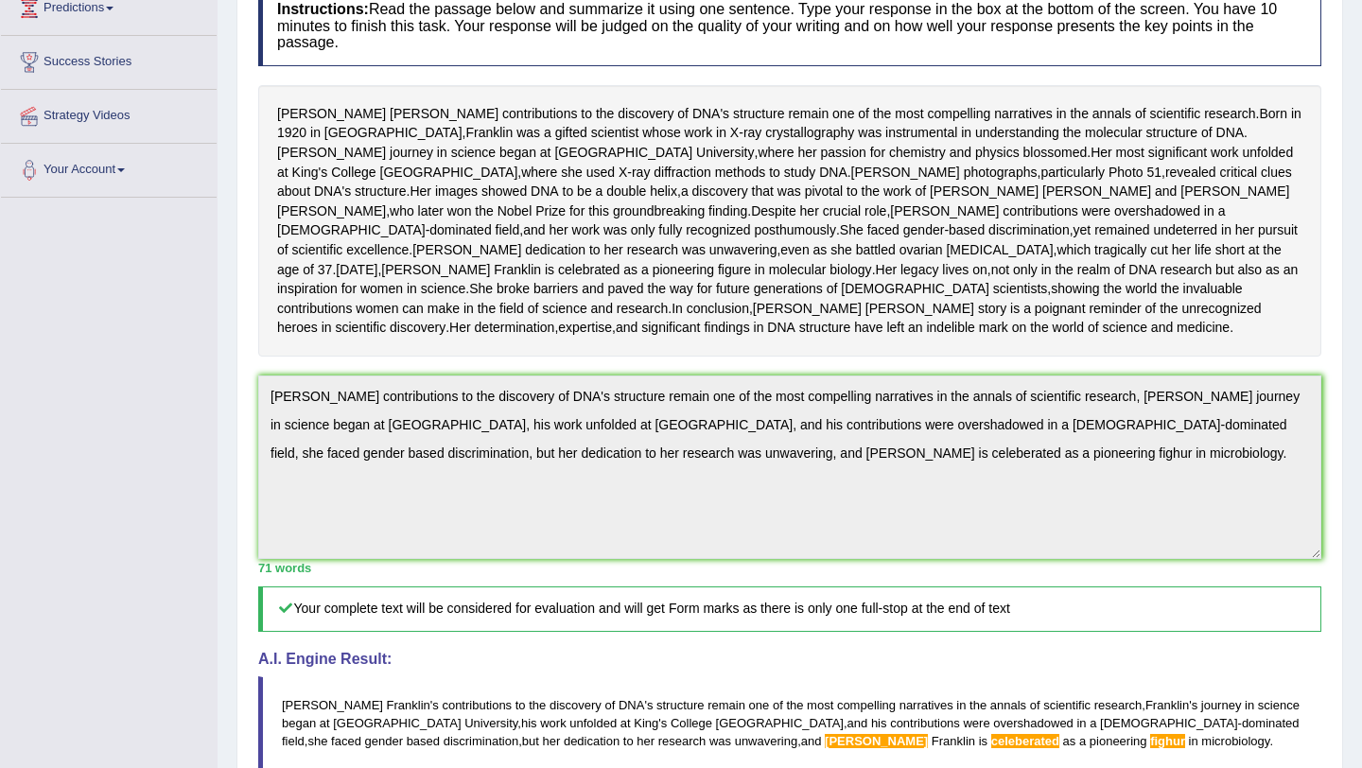
scroll to position [118, 0]
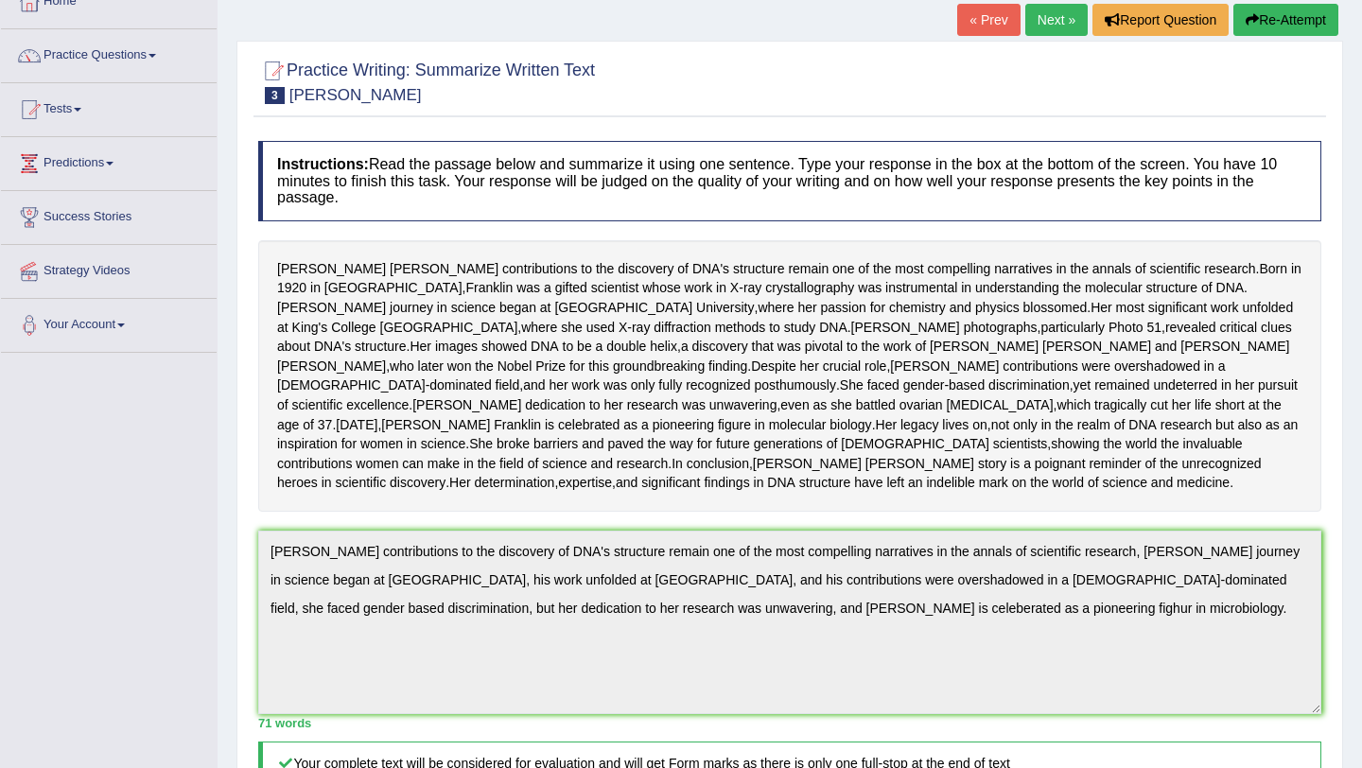
click at [1070, 19] on link "Next »" at bounding box center [1056, 20] width 62 height 32
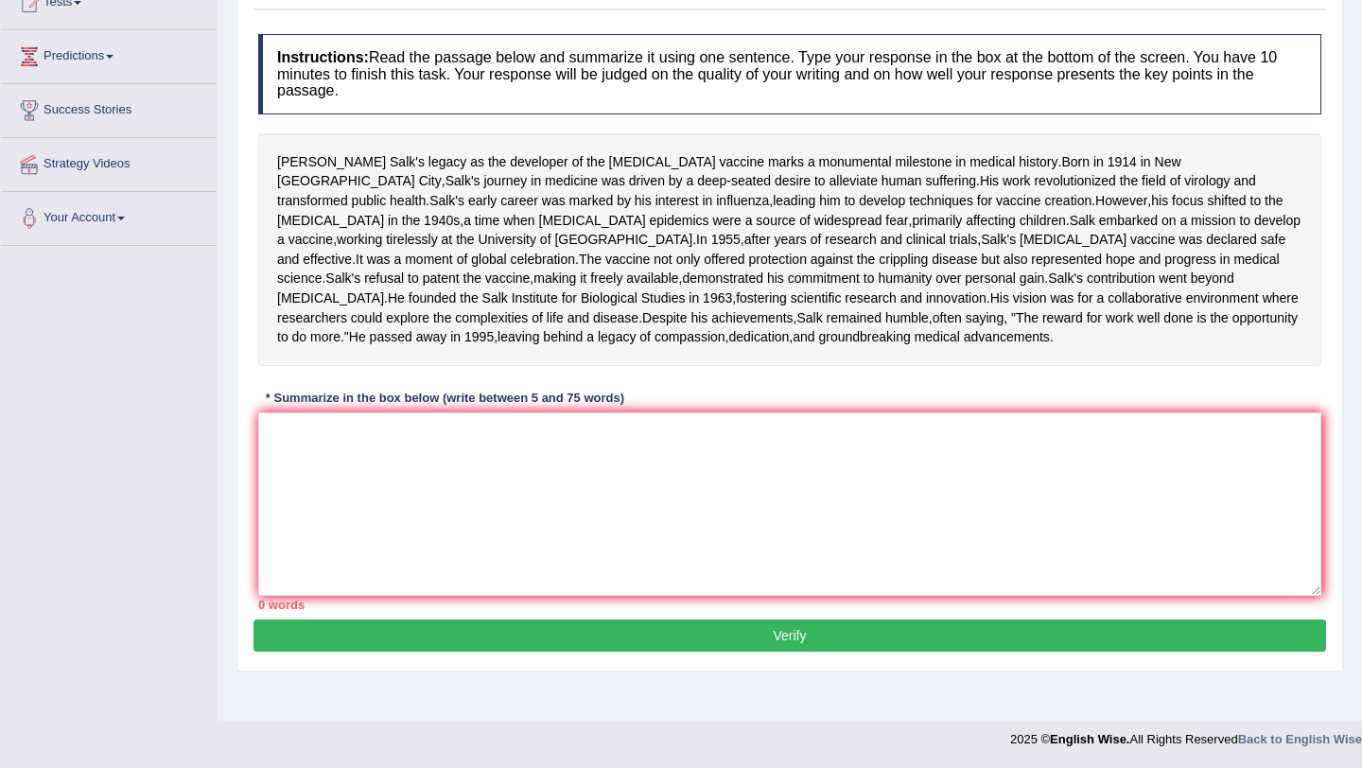
scroll to position [307, 0]
click at [414, 499] on textarea at bounding box center [789, 503] width 1063 height 183
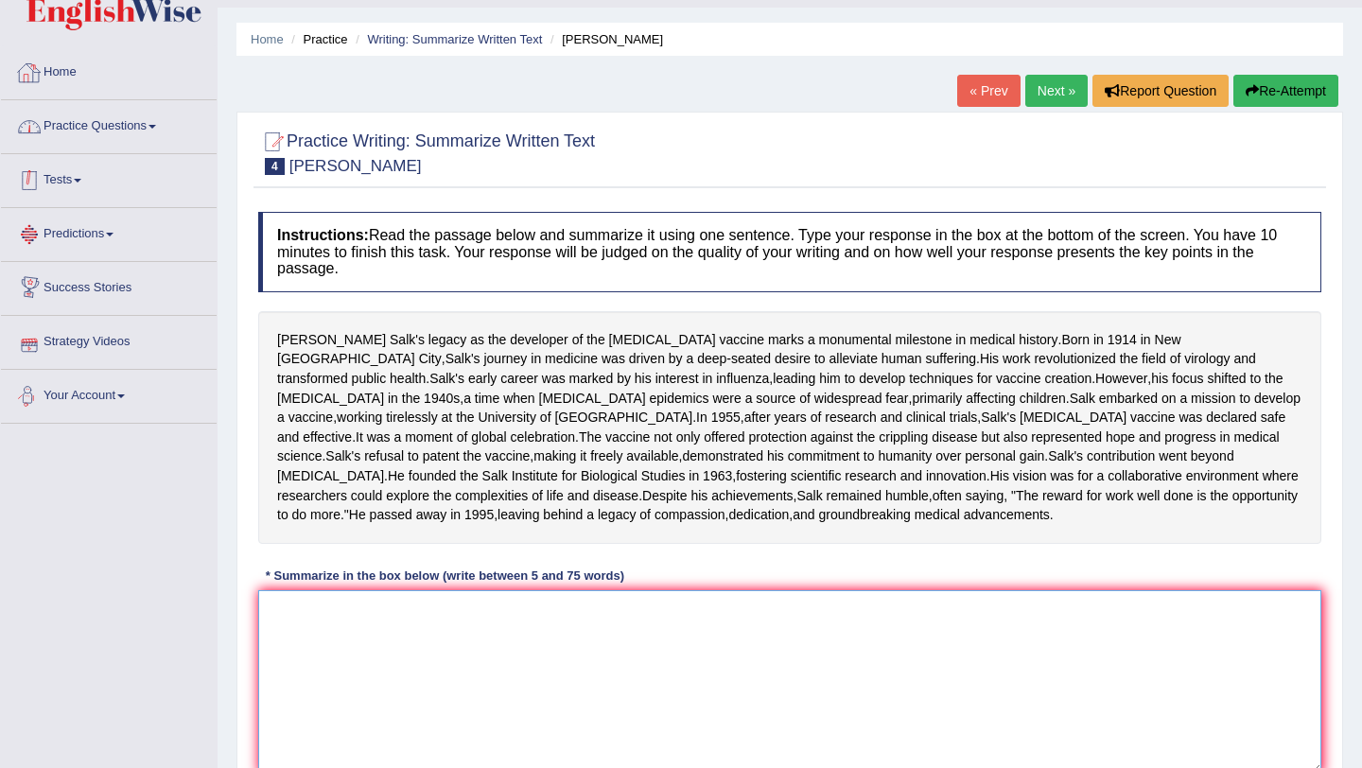
scroll to position [0, 0]
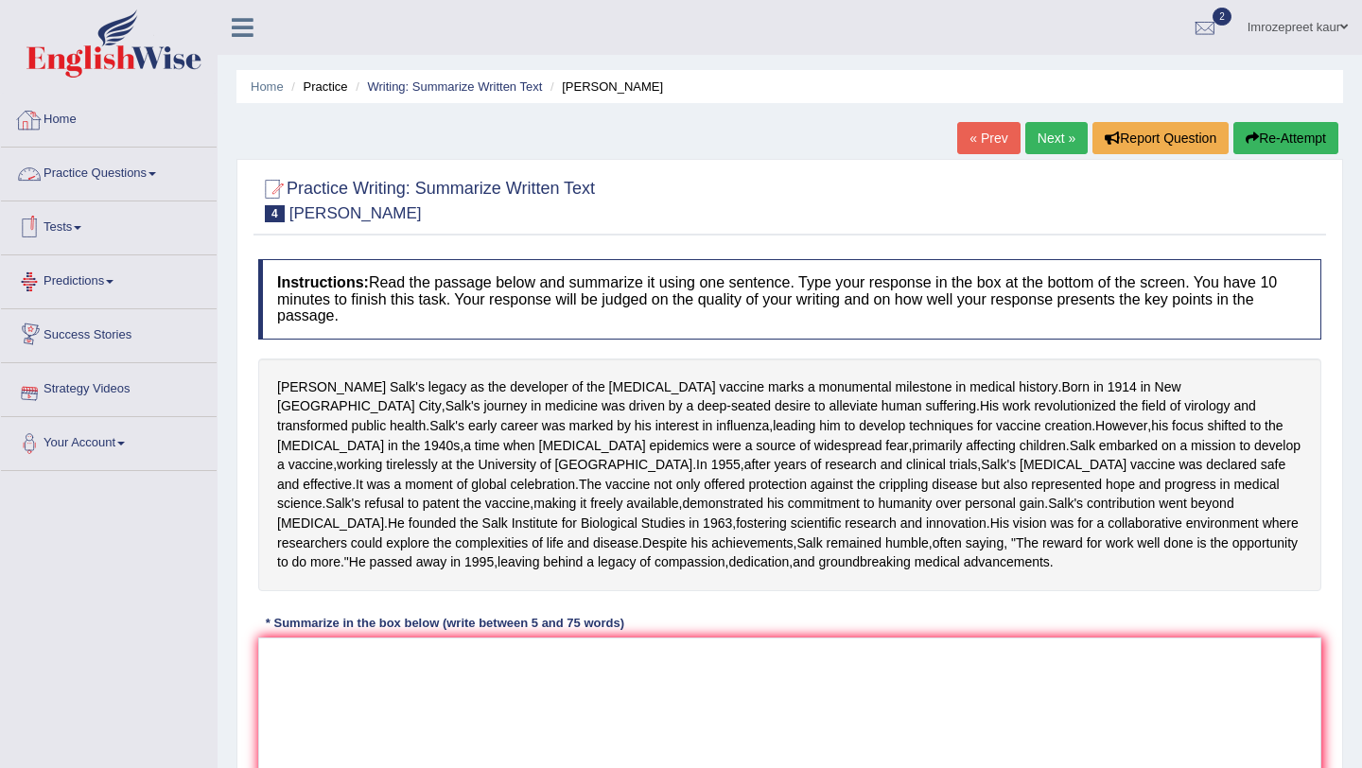
click at [61, 132] on link "Home" at bounding box center [109, 117] width 216 height 47
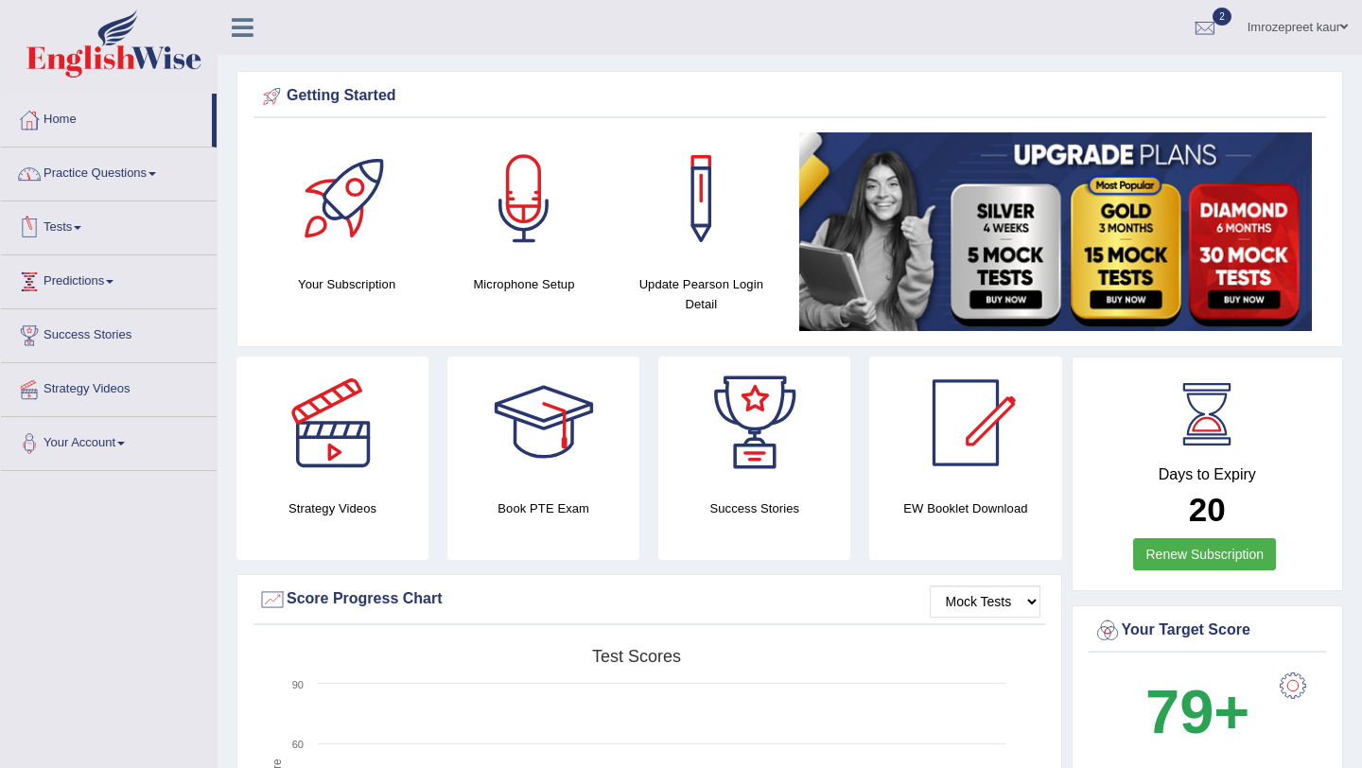
click at [150, 169] on link "Practice Questions" at bounding box center [109, 171] width 216 height 47
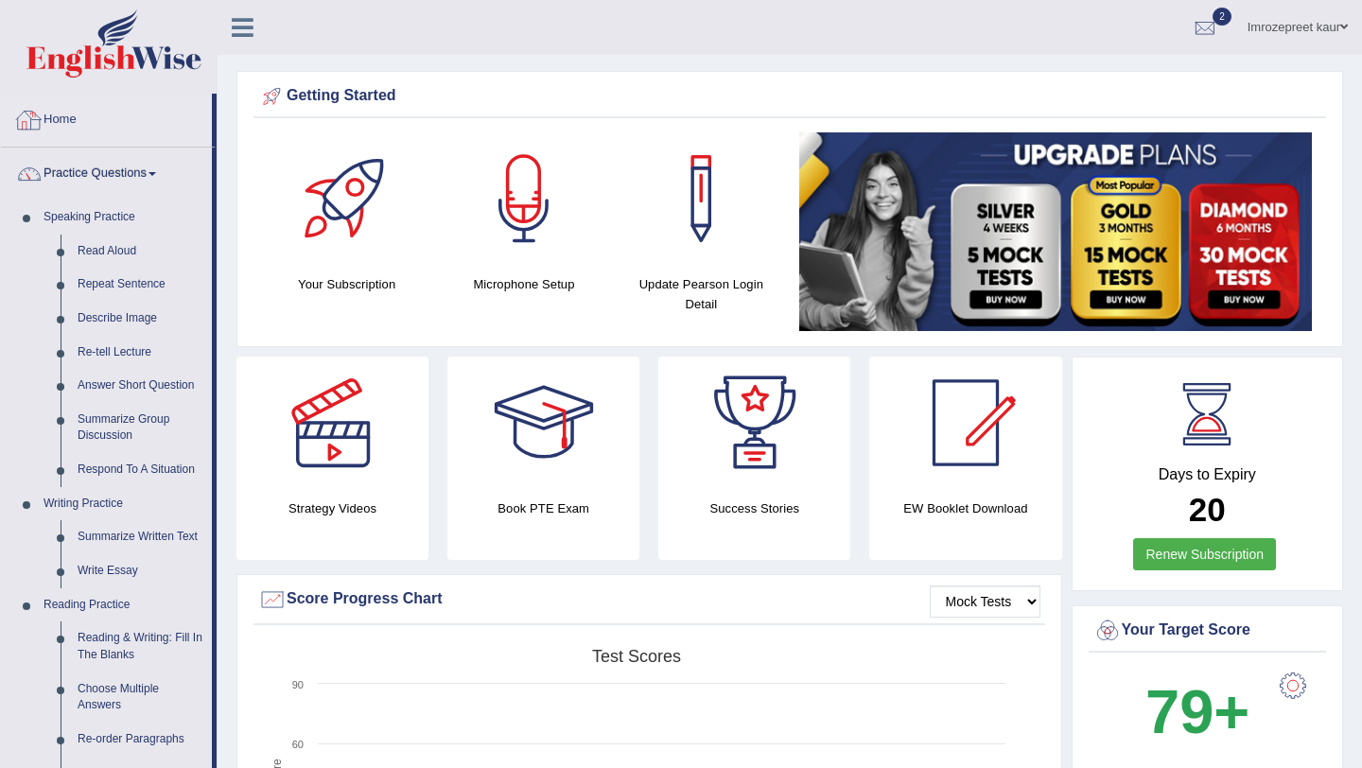
click at [67, 124] on link "Home" at bounding box center [106, 117] width 211 height 47
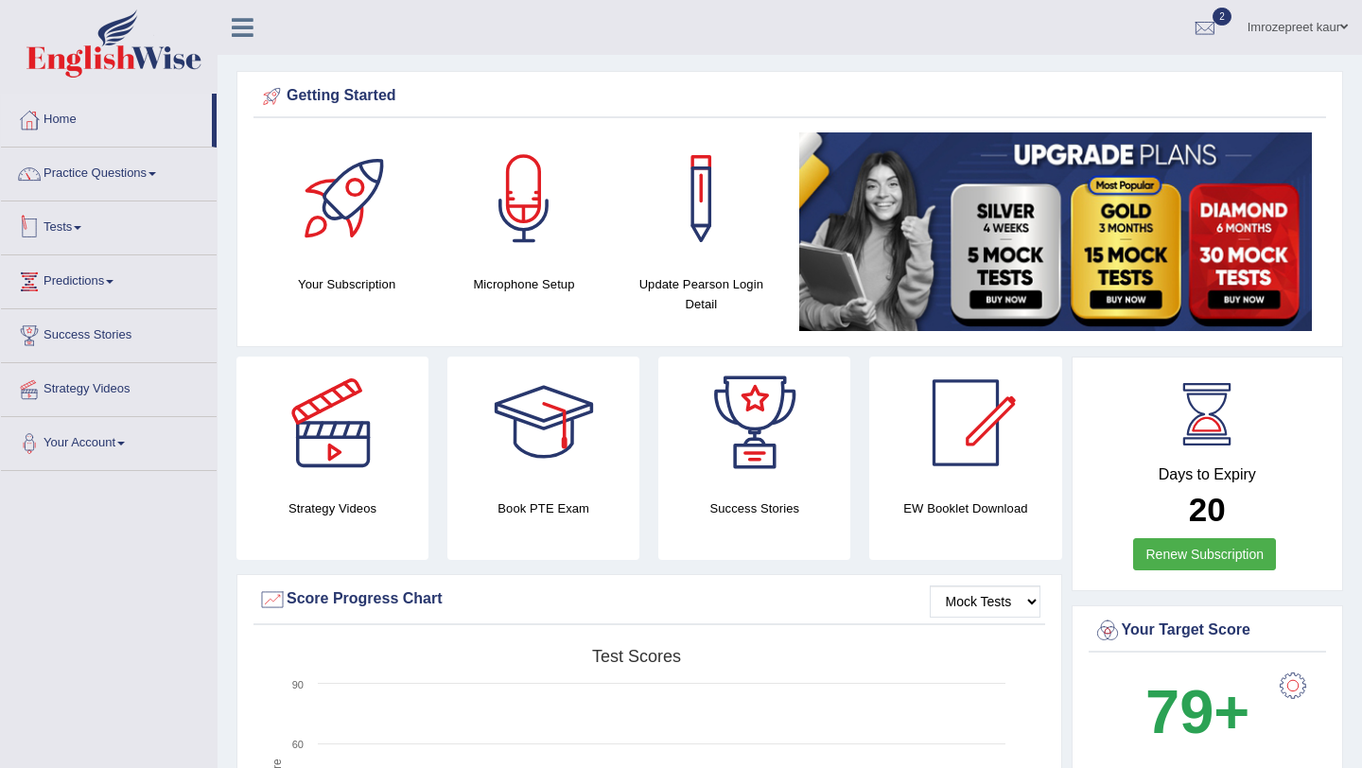
click at [85, 235] on link "Tests" at bounding box center [109, 224] width 216 height 47
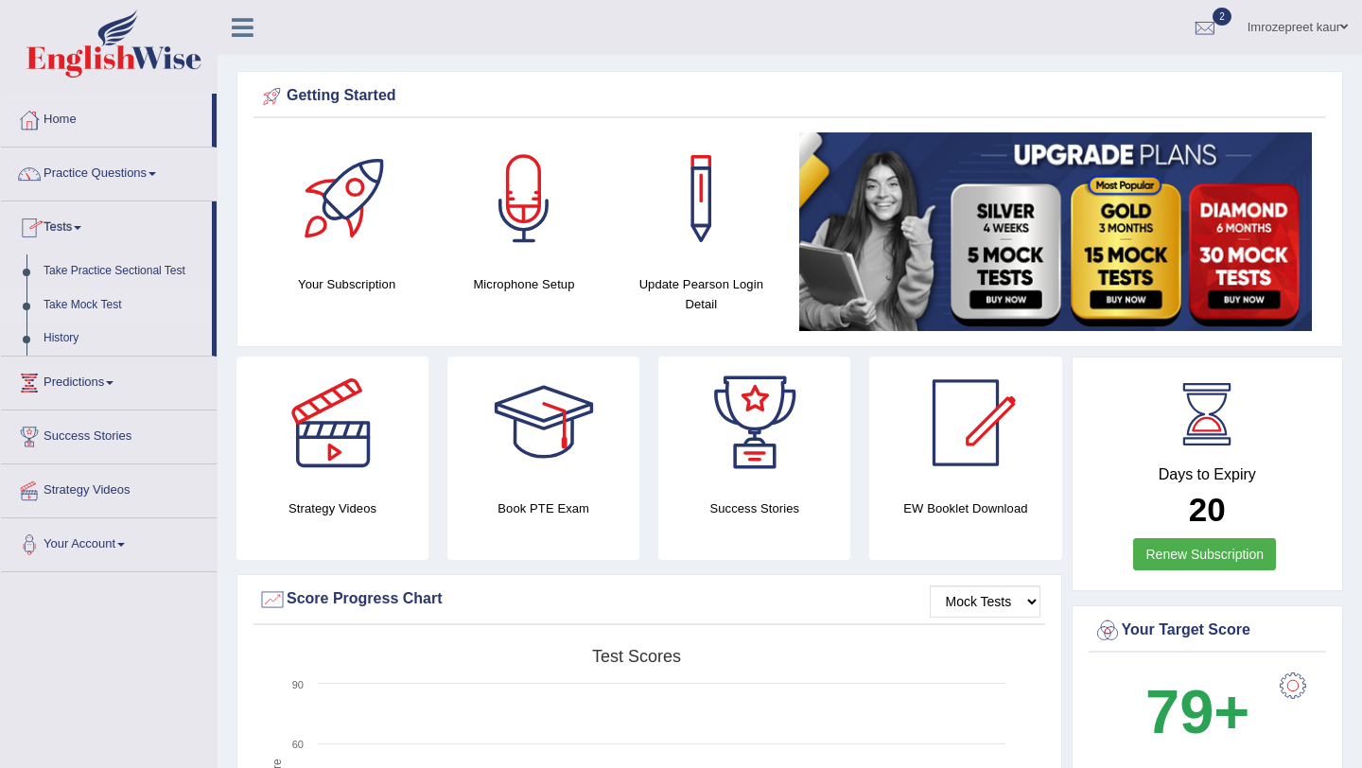
click at [91, 309] on link "Take Mock Test" at bounding box center [123, 305] width 177 height 34
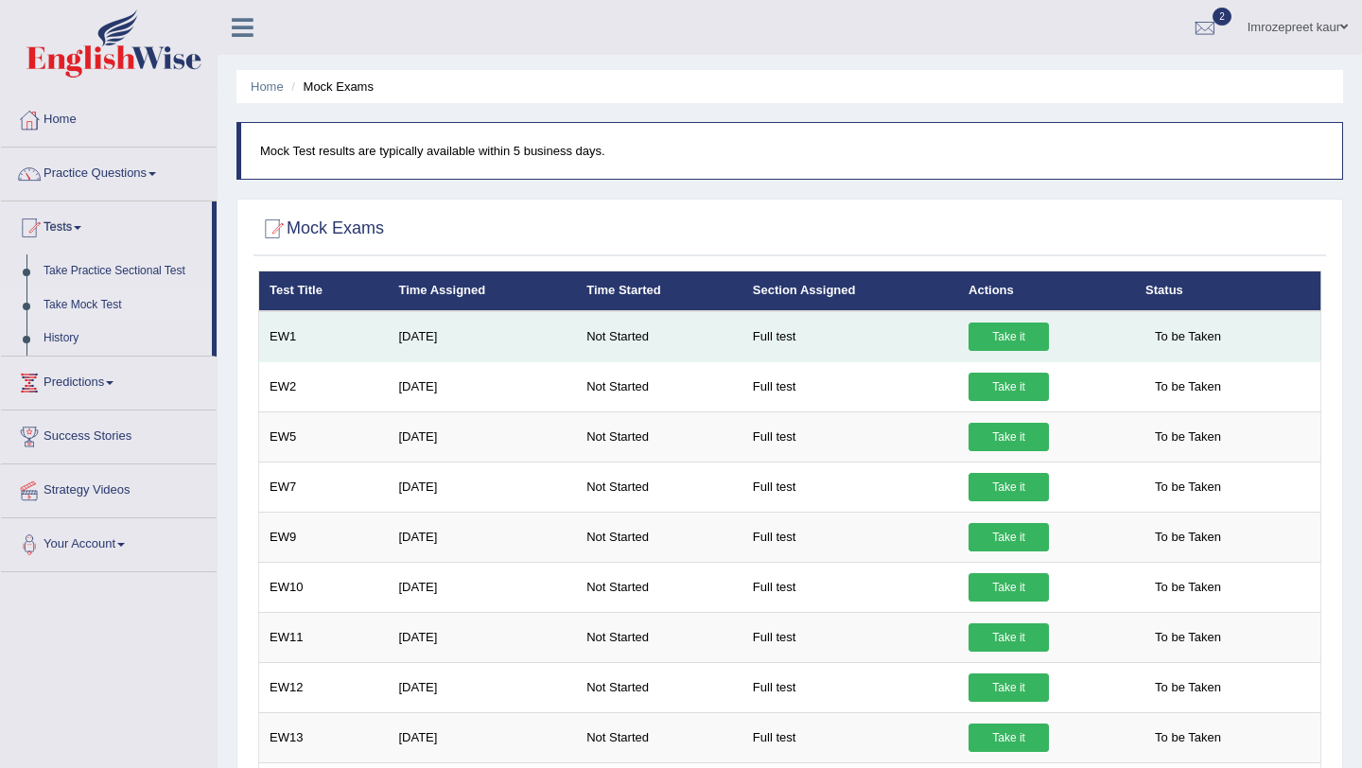
click at [1001, 339] on link "Take it" at bounding box center [1008, 336] width 80 height 28
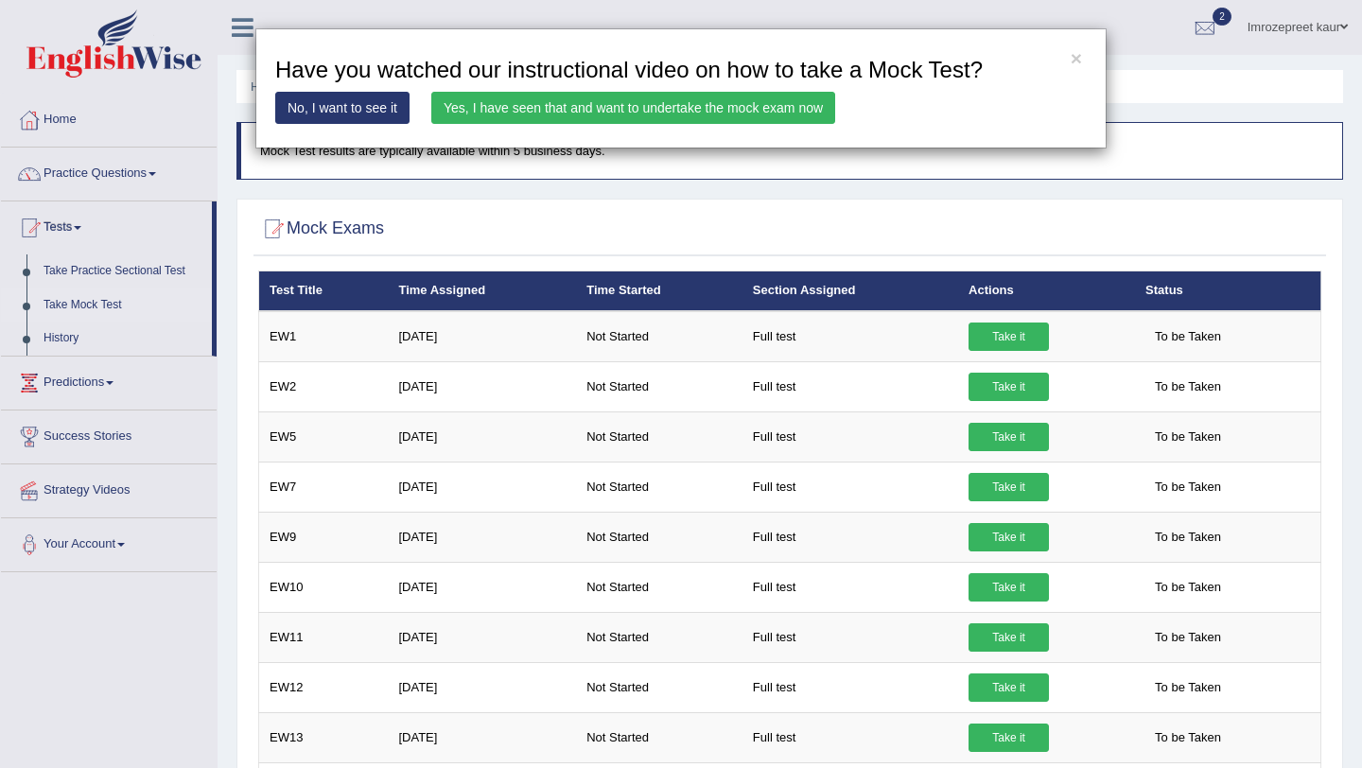
click at [723, 113] on link "Yes, I have seen that and want to undertake the mock exam now" at bounding box center [633, 108] width 404 height 32
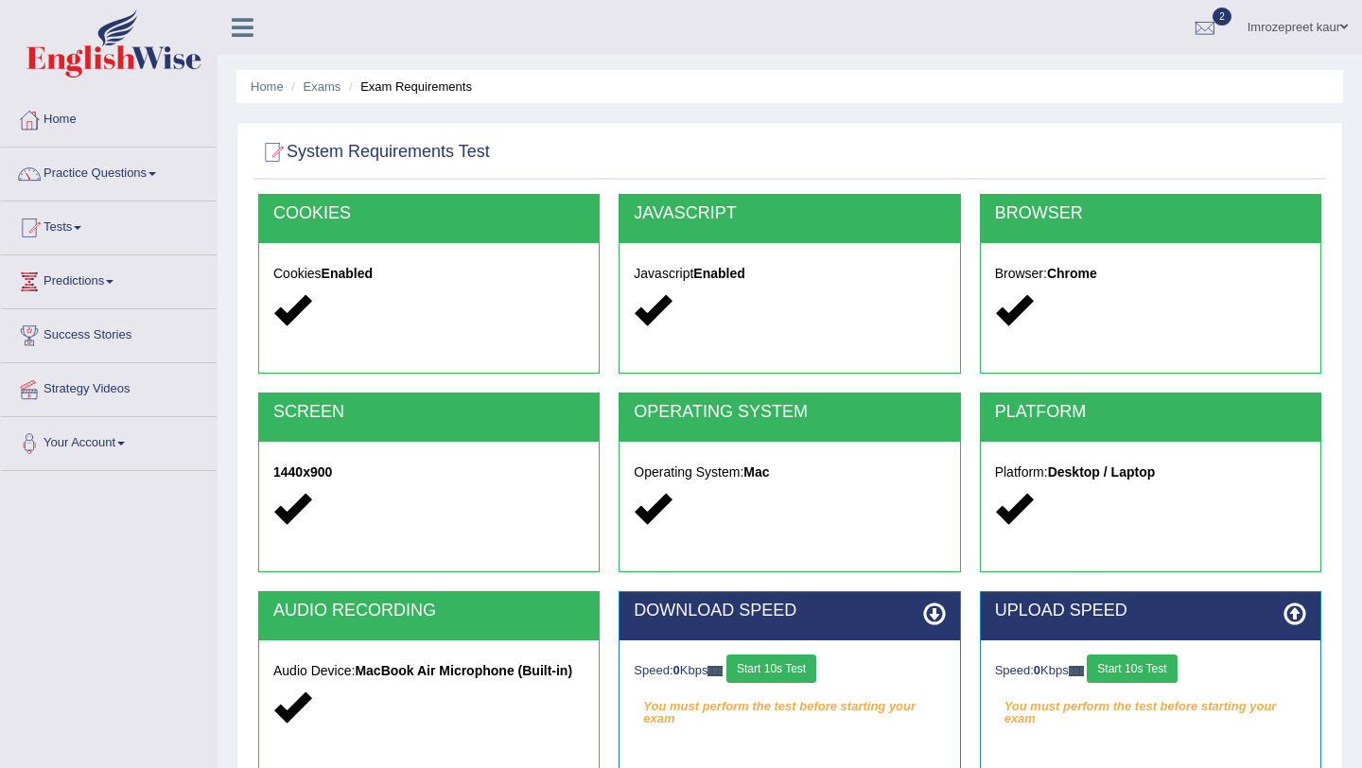
scroll to position [225, 0]
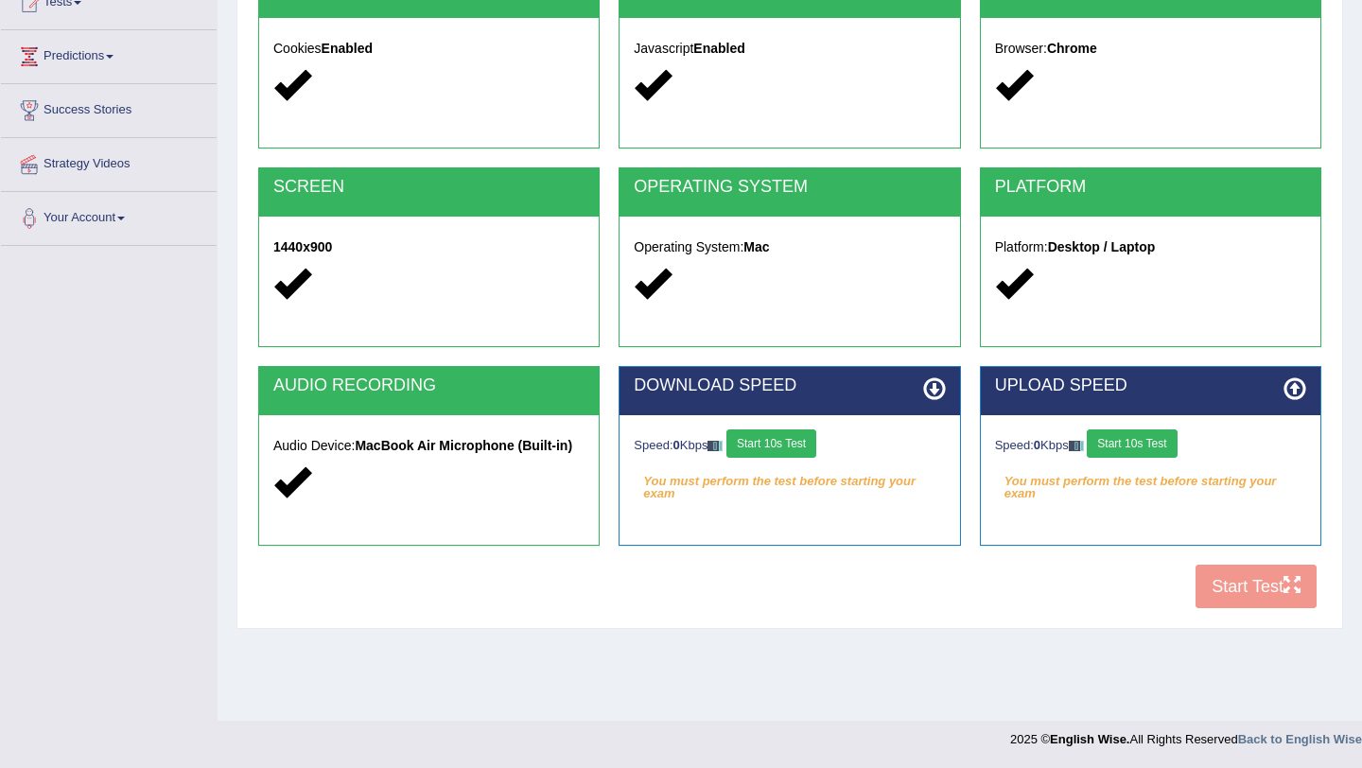
click at [781, 445] on button "Start 10s Test" at bounding box center [771, 443] width 90 height 28
click at [1134, 438] on button "Start 10s Test" at bounding box center [1132, 443] width 90 height 28
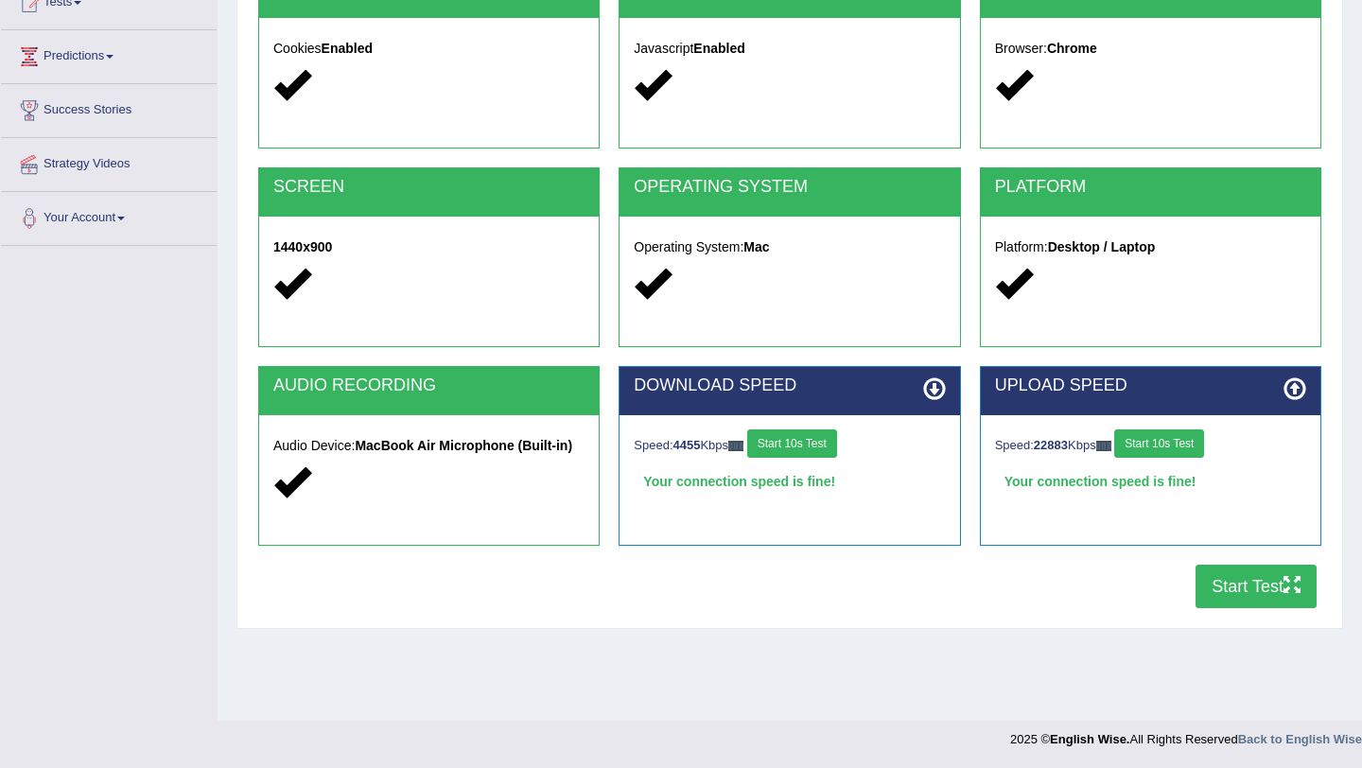
click at [1212, 593] on button "Start Test" at bounding box center [1255, 587] width 121 height 44
